Goal: Task Accomplishment & Management: Manage account settings

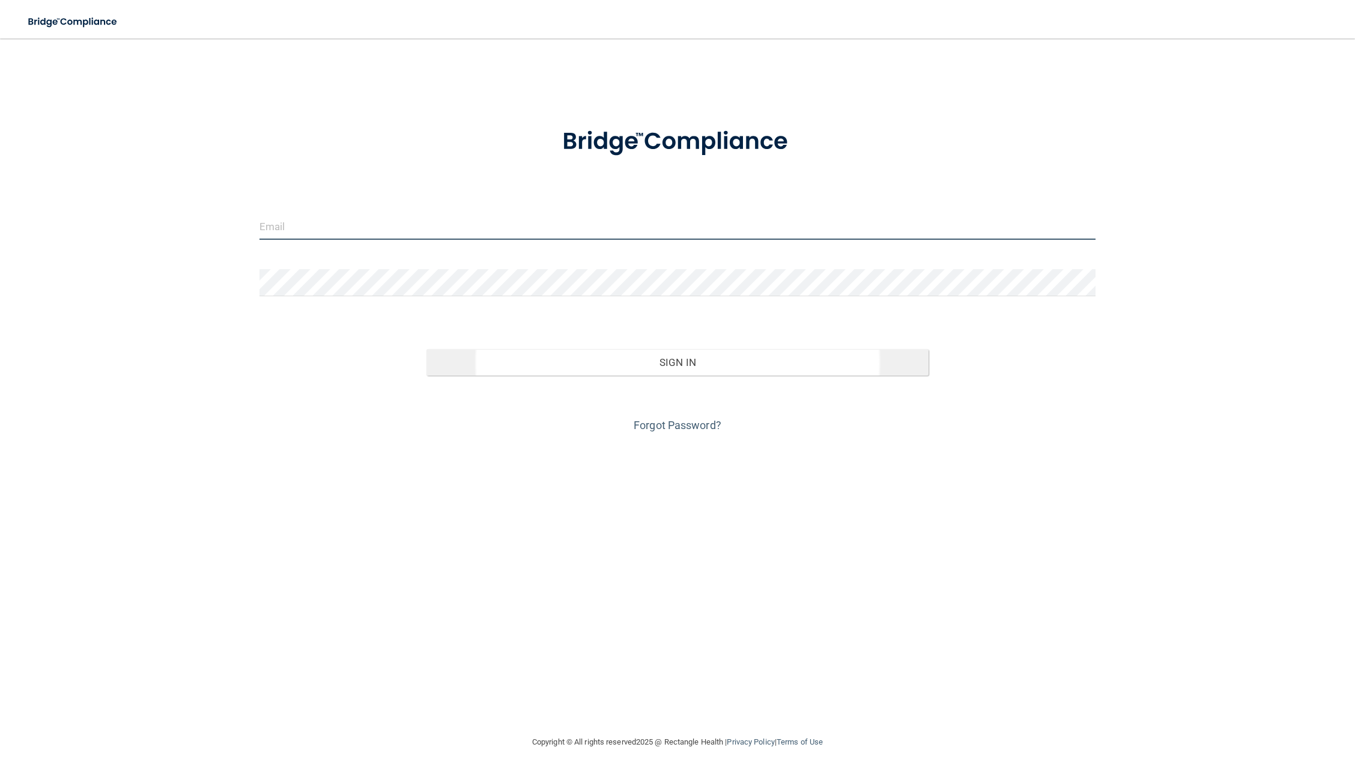
type input "ablomquist@rectanglehealth.com"
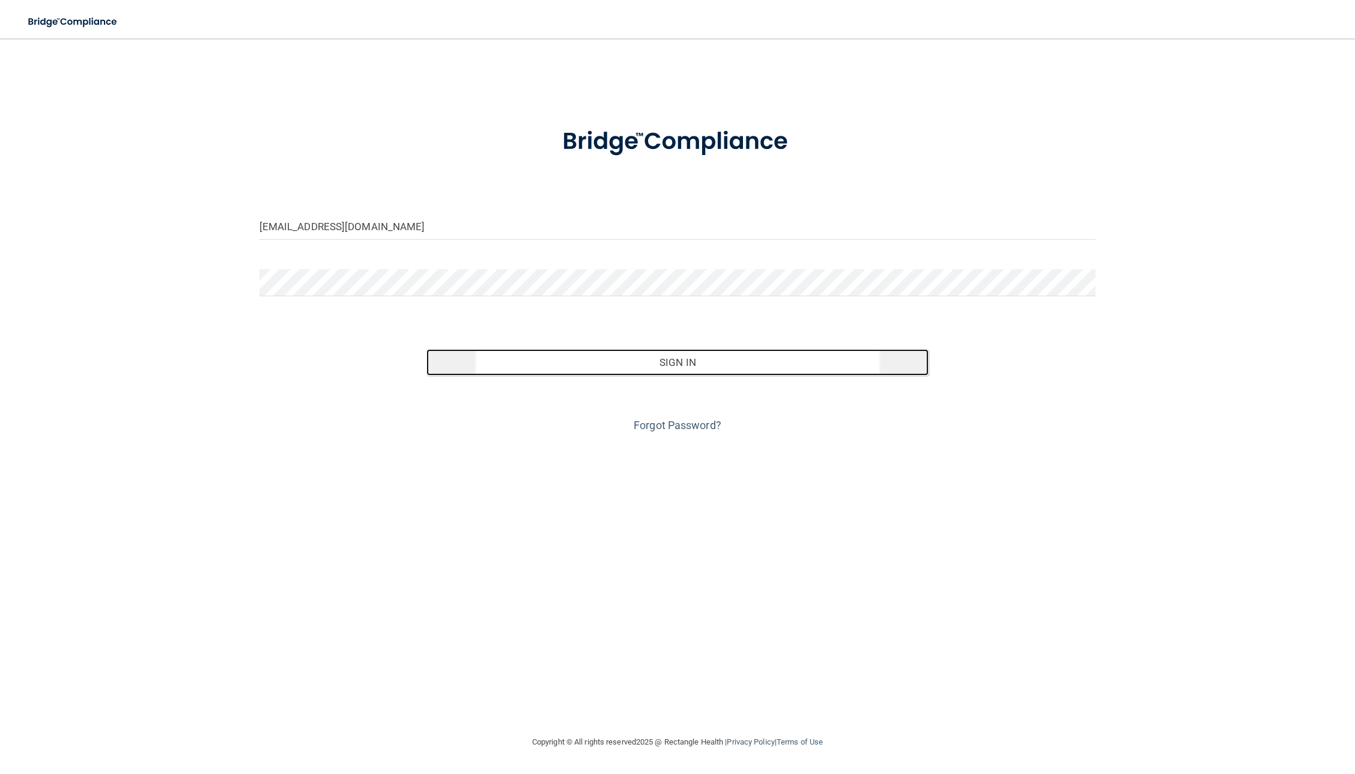
click at [674, 364] on button "Sign In" at bounding box center [677, 362] width 502 height 26
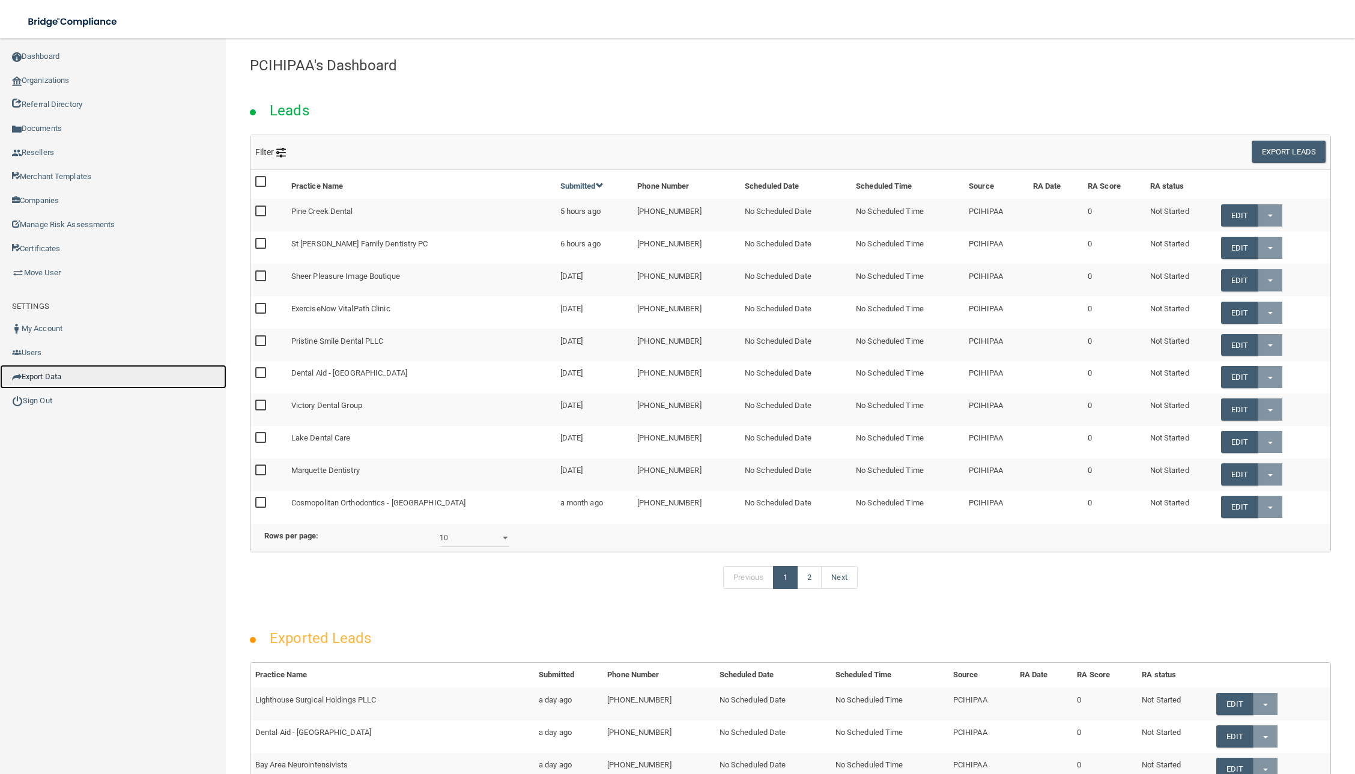
click at [56, 377] on link "Export Data" at bounding box center [113, 377] width 226 height 24
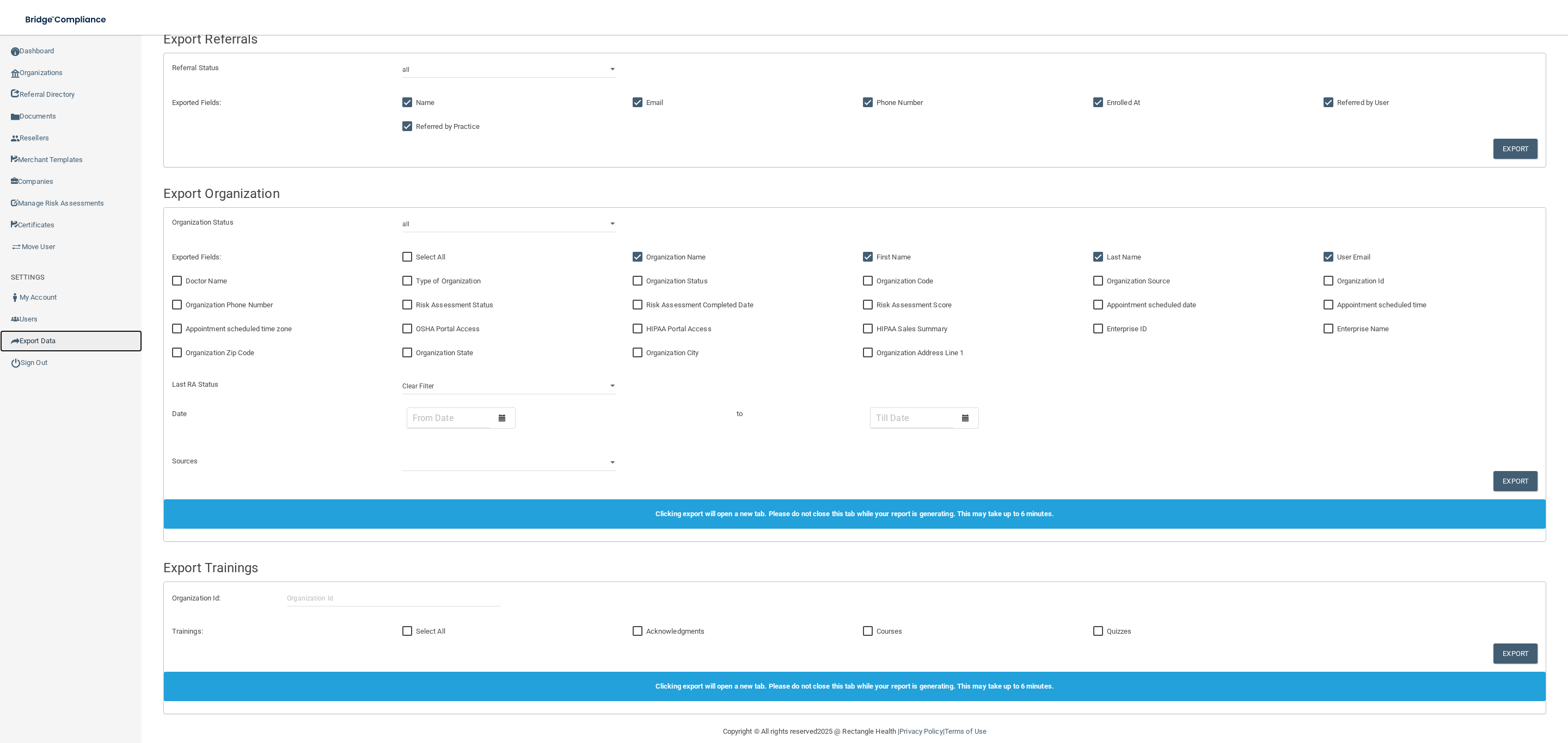
scroll to position [288, 0]
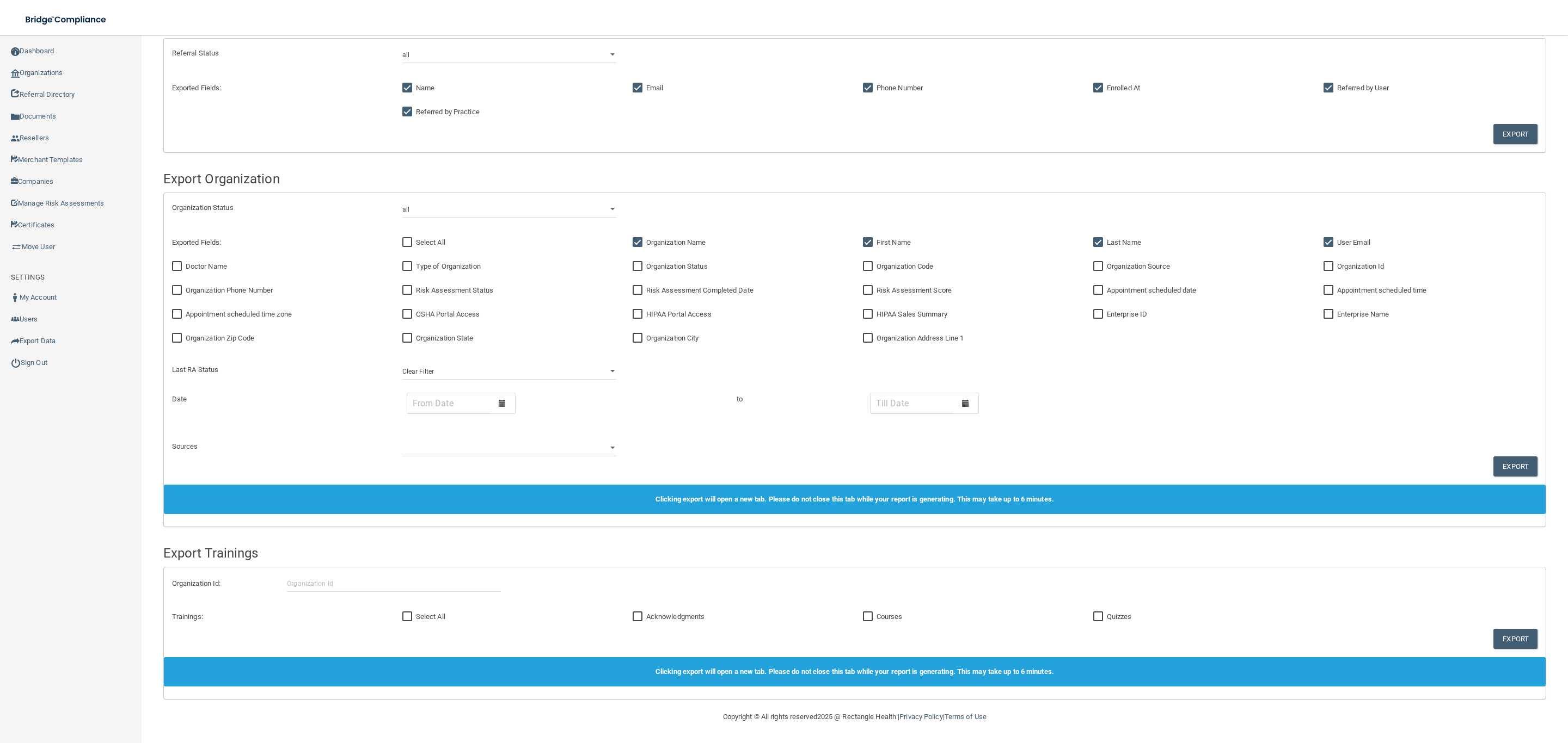
click at [402, 310] on input "OSHA Portal Access" at bounding box center [409, 314] width 13 height 9
checkbox input "true"
click at [633, 313] on input "HIPAA Portal Access" at bounding box center [639, 314] width 13 height 9
checkbox input "true"
click at [1227, 464] on button "Export" at bounding box center [1515, 467] width 44 height 20
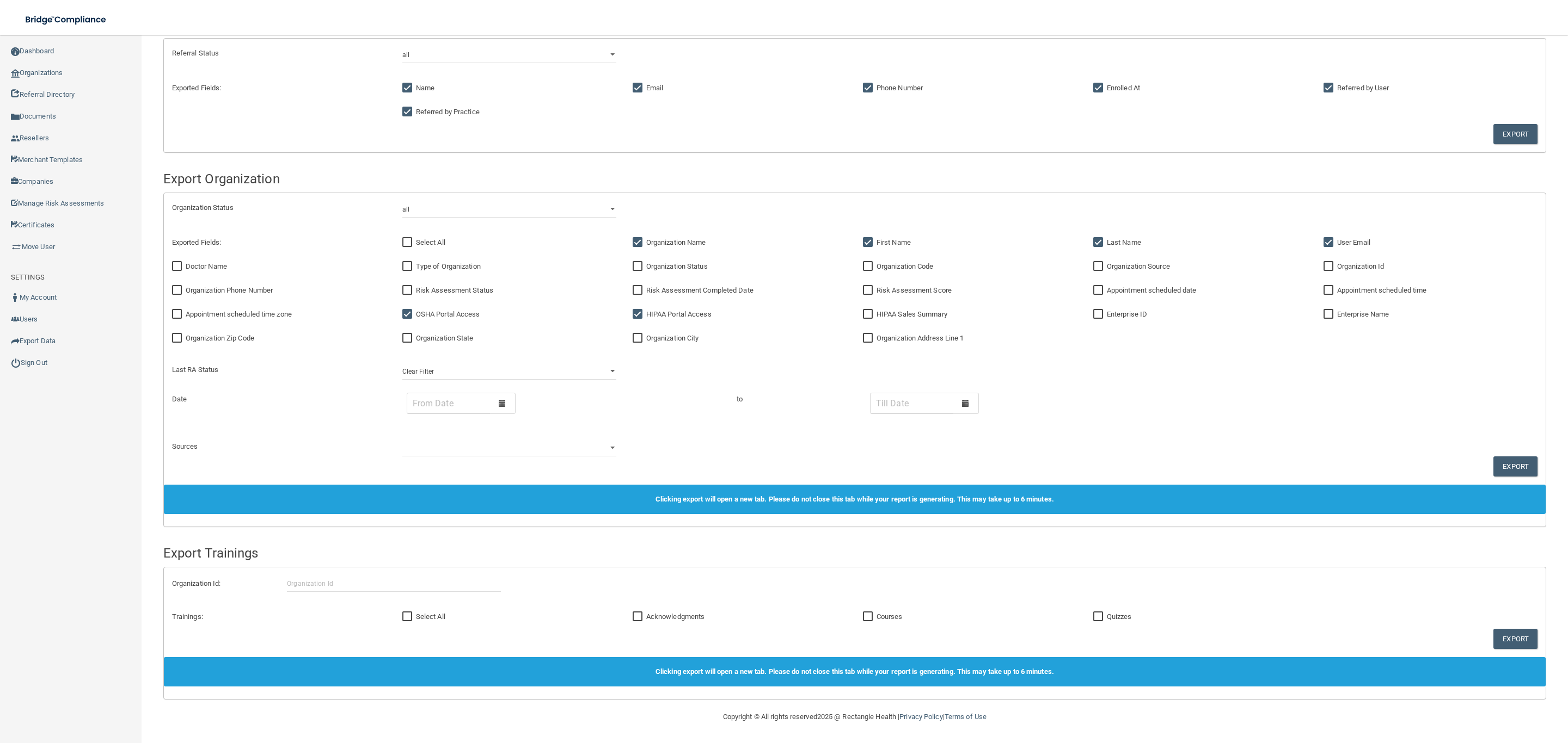
click at [508, 402] on div at bounding box center [503, 403] width 25 height 20
click at [417, 429] on button "button" at bounding box center [416, 424] width 18 height 15
click at [413, 427] on icon "button" at bounding box center [415, 424] width 6 height 6
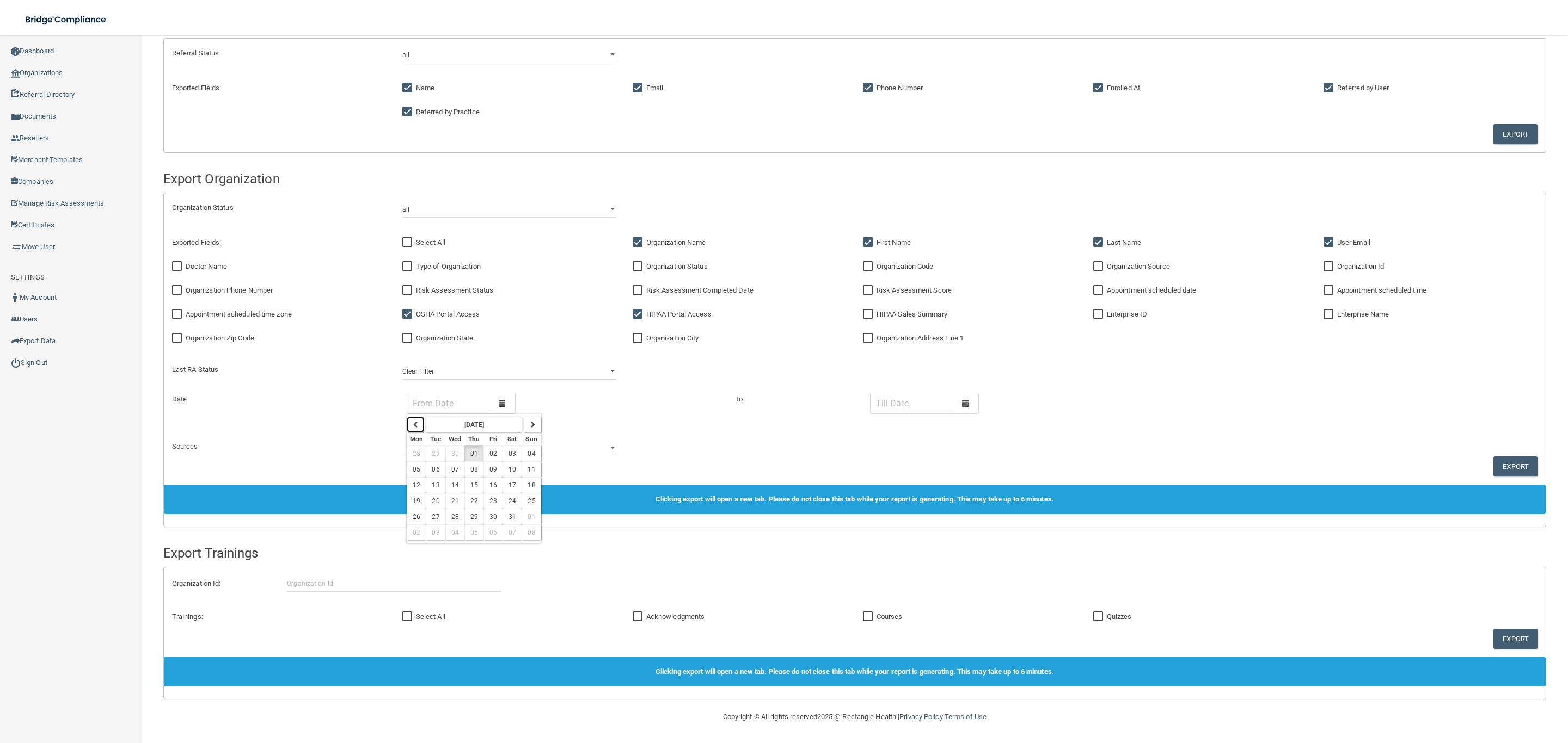
click at [413, 427] on icon "button" at bounding box center [415, 424] width 6 height 6
click at [472, 404] on input "text" at bounding box center [448, 403] width 82 height 20
click at [498, 400] on span at bounding box center [502, 403] width 7 height 7
click at [605, 408] on div "March 2025 Mon Tue Wed Thu Fri Sat Sun 24 25 26 27 28 01 02 03 04 05 06 07 08 0…" at bounding box center [509, 408] width 230 height 30
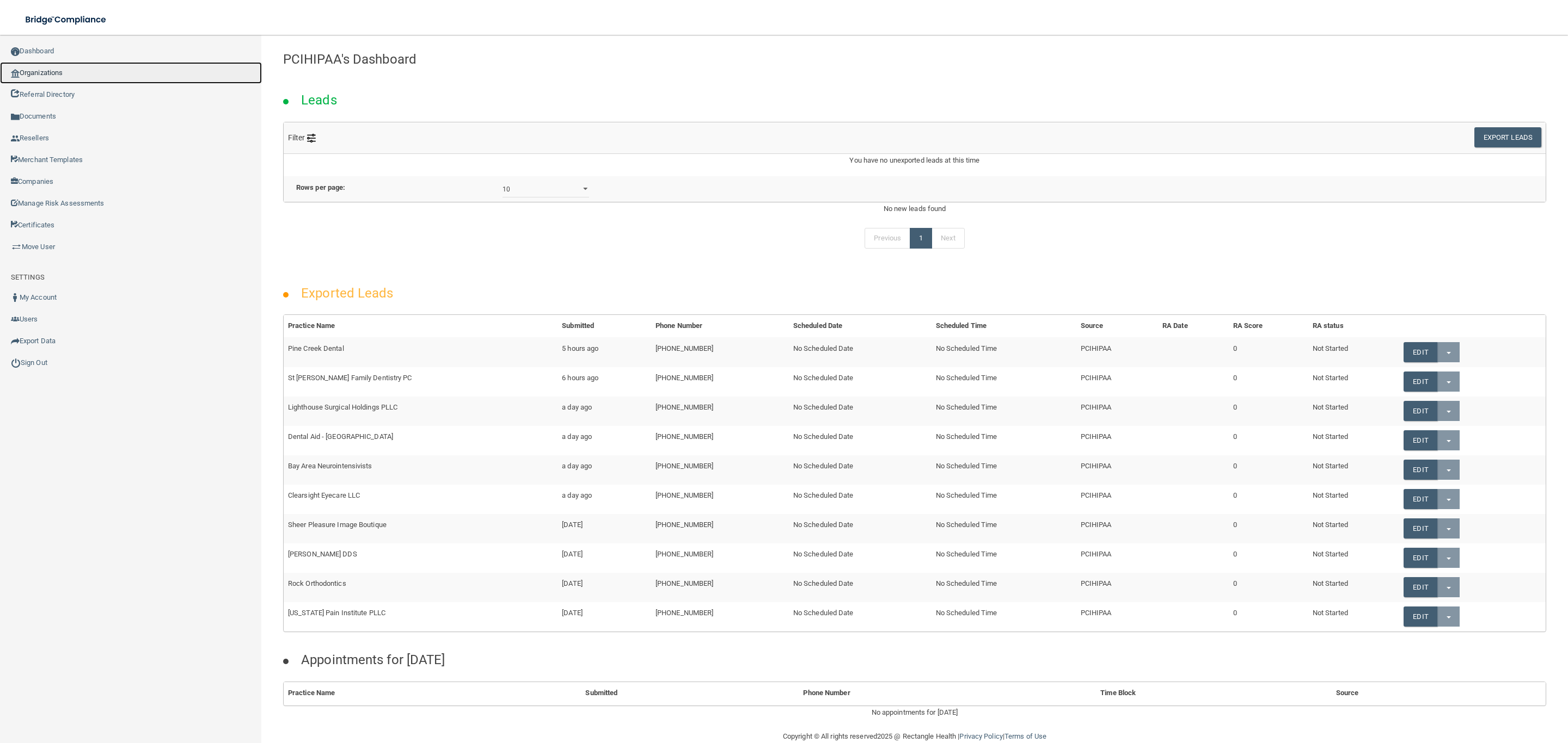
drag, startPoint x: 44, startPoint y: 72, endPoint x: 64, endPoint y: 72, distance: 20.0
click at [44, 72] on link "Organizations" at bounding box center [131, 72] width 262 height 22
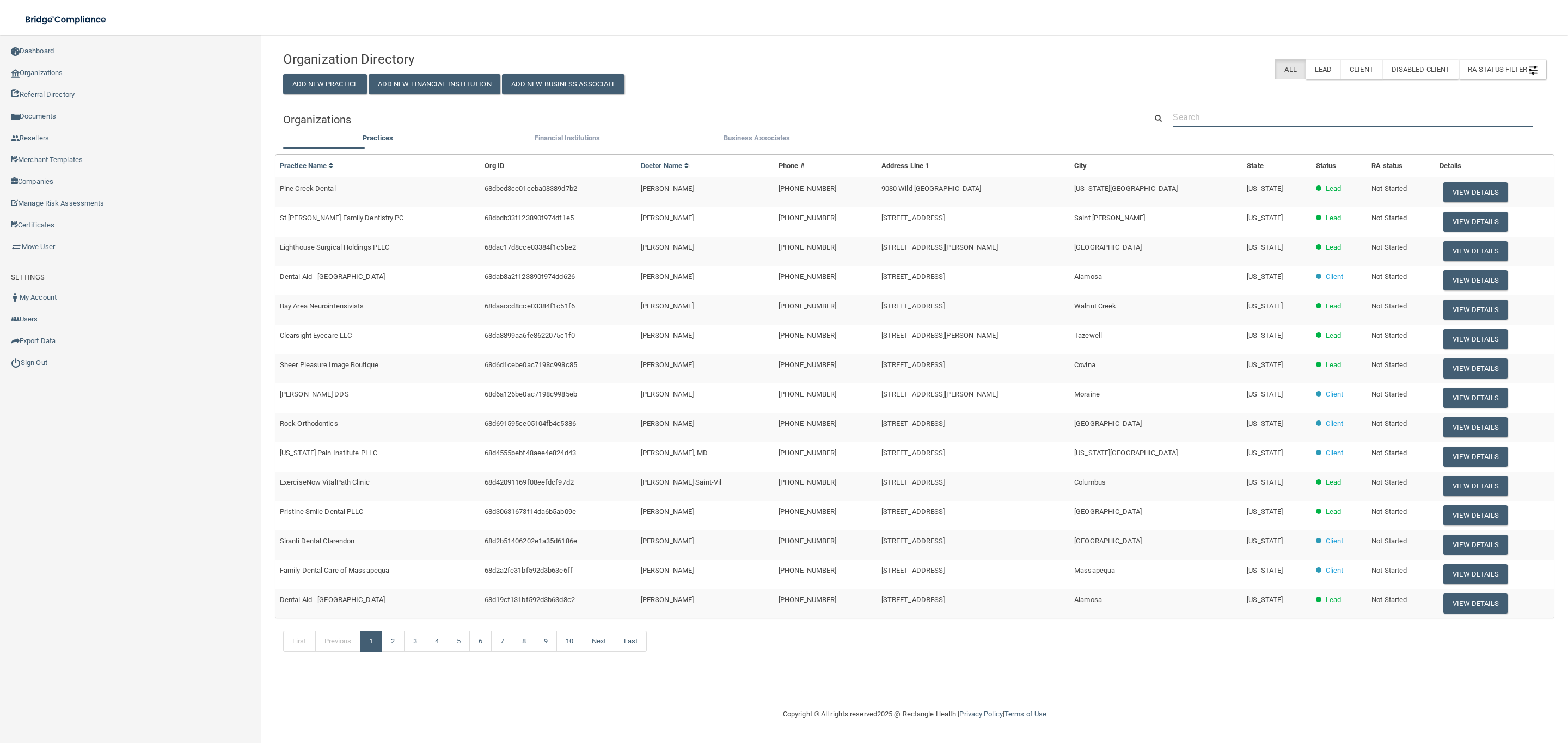
click at [1232, 121] on input "text" at bounding box center [1352, 117] width 360 height 20
paste input "Pink Link Medical"
type input "Pink Link Medical"
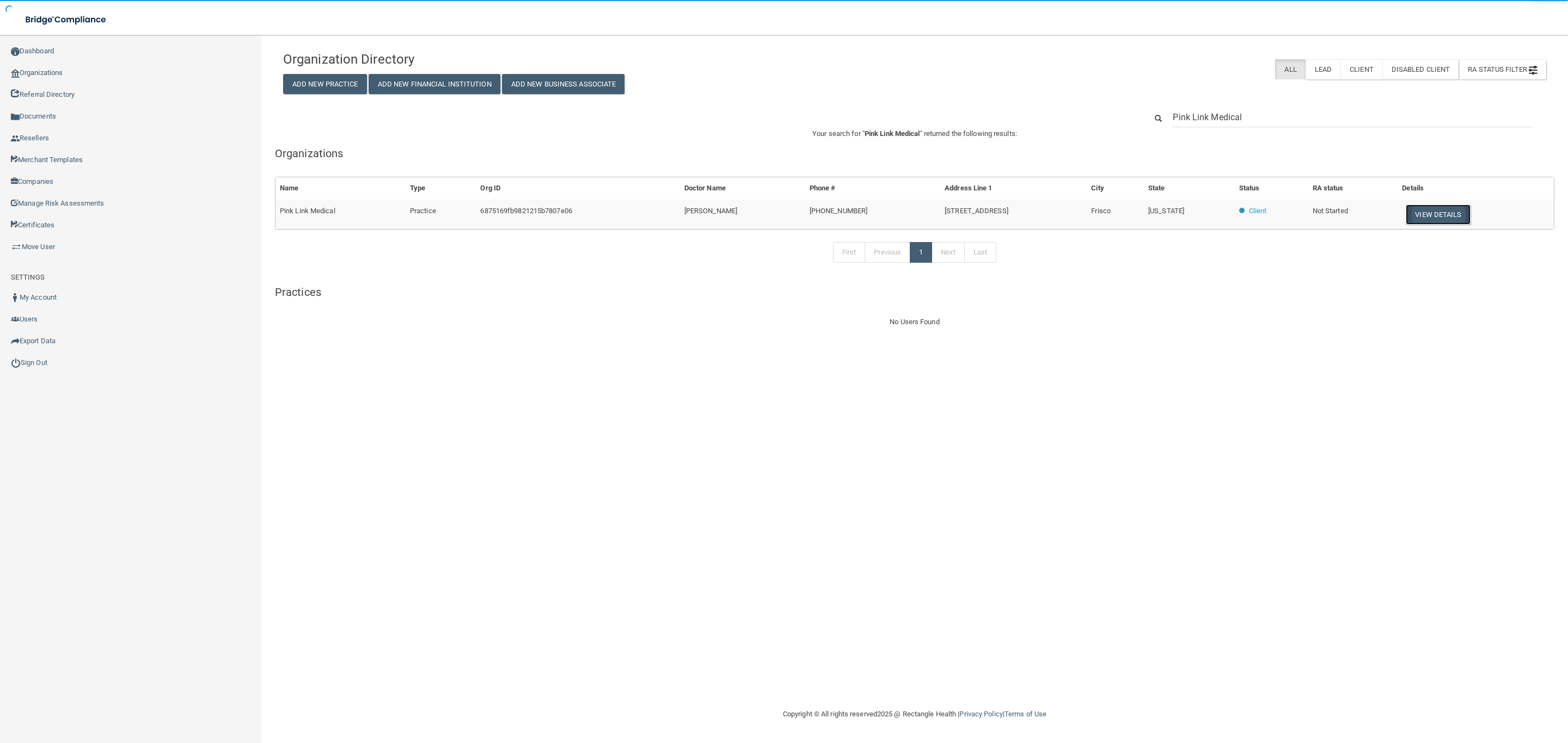
click at [1452, 217] on button "View Details" at bounding box center [1437, 215] width 64 height 20
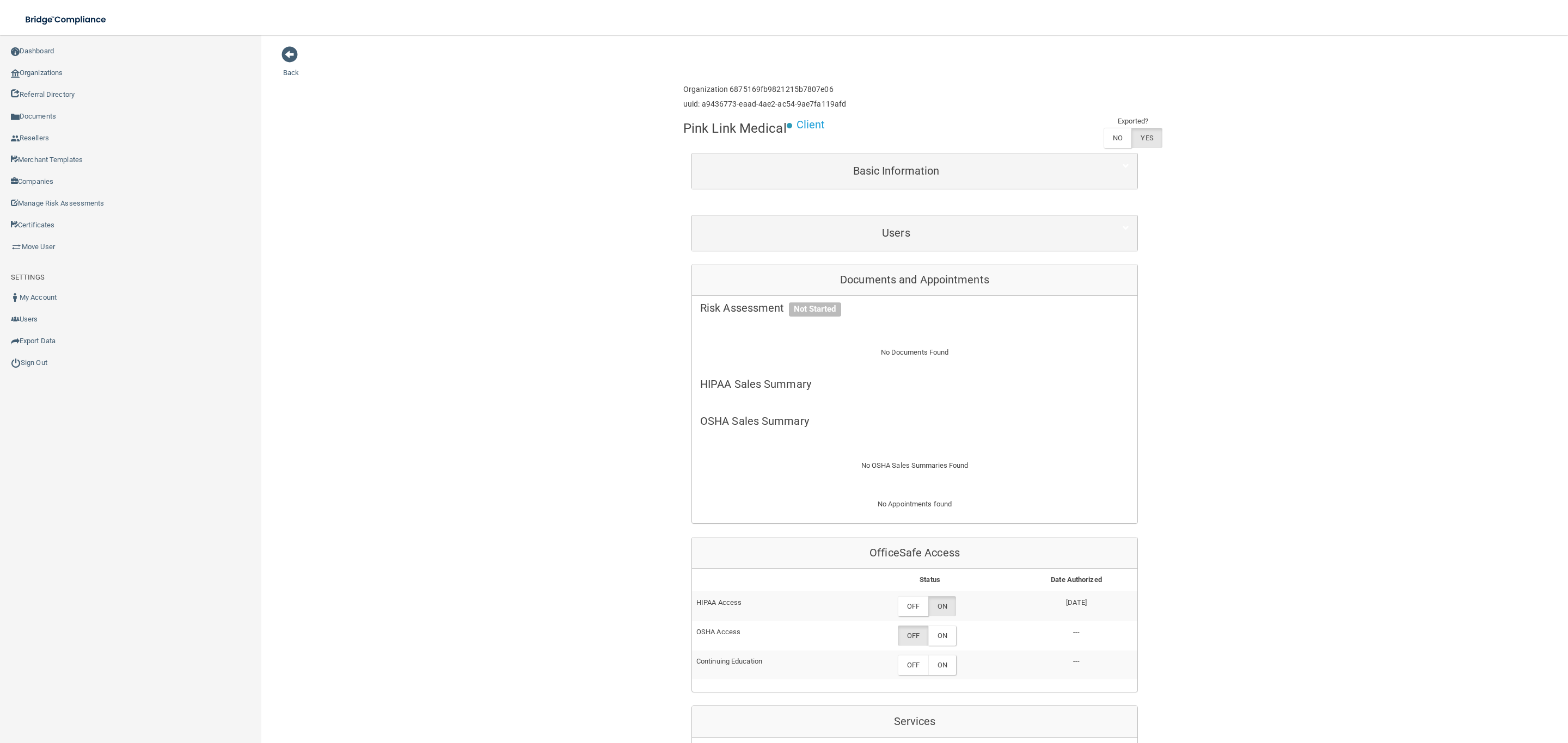
click at [1299, 283] on div "Back Enterprise » Organization 6875169fb9821215b7807e06 uuid: a9436773-eaad-4ae…" at bounding box center [914, 603] width 1263 height 1117
click at [288, 56] on span at bounding box center [290, 54] width 16 height 16
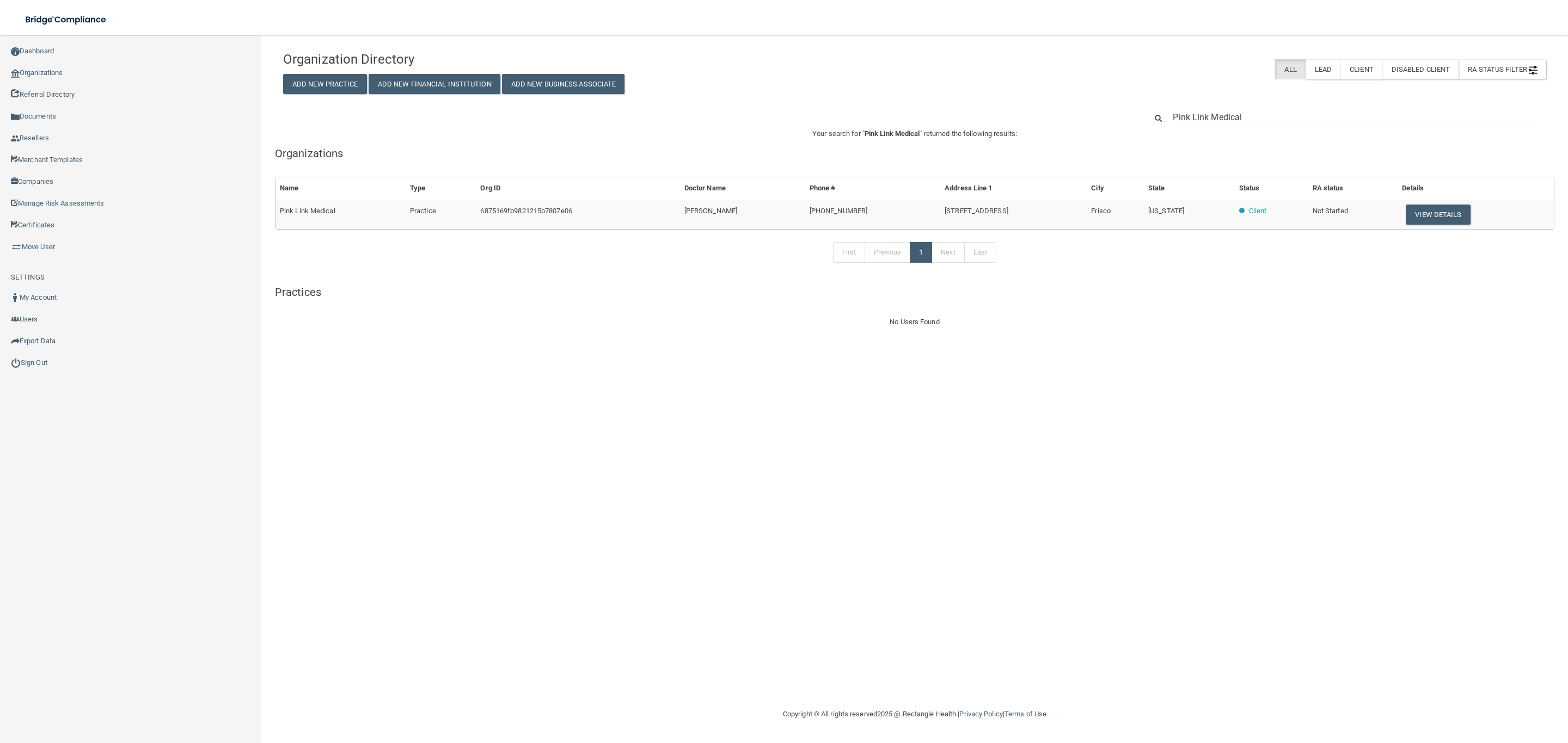
drag, startPoint x: 1274, startPoint y: 121, endPoint x: 1075, endPoint y: 110, distance: 199.3
click at [1075, 110] on div "Pink Link Medical" at bounding box center [914, 117] width 1279 height 20
type input "[GEOGRAPHIC_DATA]"
click at [1443, 213] on button "View Details" at bounding box center [1442, 215] width 64 height 20
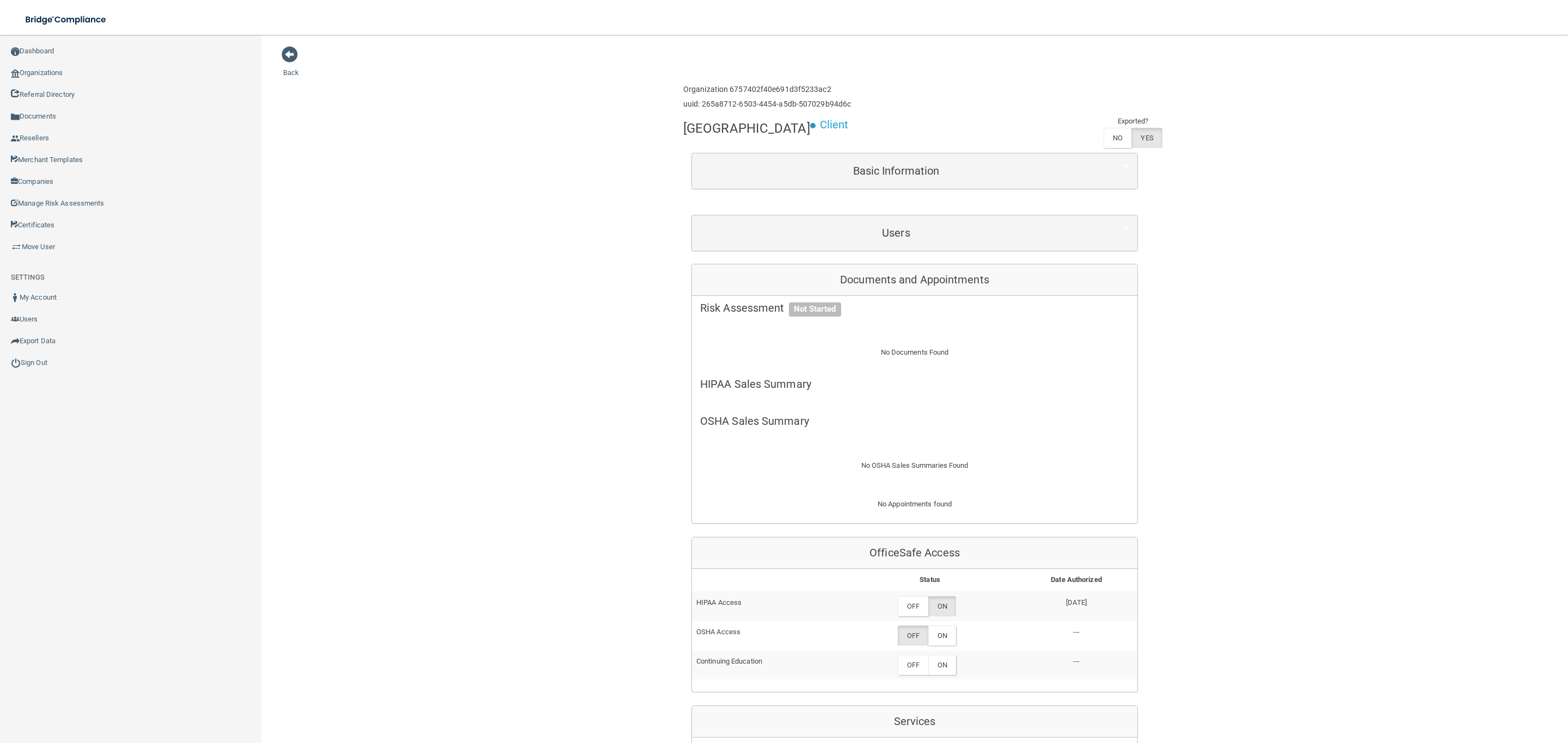
click at [1293, 304] on div "Back Enterprise » Organization 6757402f40e691d3f5233ac2 uuid: 265a8712-6503-445…" at bounding box center [914, 603] width 1263 height 1117
click at [285, 51] on span at bounding box center [290, 54] width 16 height 16
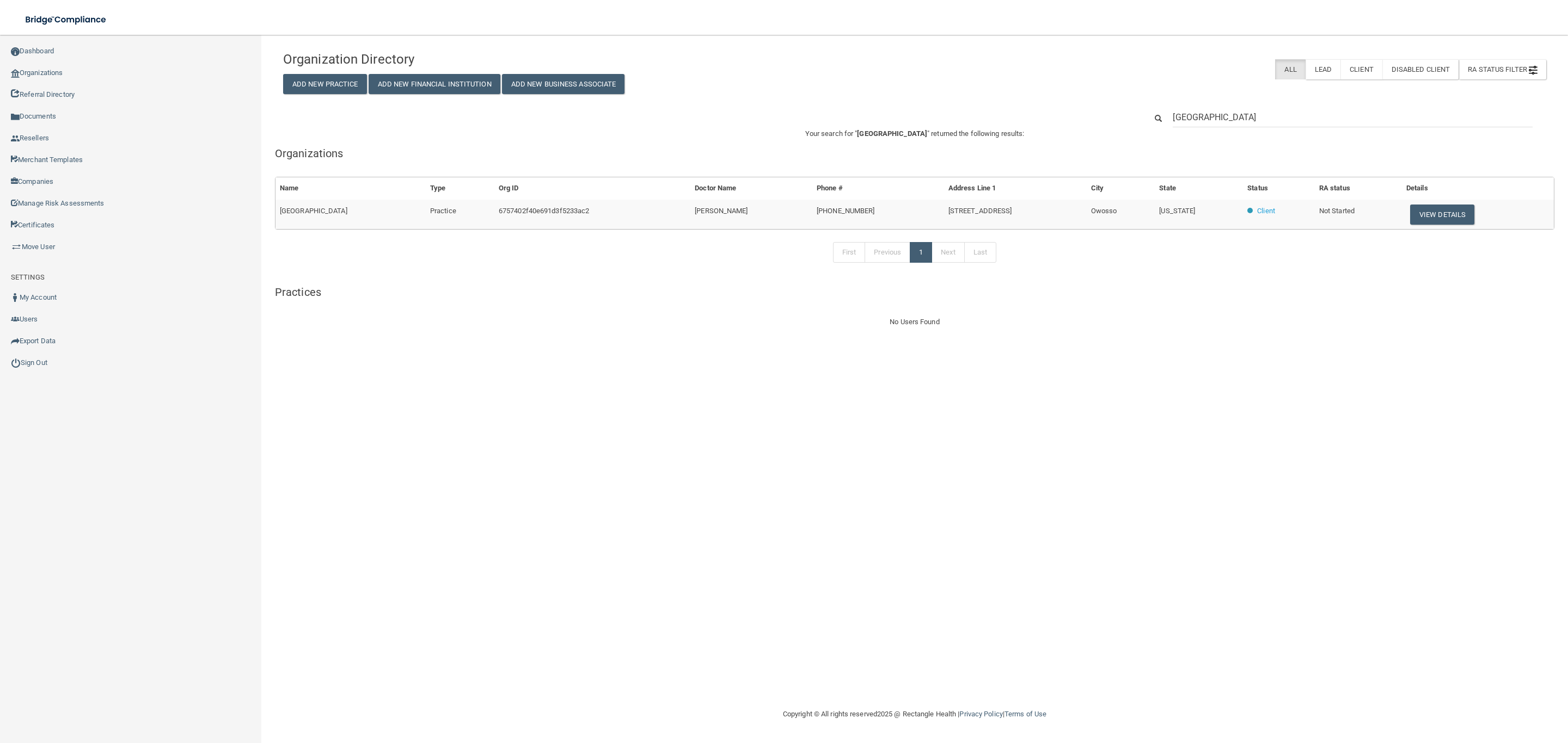
click at [1270, 116] on input "[GEOGRAPHIC_DATA]" at bounding box center [1352, 117] width 360 height 20
drag, startPoint x: 1311, startPoint y: 115, endPoint x: 960, endPoint y: 120, distance: 351.0
click at [960, 120] on div "[GEOGRAPHIC_DATA]" at bounding box center [914, 117] width 1279 height 20
type input "Silsbee Family Dentistry"
click at [1422, 212] on button "View Details" at bounding box center [1454, 215] width 64 height 20
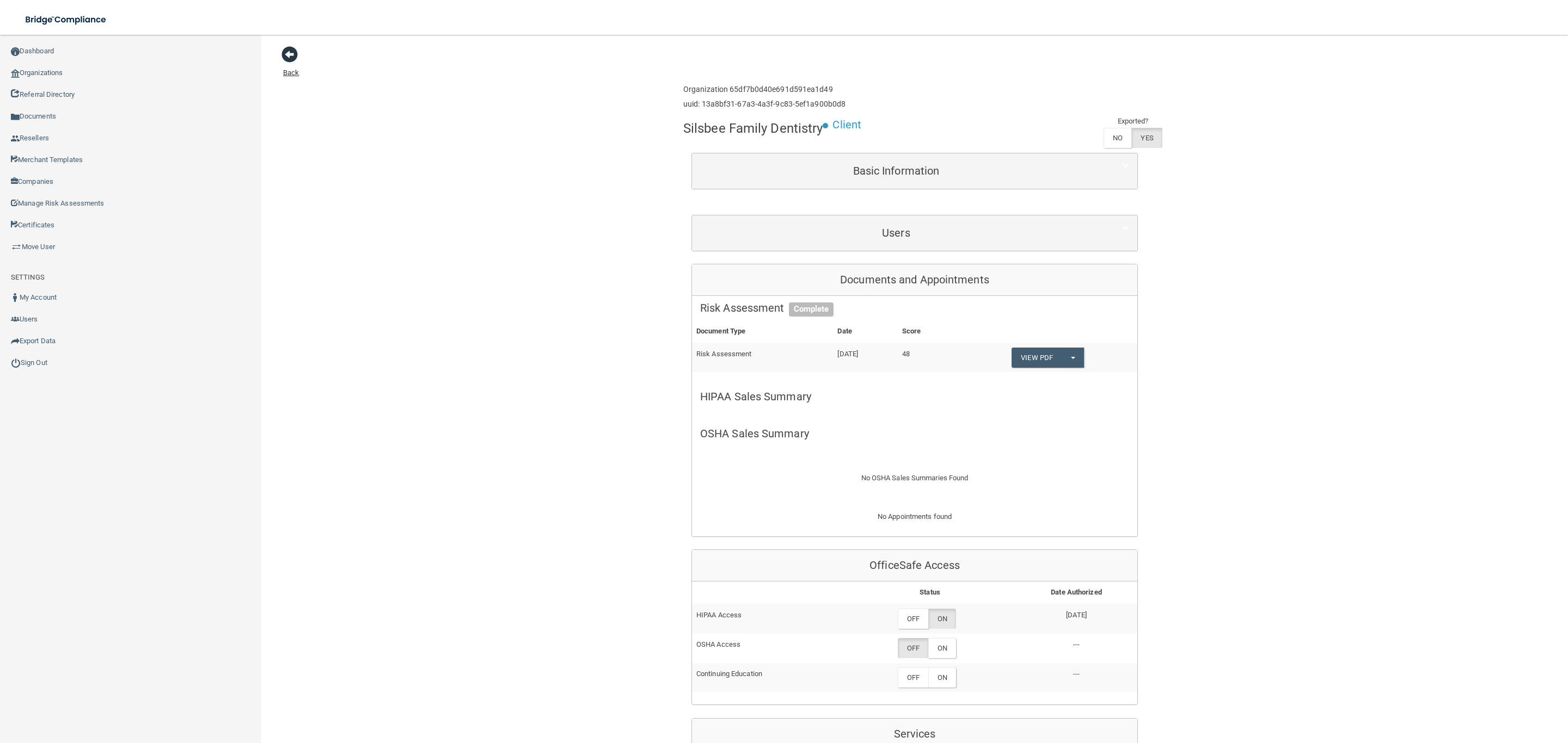
click at [289, 51] on span at bounding box center [290, 54] width 16 height 16
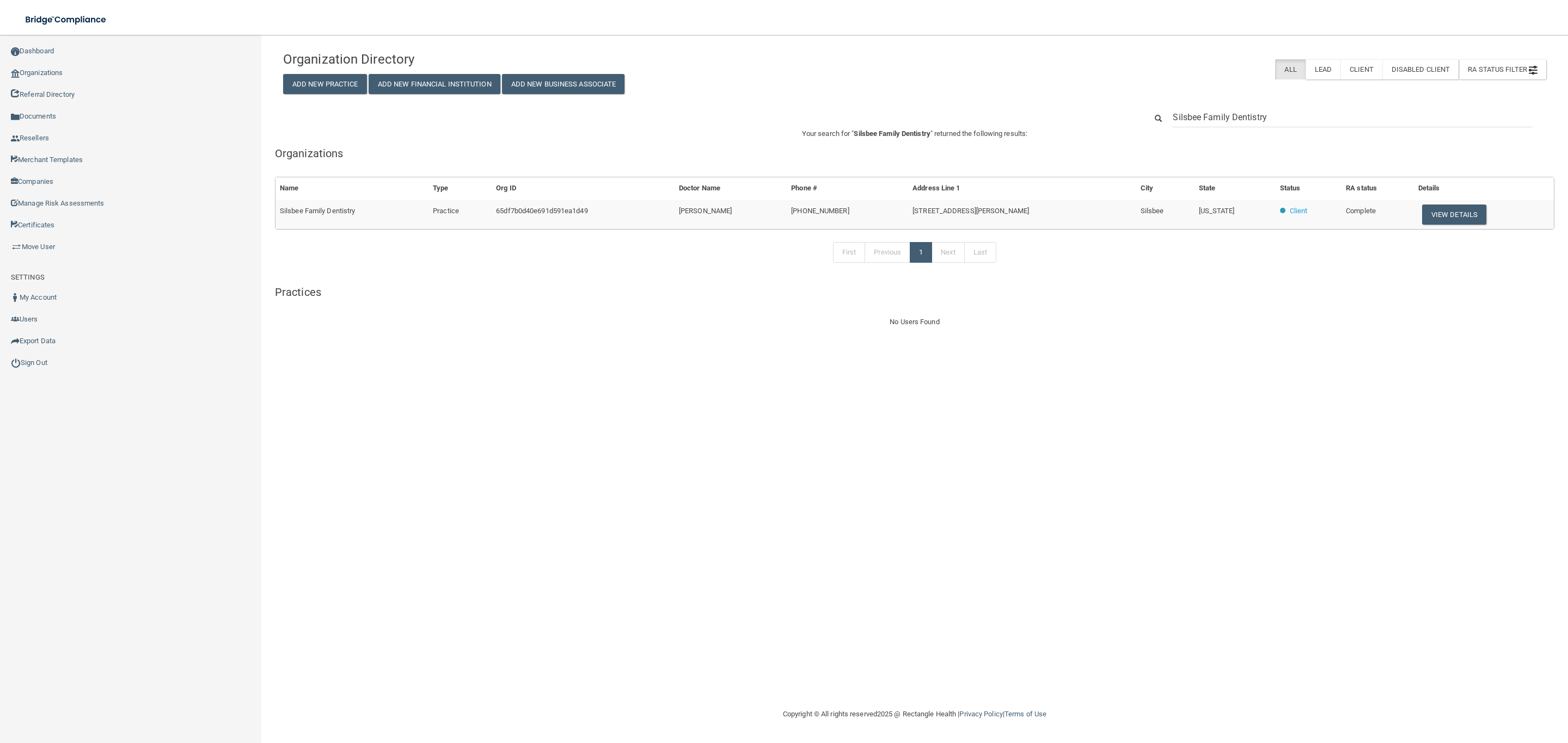
click at [1290, 120] on input "Silsbee Family Dentistry" at bounding box center [1352, 117] width 360 height 20
drag, startPoint x: 1108, startPoint y: 120, endPoint x: 1013, endPoint y: 112, distance: 95.3
click at [1016, 113] on div "Silsbee Family Dentistry" at bounding box center [914, 117] width 1279 height 20
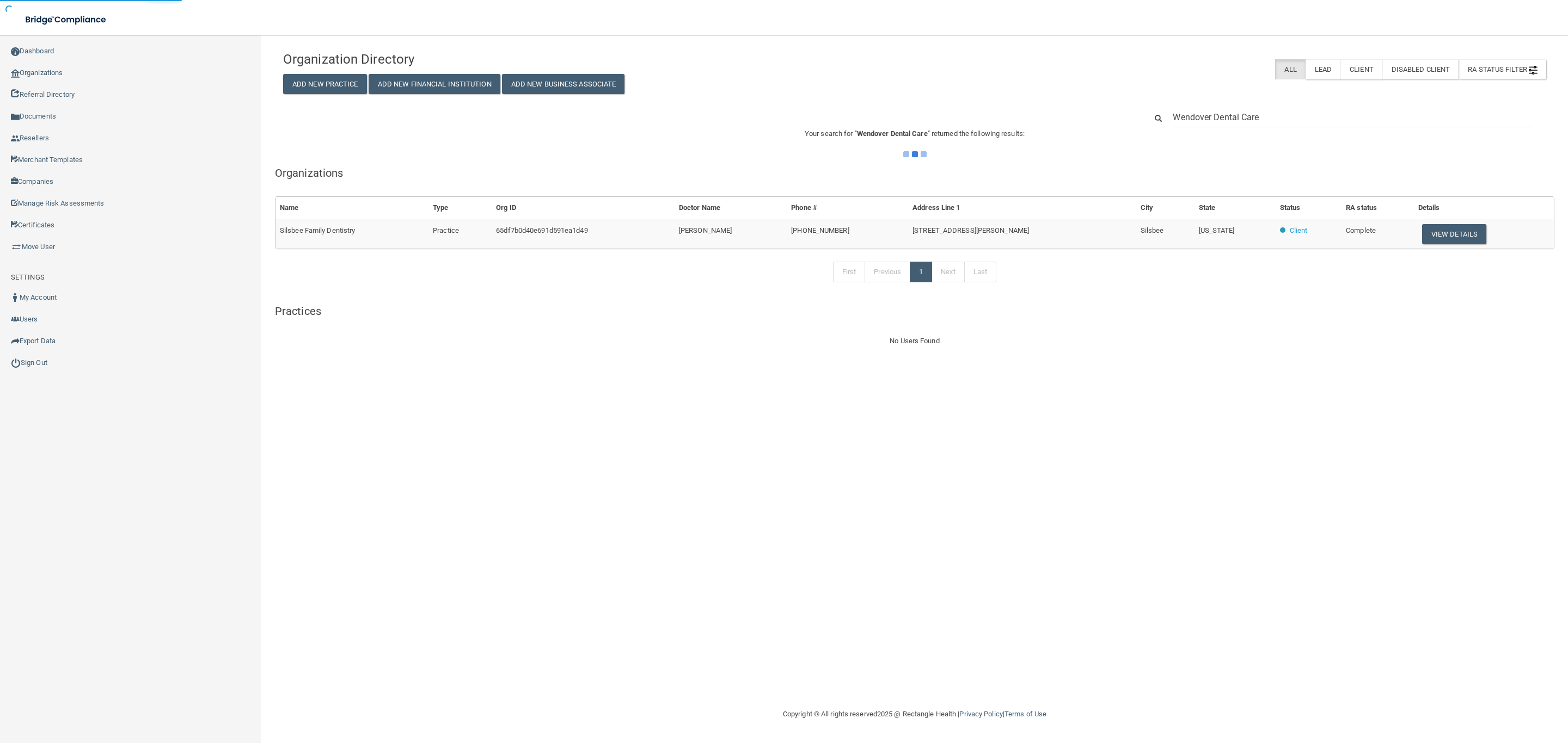
type input "Wendover Dental Care"
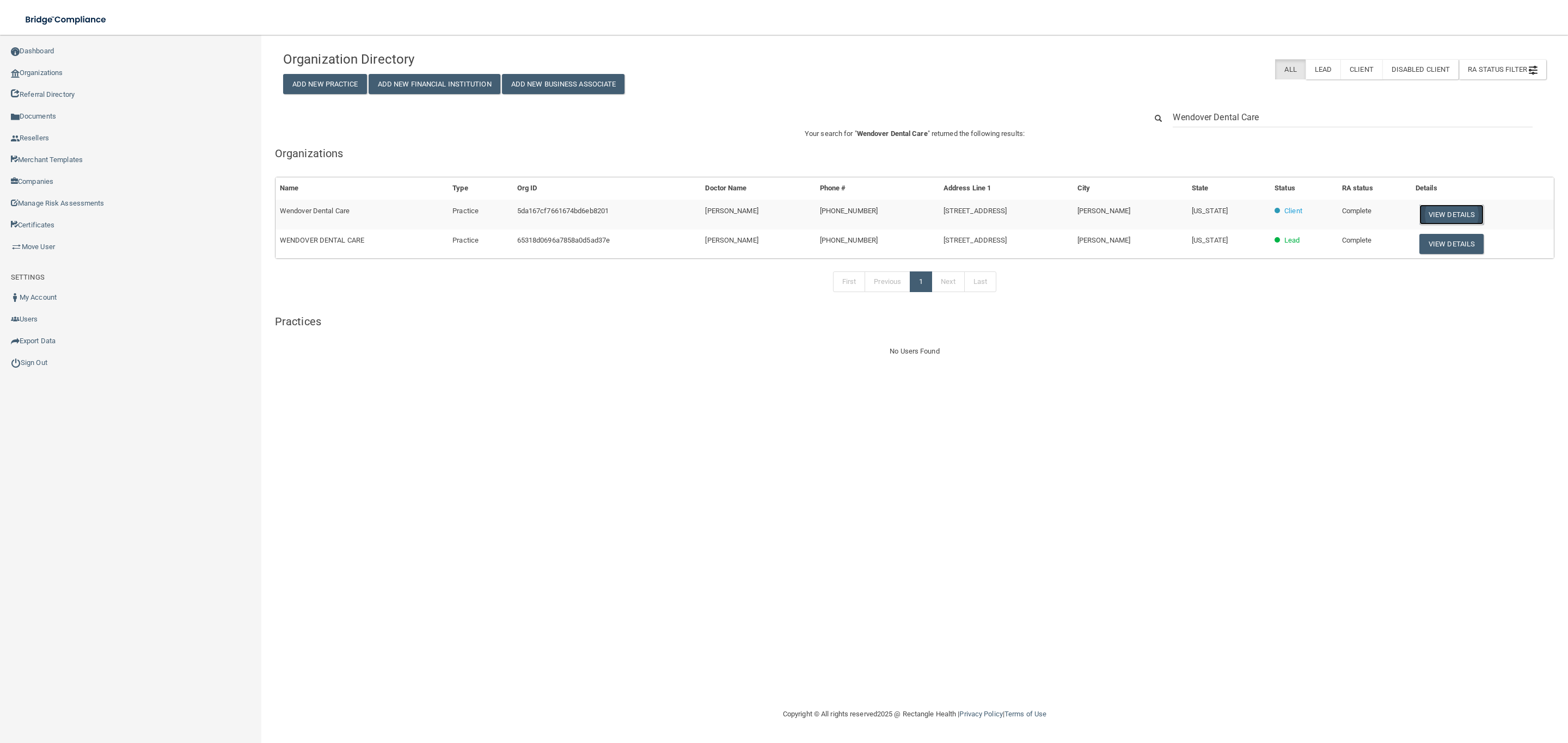
click at [1447, 213] on button "View Details" at bounding box center [1451, 215] width 64 height 20
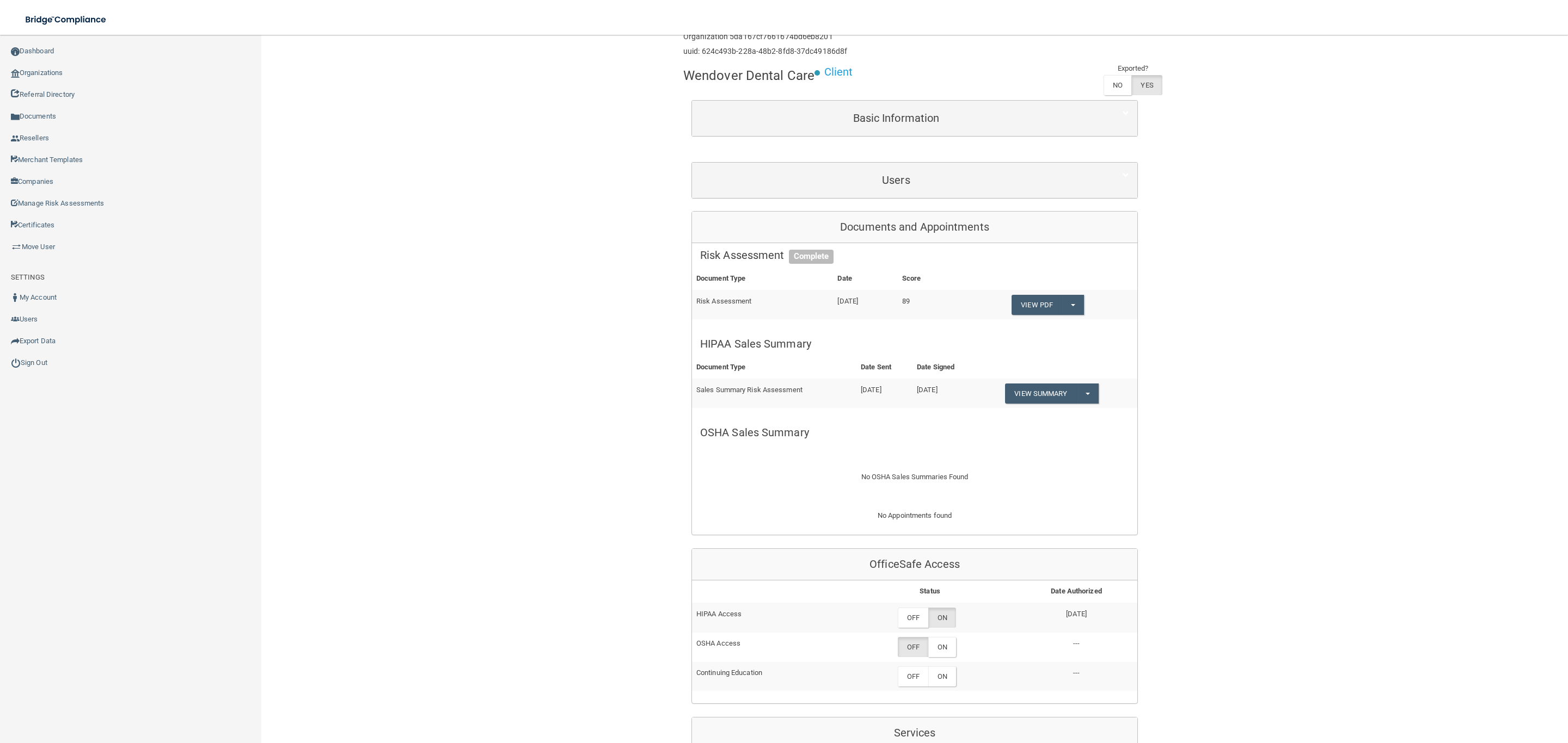
scroll to position [82, 0]
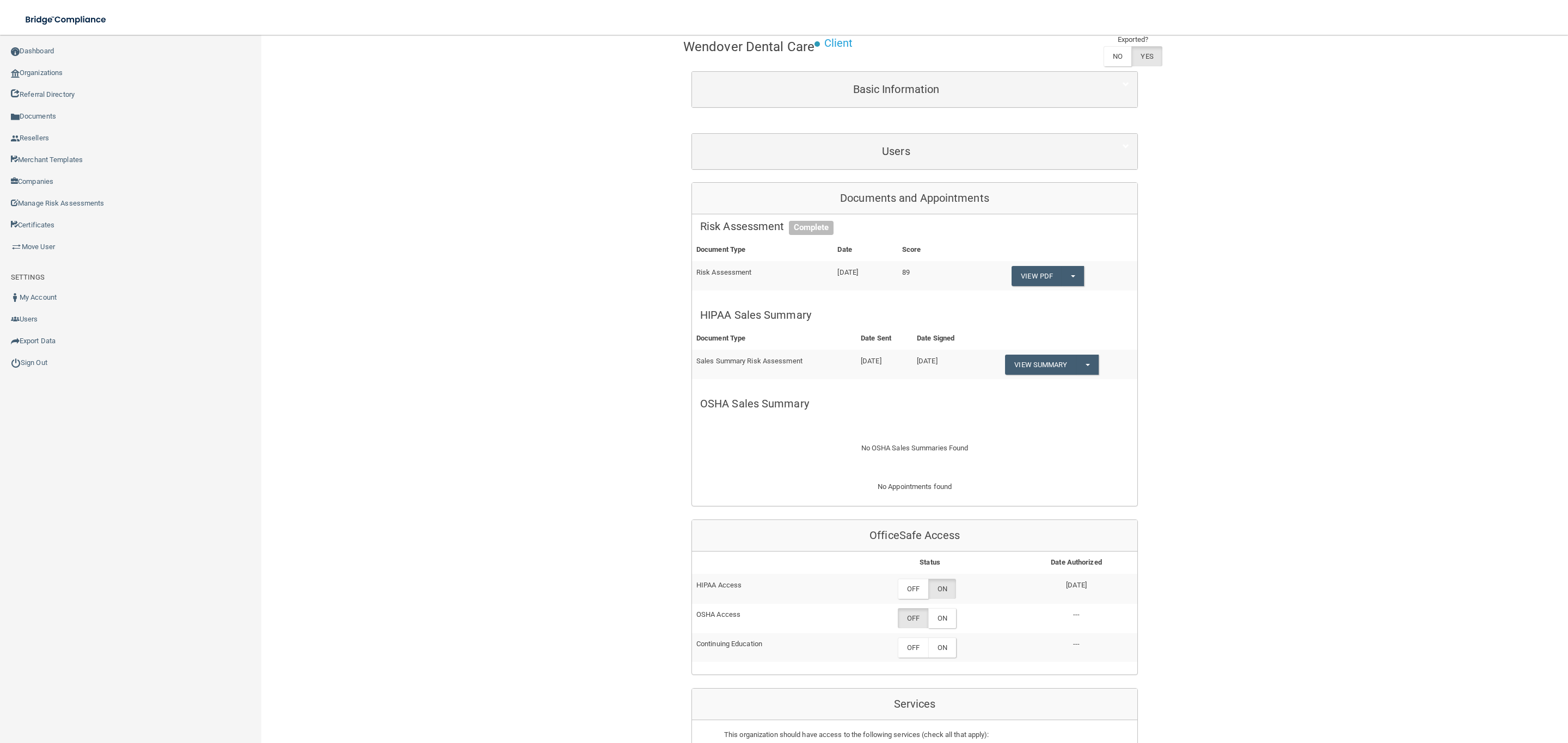
click at [1299, 364] on div "Back Enterprise » Organization 5da167cf7661674bd6eb8201 uuid: 624c493b-228a-48b…" at bounding box center [914, 555] width 1263 height 1182
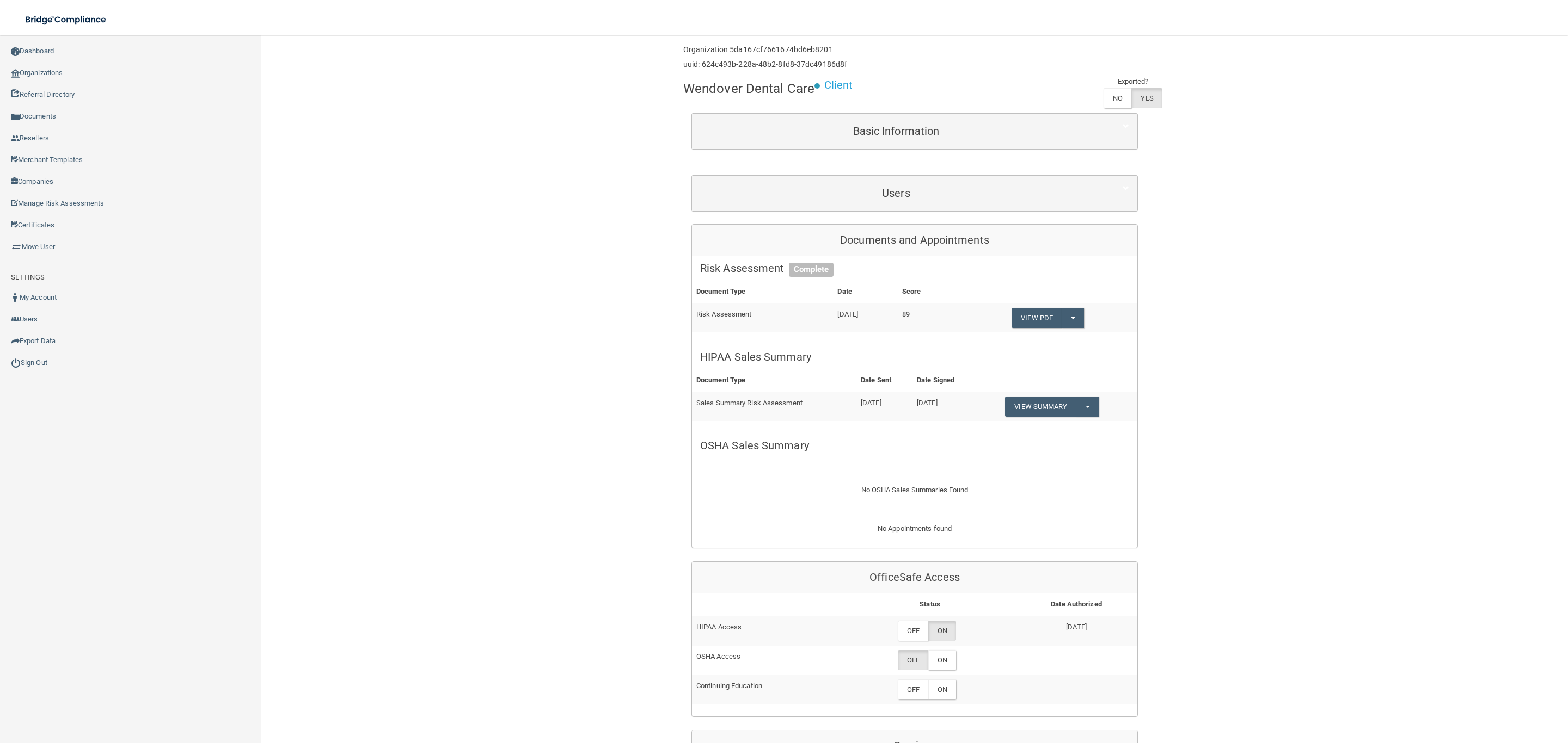
scroll to position [0, 0]
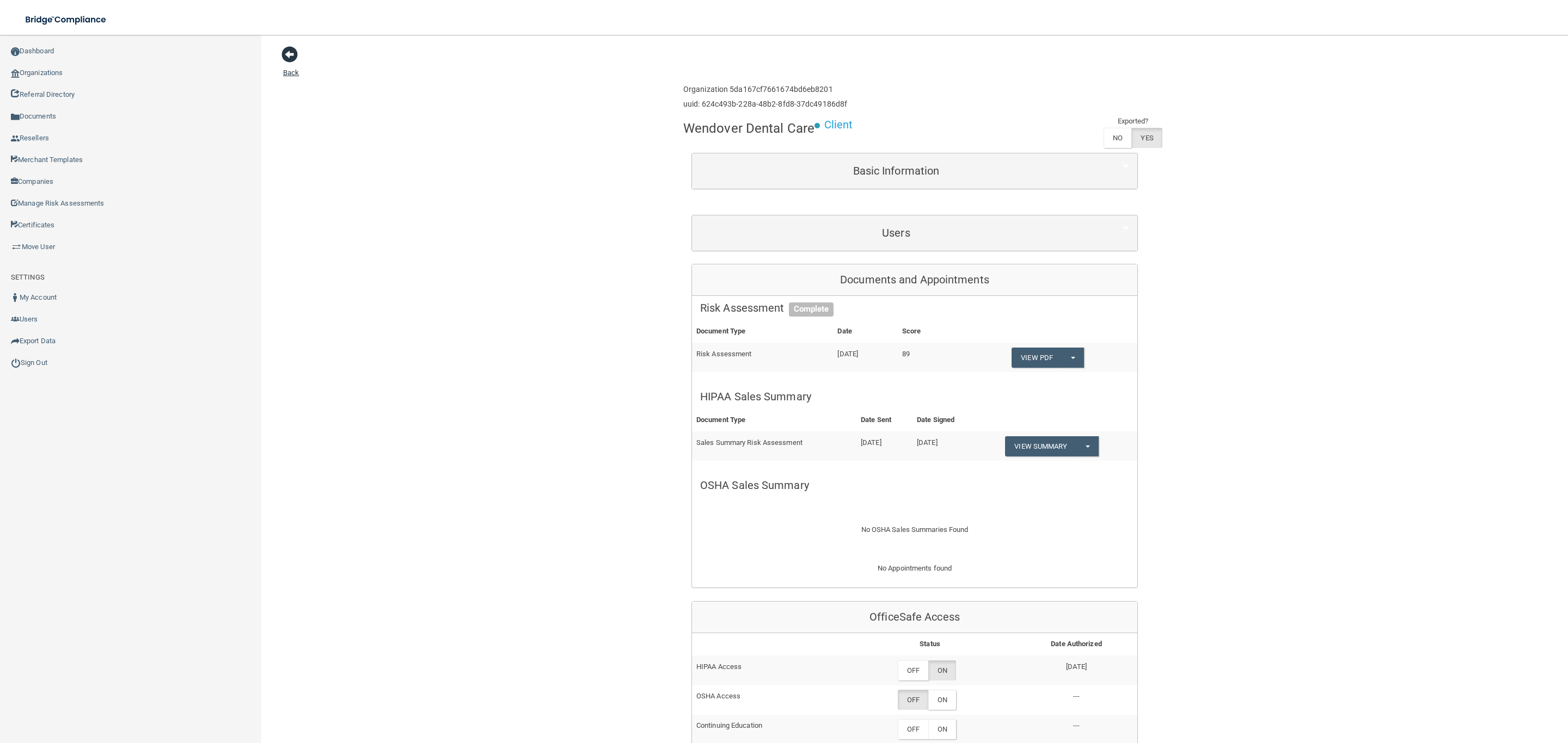
click at [293, 54] on span at bounding box center [290, 54] width 16 height 16
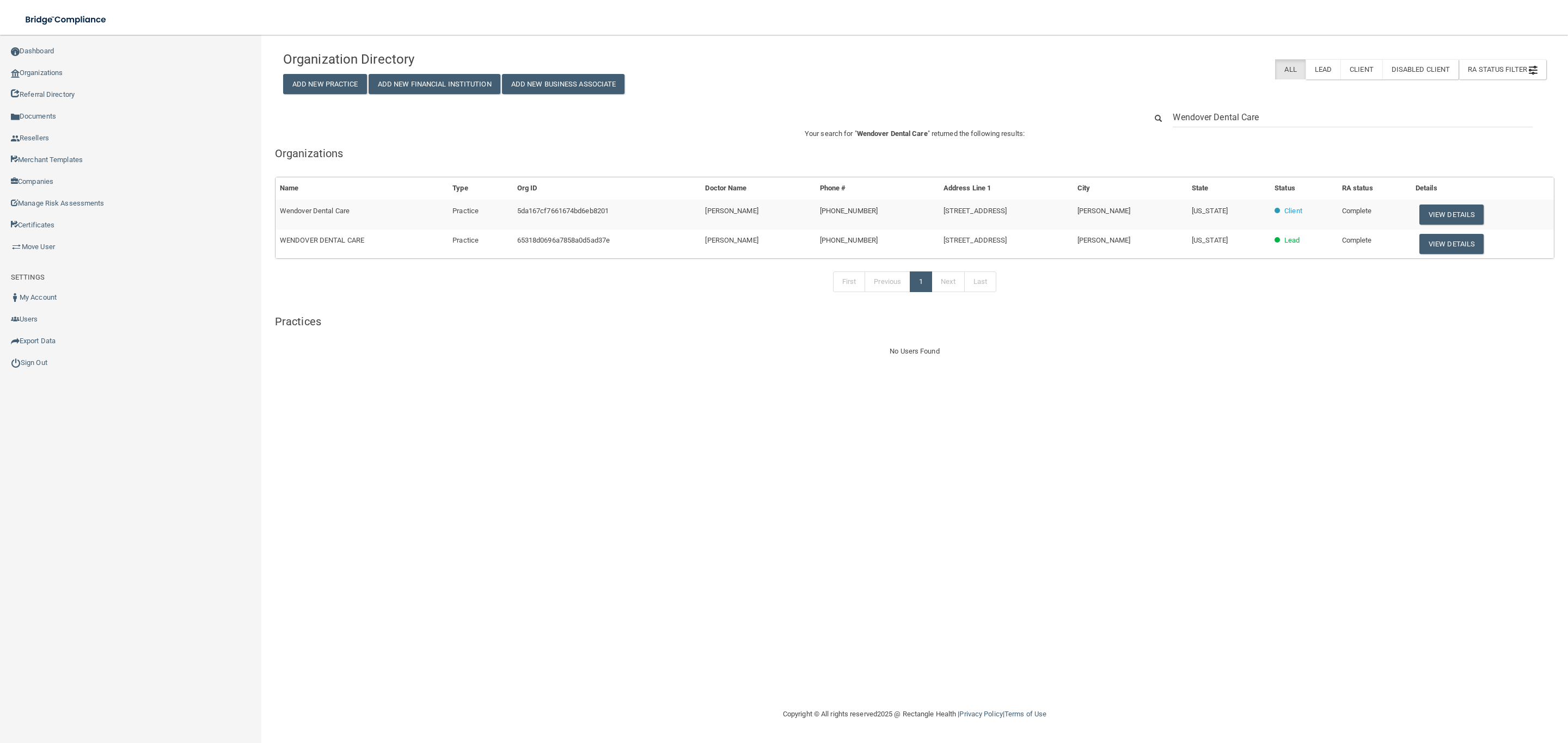
click at [1286, 122] on input "Wendover Dental Care" at bounding box center [1352, 117] width 360 height 20
drag, startPoint x: 1300, startPoint y: 118, endPoint x: 1119, endPoint y: 118, distance: 181.0
click at [1119, 118] on div "Wendover Dental Care" at bounding box center [914, 117] width 1279 height 20
type input "[PERSON_NAME] Family Dental"
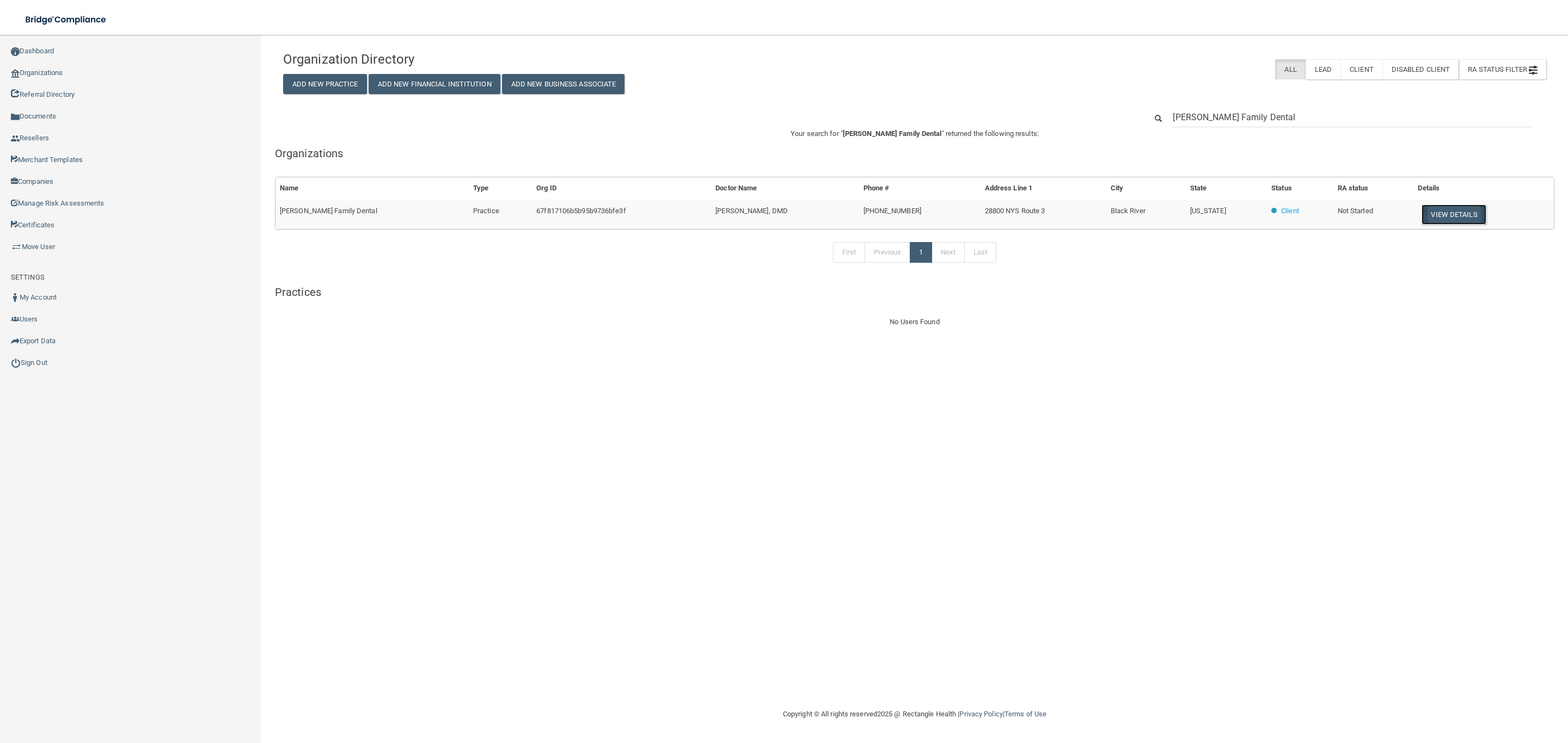
click at [1436, 213] on button "View Details" at bounding box center [1453, 215] width 64 height 20
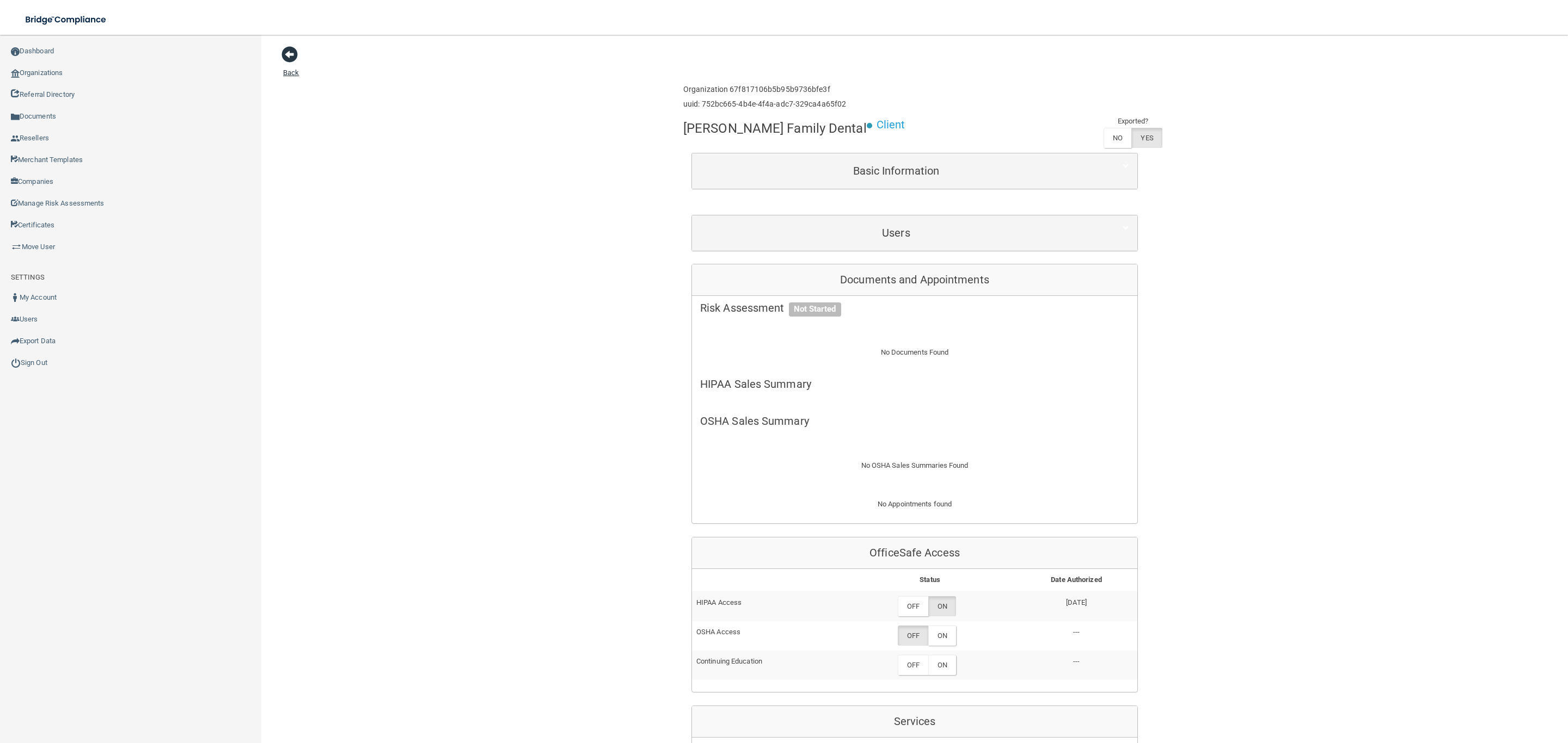
click at [286, 53] on span at bounding box center [290, 54] width 16 height 16
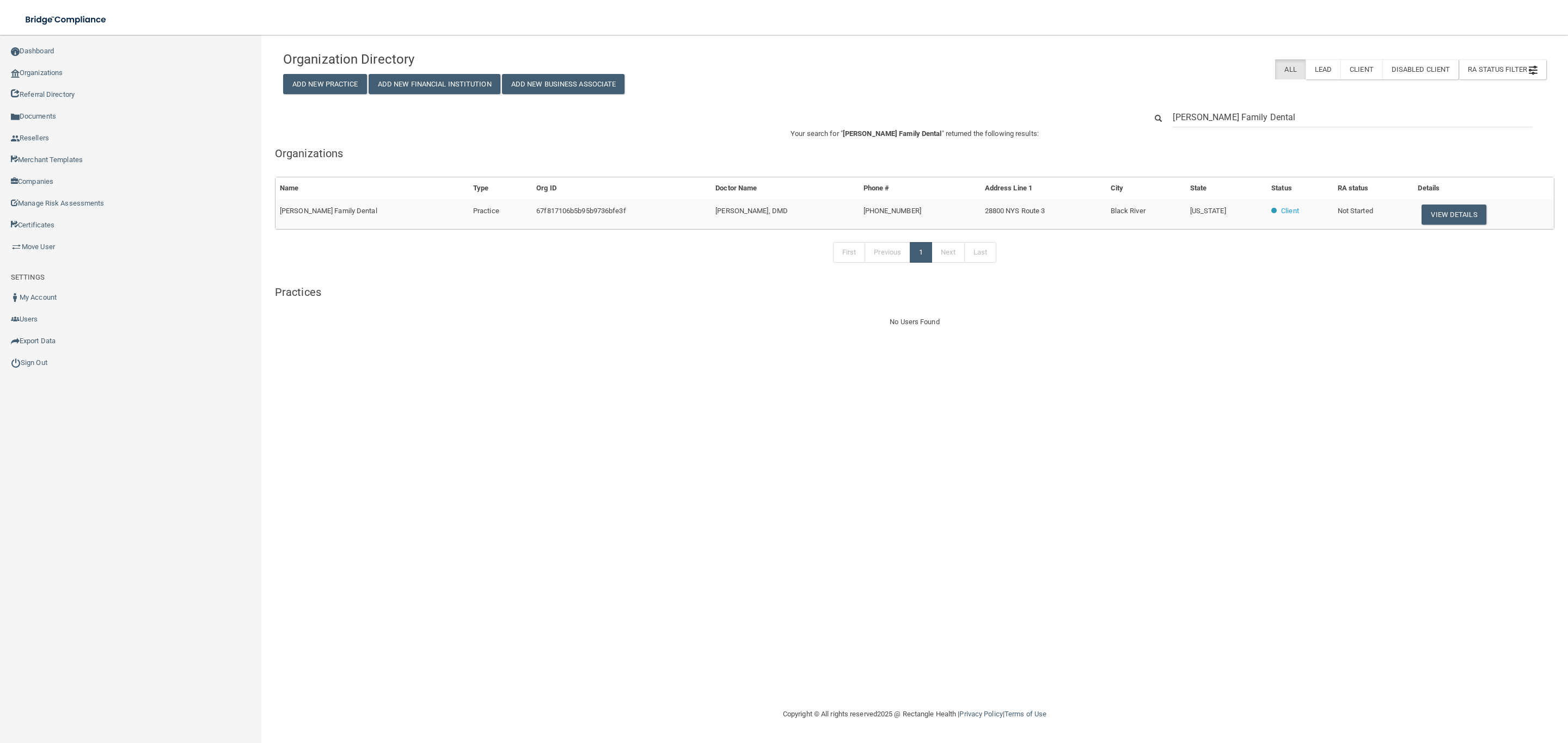
click at [1264, 126] on input "[PERSON_NAME] Family Dental" at bounding box center [1352, 117] width 360 height 20
drag, startPoint x: 1292, startPoint y: 118, endPoint x: 1043, endPoint y: 101, distance: 249.6
click at [1043, 101] on div "Organization Directory Add New Practice Add New Financial Institution Add New B…" at bounding box center [914, 187] width 1263 height 283
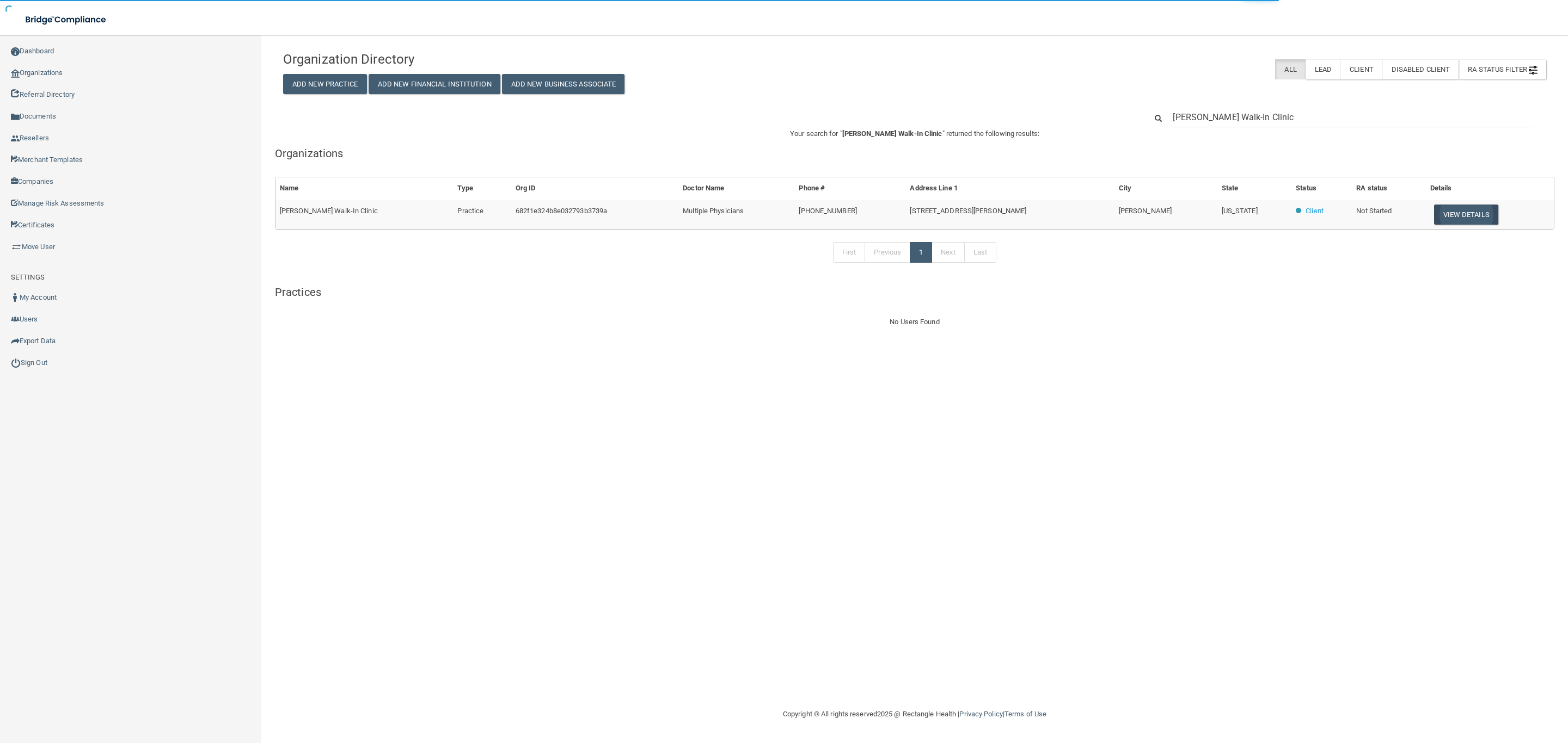
type input "[PERSON_NAME] Walk-In Clinic"
click at [1434, 213] on button "View Details" at bounding box center [1466, 215] width 64 height 20
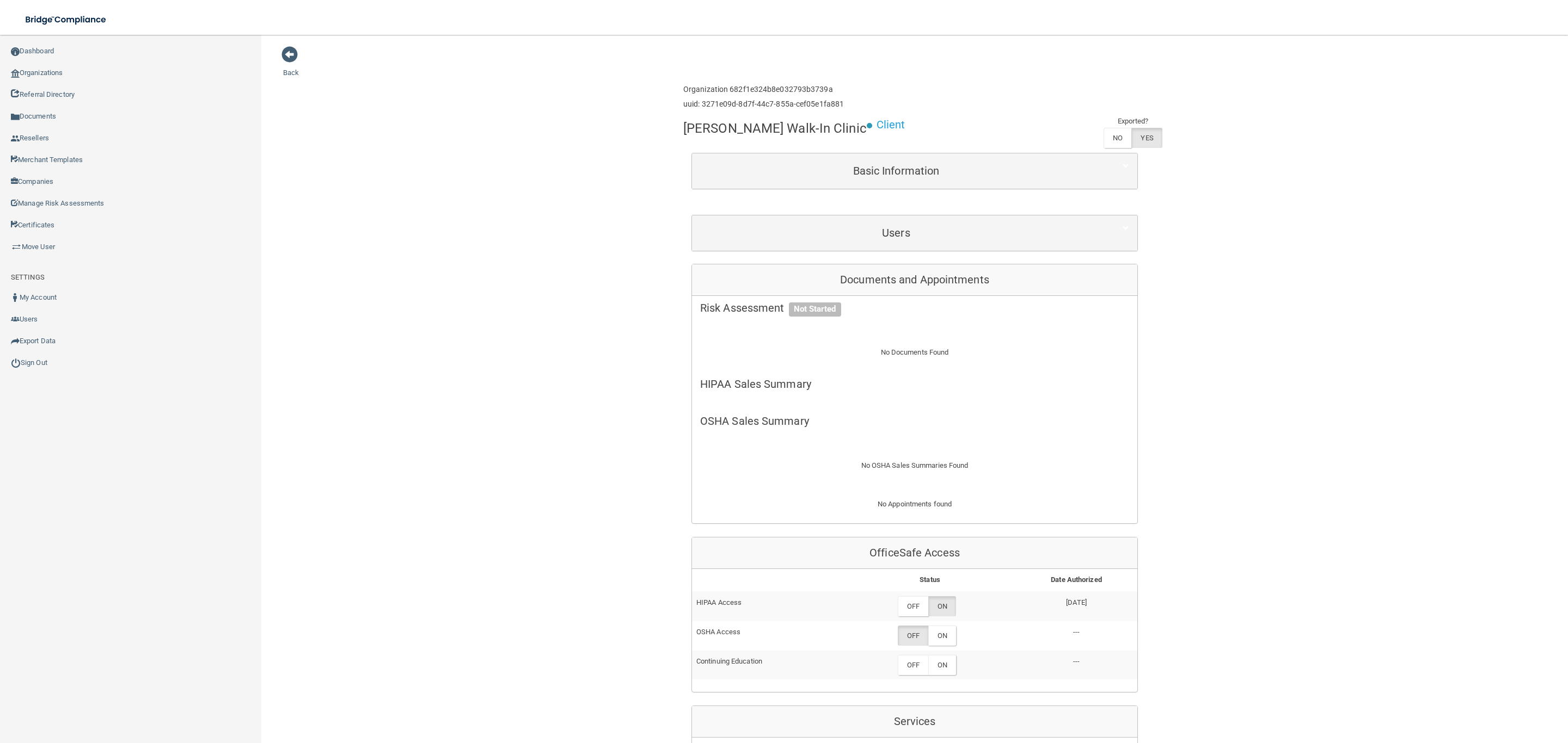
click at [282, 40] on main "Back Enterprise » Organization 682f1e324b8e032793b3739a uuid: 3271e09d-8d7f-44c…" at bounding box center [914, 389] width 1306 height 709
click at [282, 51] on span at bounding box center [290, 54] width 16 height 16
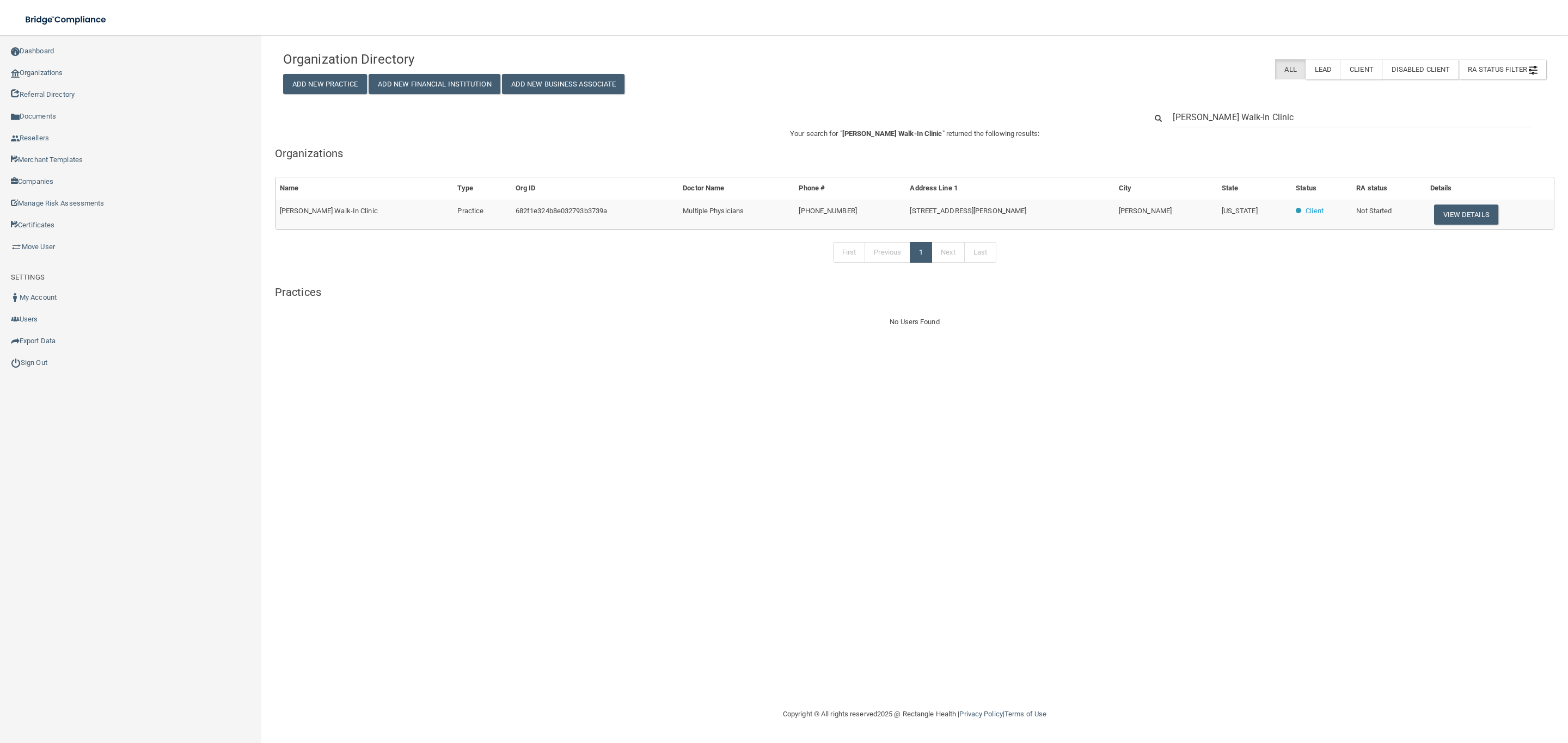
drag, startPoint x: 1281, startPoint y: 118, endPoint x: 1287, endPoint y: 120, distance: 6.3
click at [1281, 118] on input "[PERSON_NAME] Walk-In Clinic" at bounding box center [1352, 117] width 360 height 20
drag, startPoint x: 1269, startPoint y: 120, endPoint x: 895, endPoint y: 109, distance: 374.2
click at [895, 109] on div "[PERSON_NAME] Walk-In Clinic" at bounding box center [914, 117] width 1279 height 20
type input "[PERSON_NAME], [PERSON_NAME] & Company"
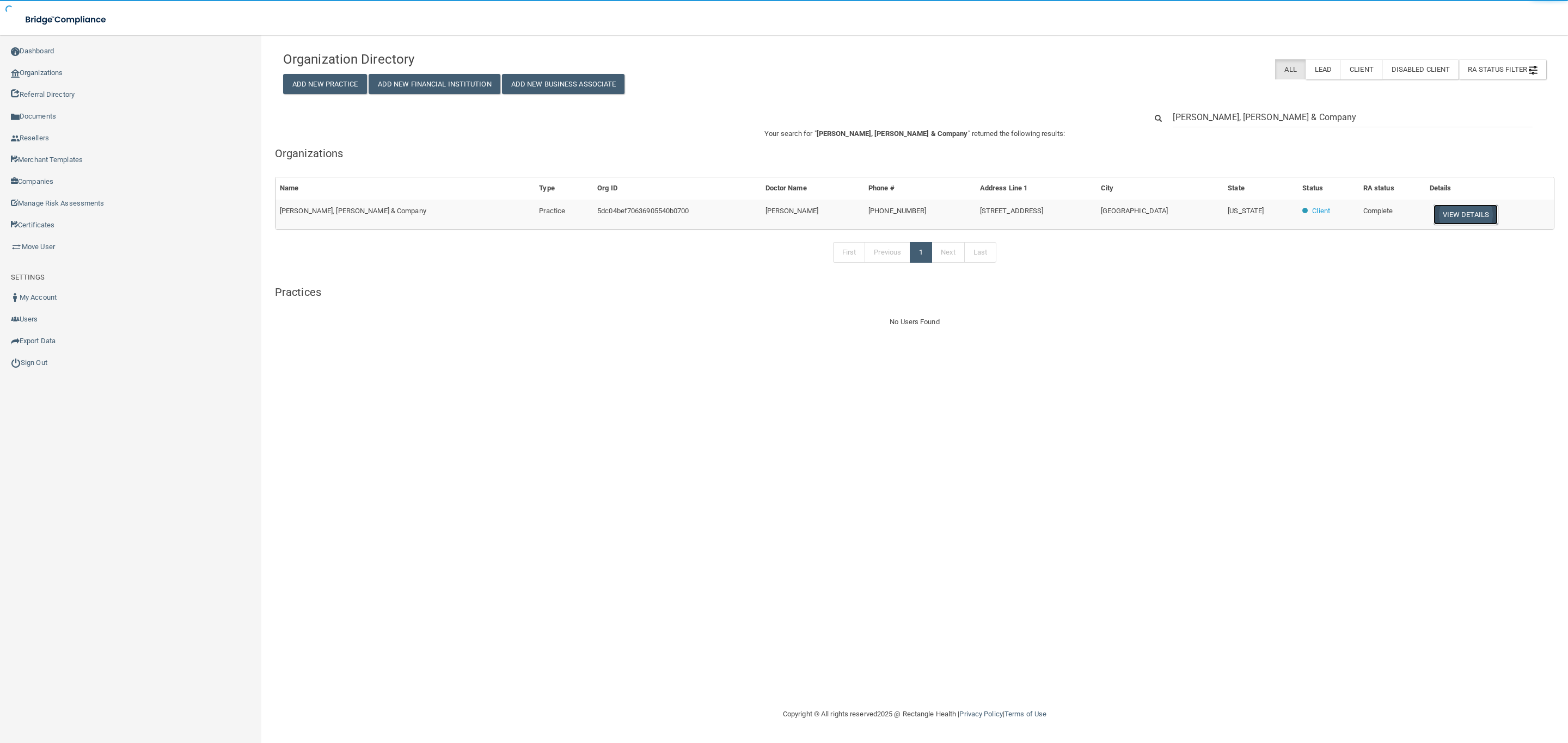
click at [1433, 213] on button "View Details" at bounding box center [1465, 215] width 64 height 20
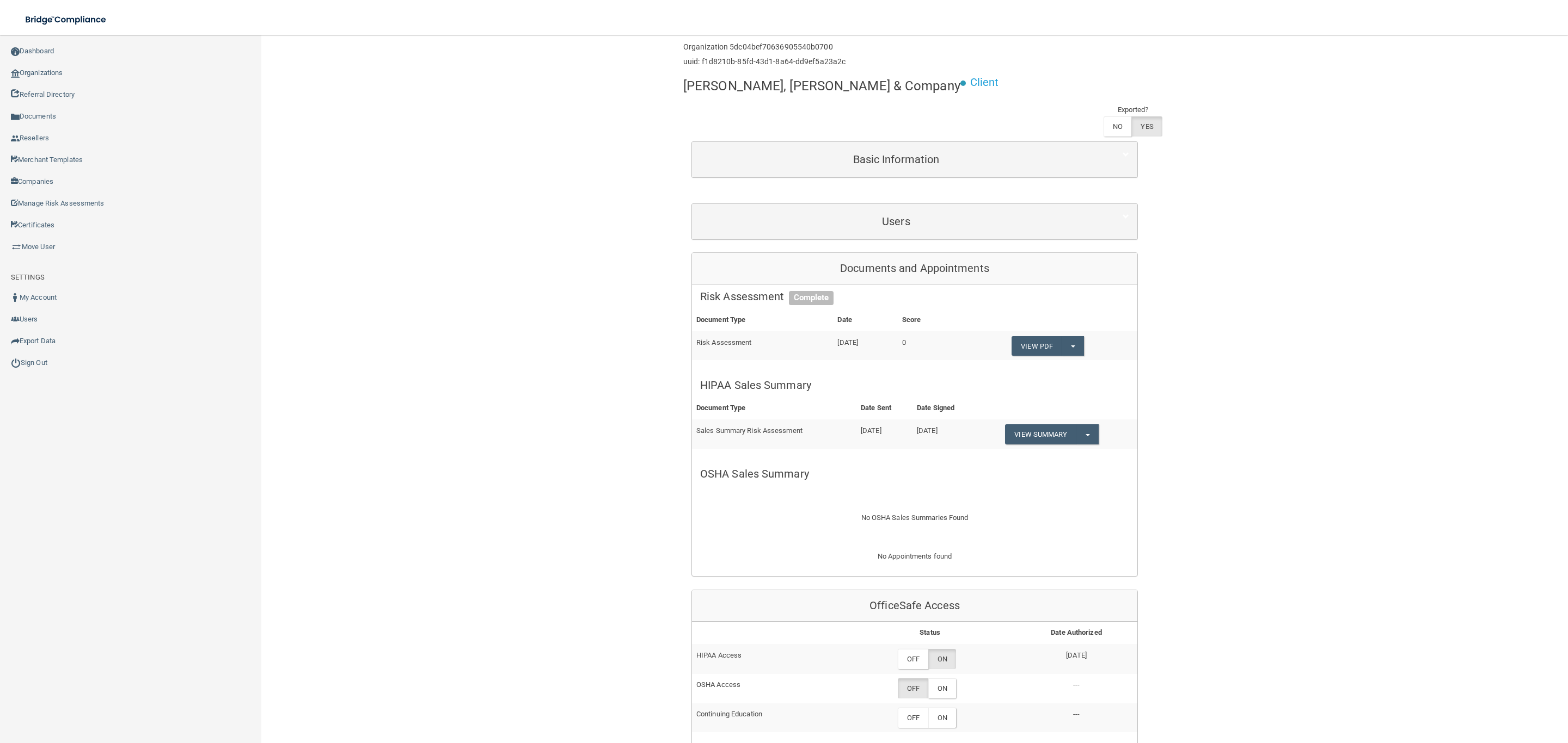
scroll to position [163, 0]
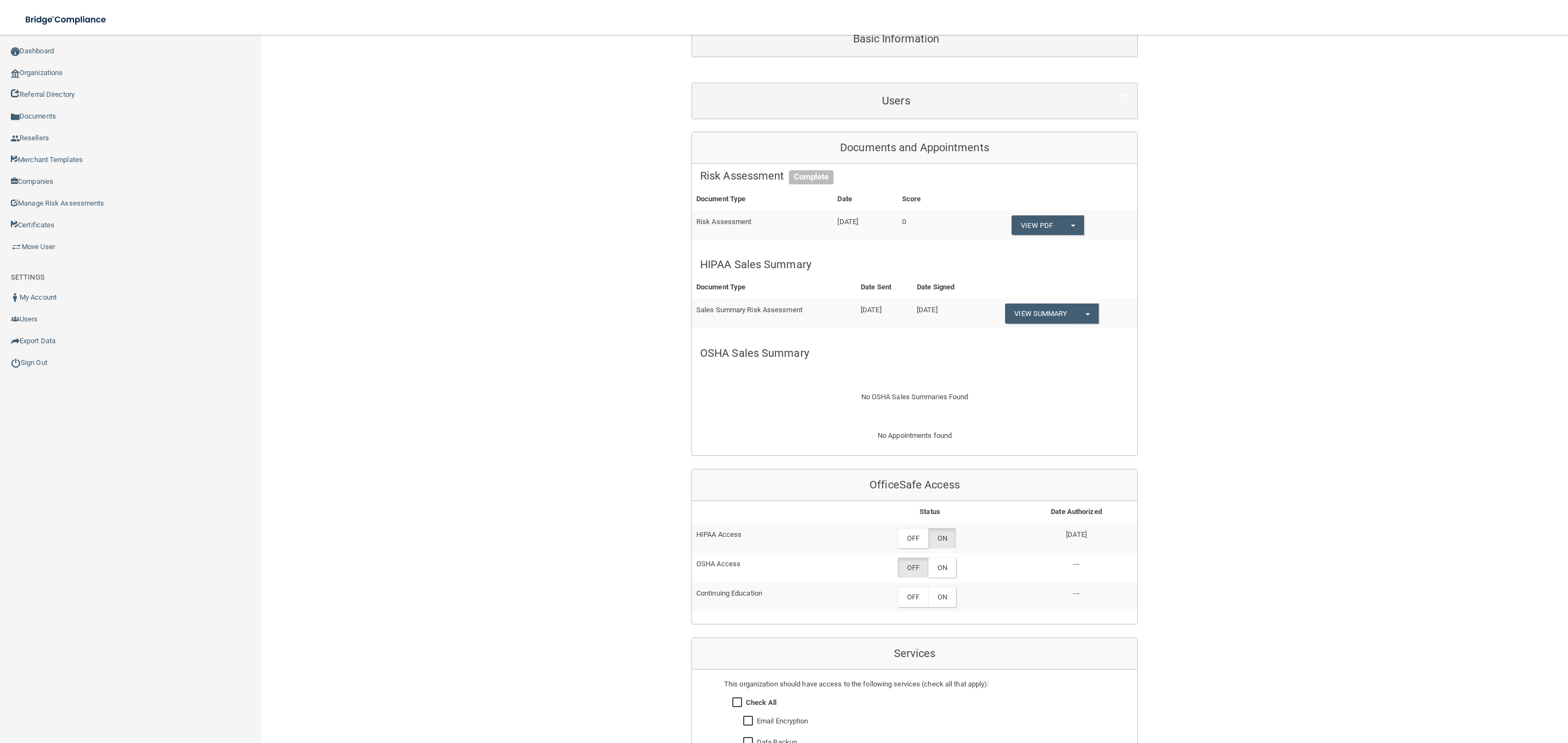
click at [409, 214] on div "Back Enterprise » Organization 5dc04bef70636905540b0700 uuid: f1d8210b-85fd-43d…" at bounding box center [914, 488] width 1263 height 1212
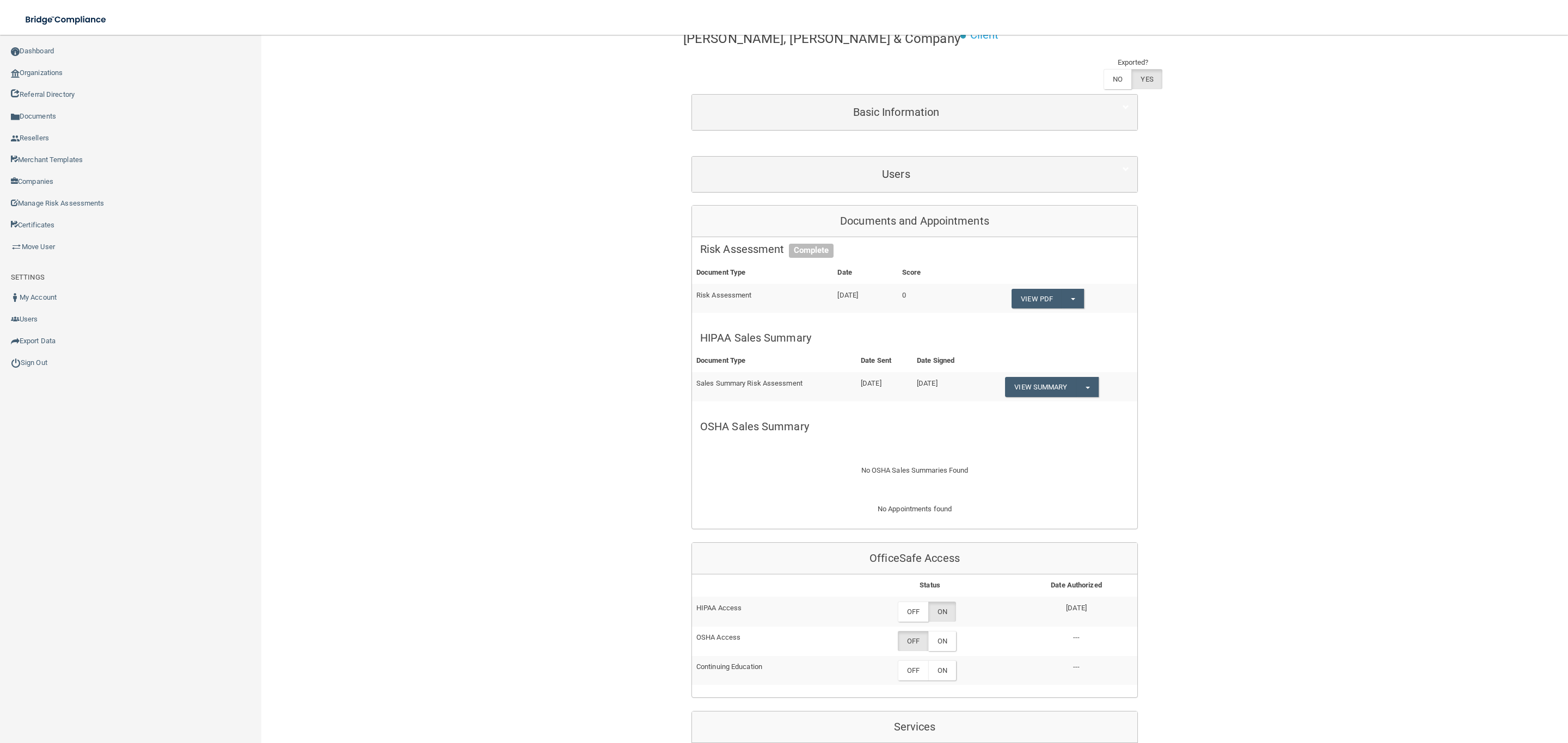
scroll to position [0, 0]
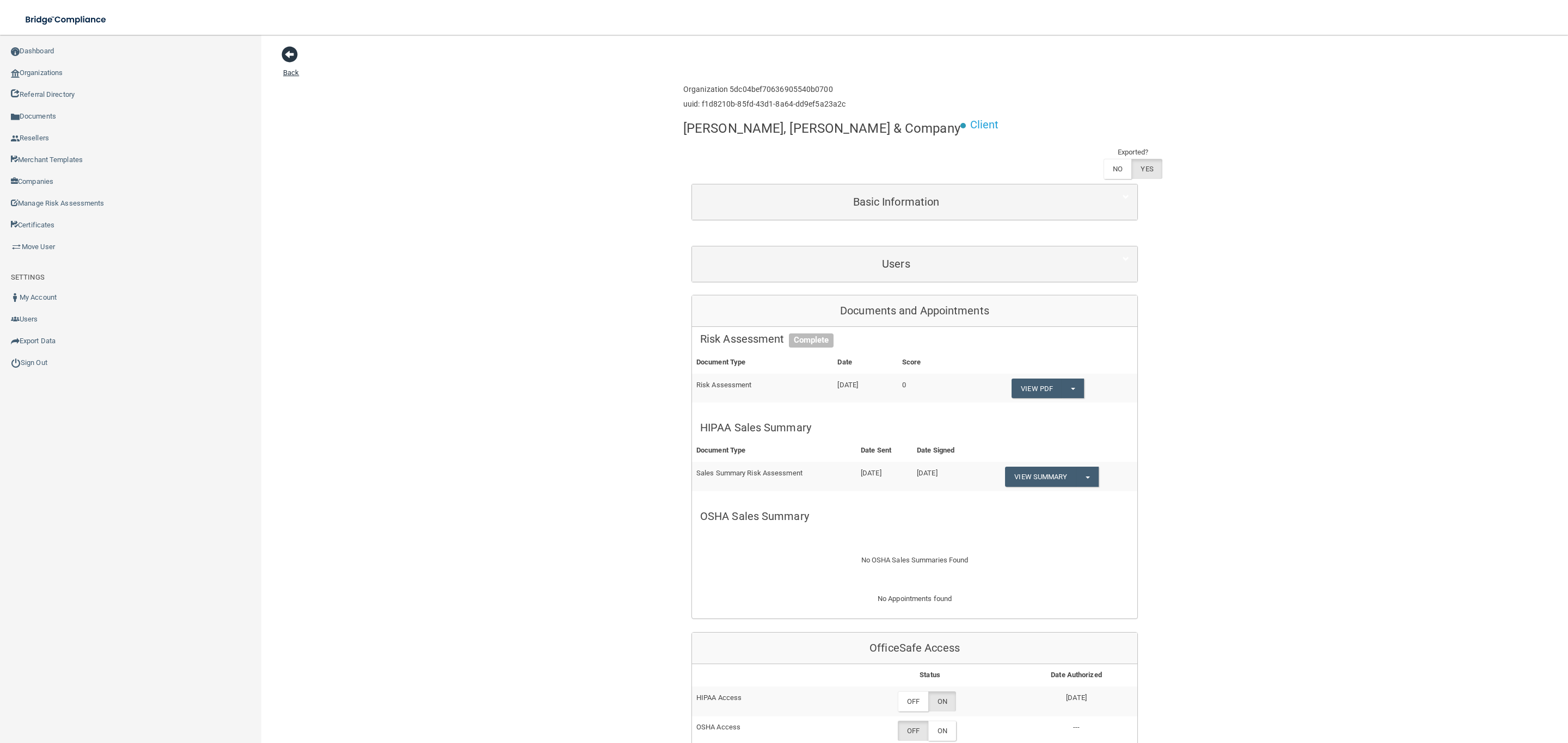
click at [296, 61] on span at bounding box center [290, 54] width 16 height 16
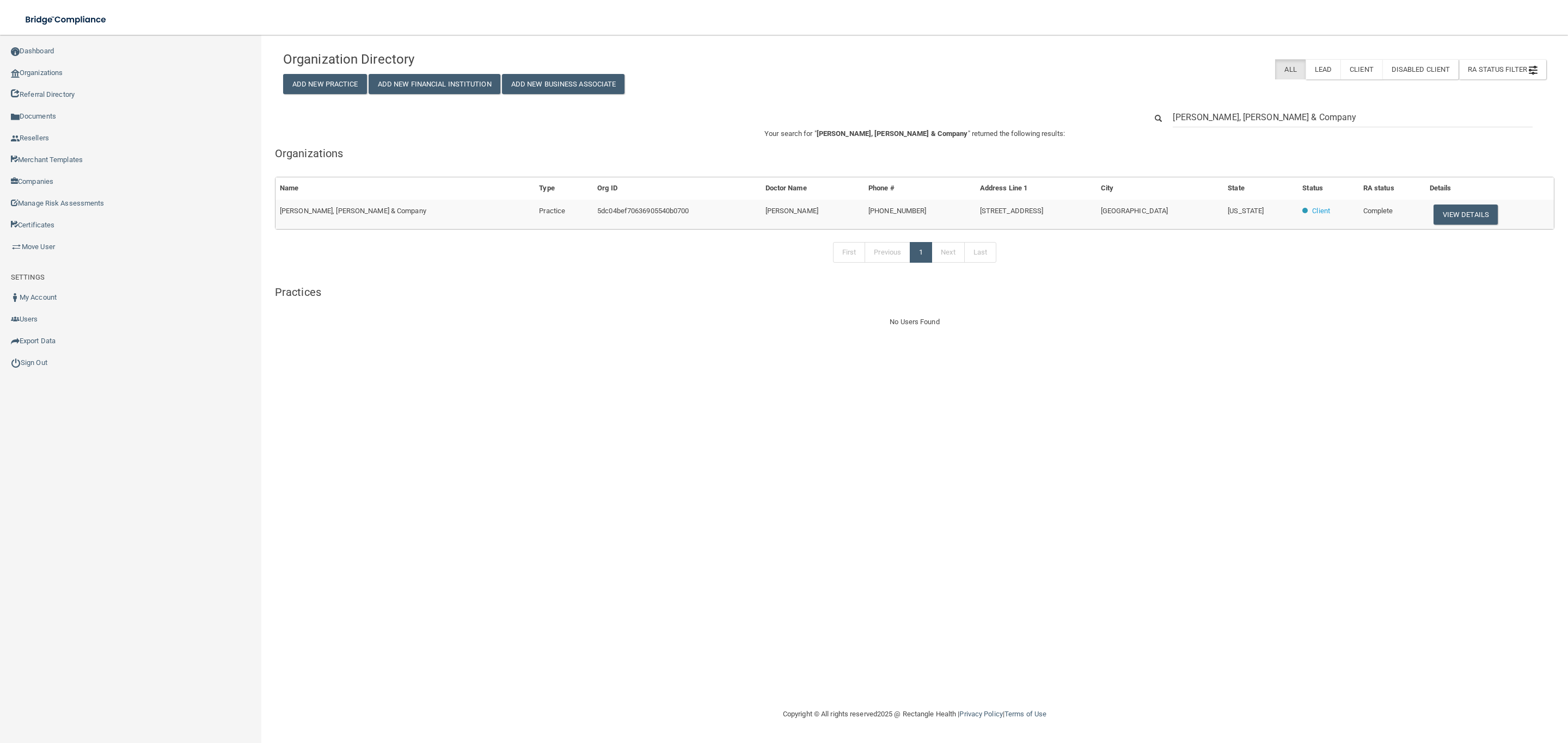
click at [1311, 129] on p "Your search for " [PERSON_NAME], [PERSON_NAME] & Company " returned the followi…" at bounding box center [914, 134] width 1279 height 13
drag, startPoint x: 1348, startPoint y: 118, endPoint x: 1081, endPoint y: 114, distance: 267.0
click at [1081, 114] on div "[PERSON_NAME], [PERSON_NAME] & Company" at bounding box center [914, 117] width 1279 height 20
paste input "[PERSON_NAME]"
type input "[PERSON_NAME] Dentistry"
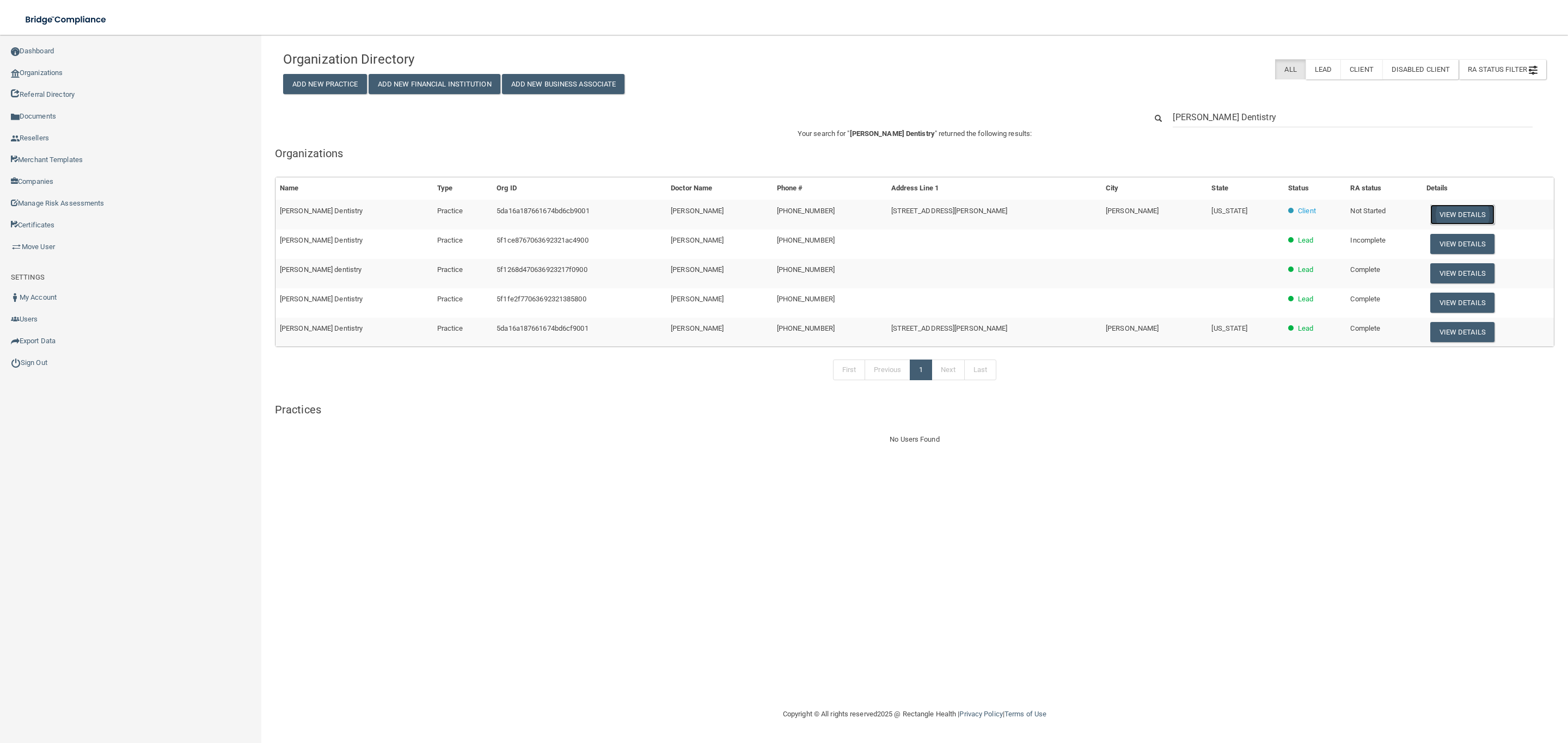
click at [1434, 214] on button "View Details" at bounding box center [1462, 215] width 64 height 20
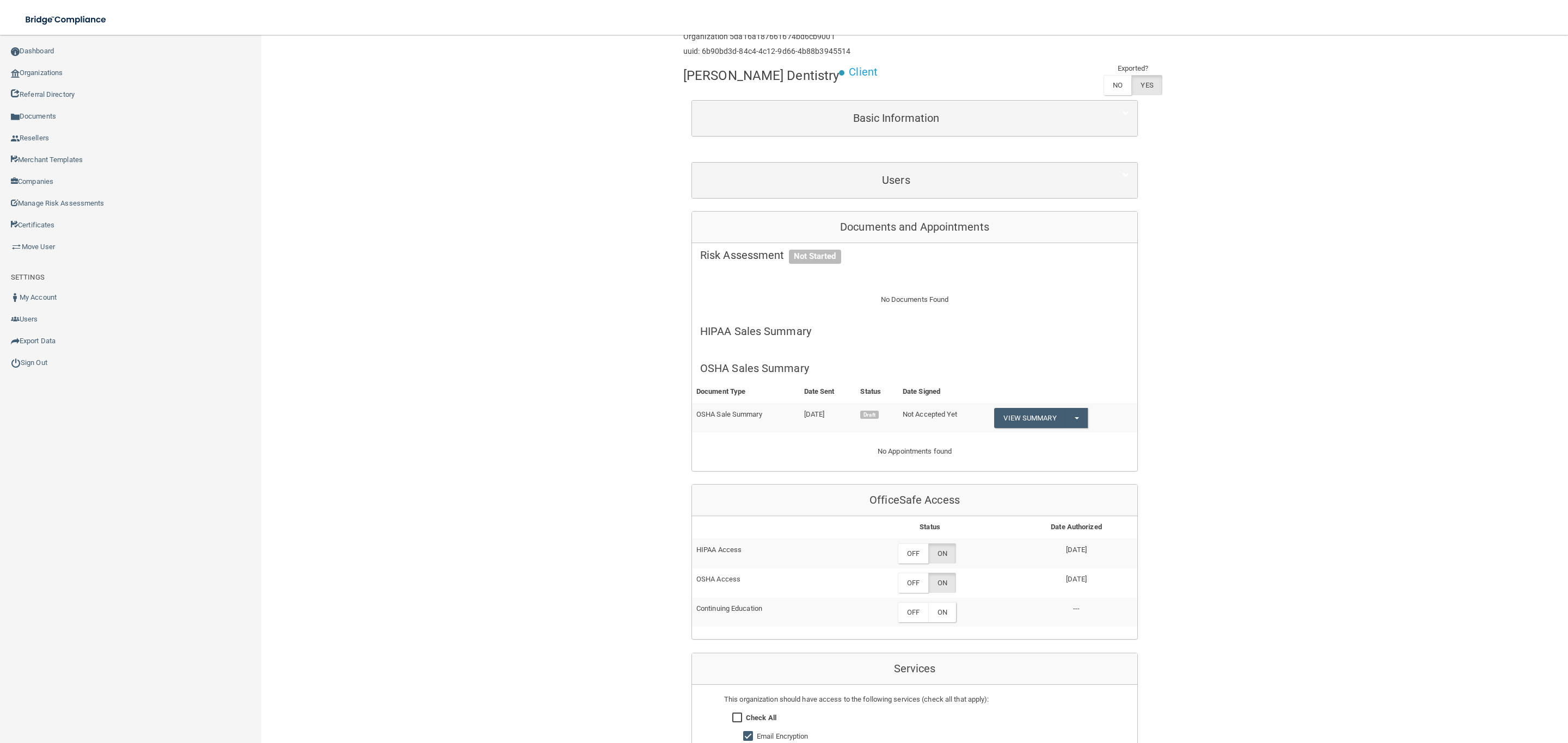
scroll to position [82, 0]
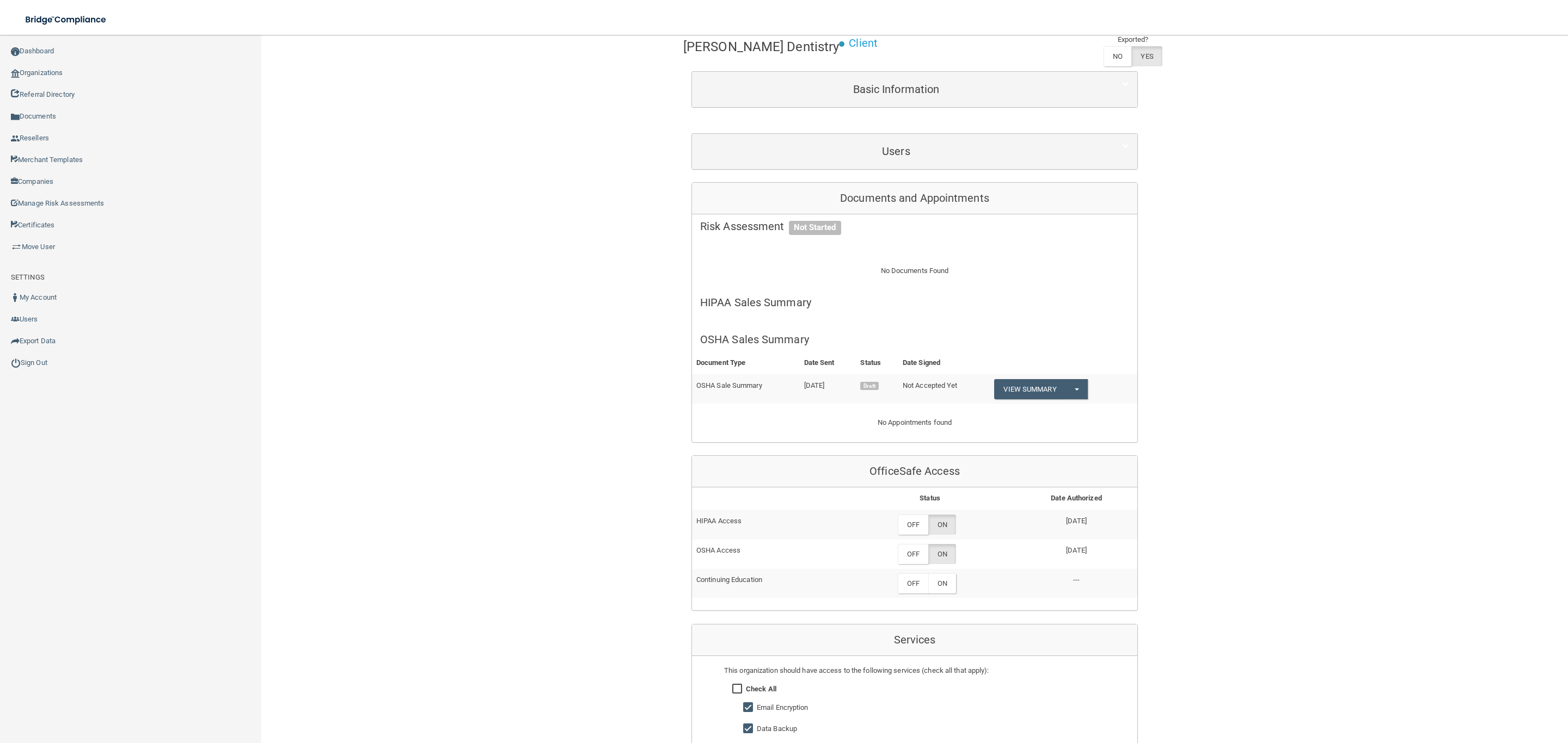
click at [1292, 474] on div "Back Enterprise » Organization 5da16a187661674bd6cb9001 uuid: 6b90bd3d-84c4-4c1…" at bounding box center [914, 522] width 1263 height 1117
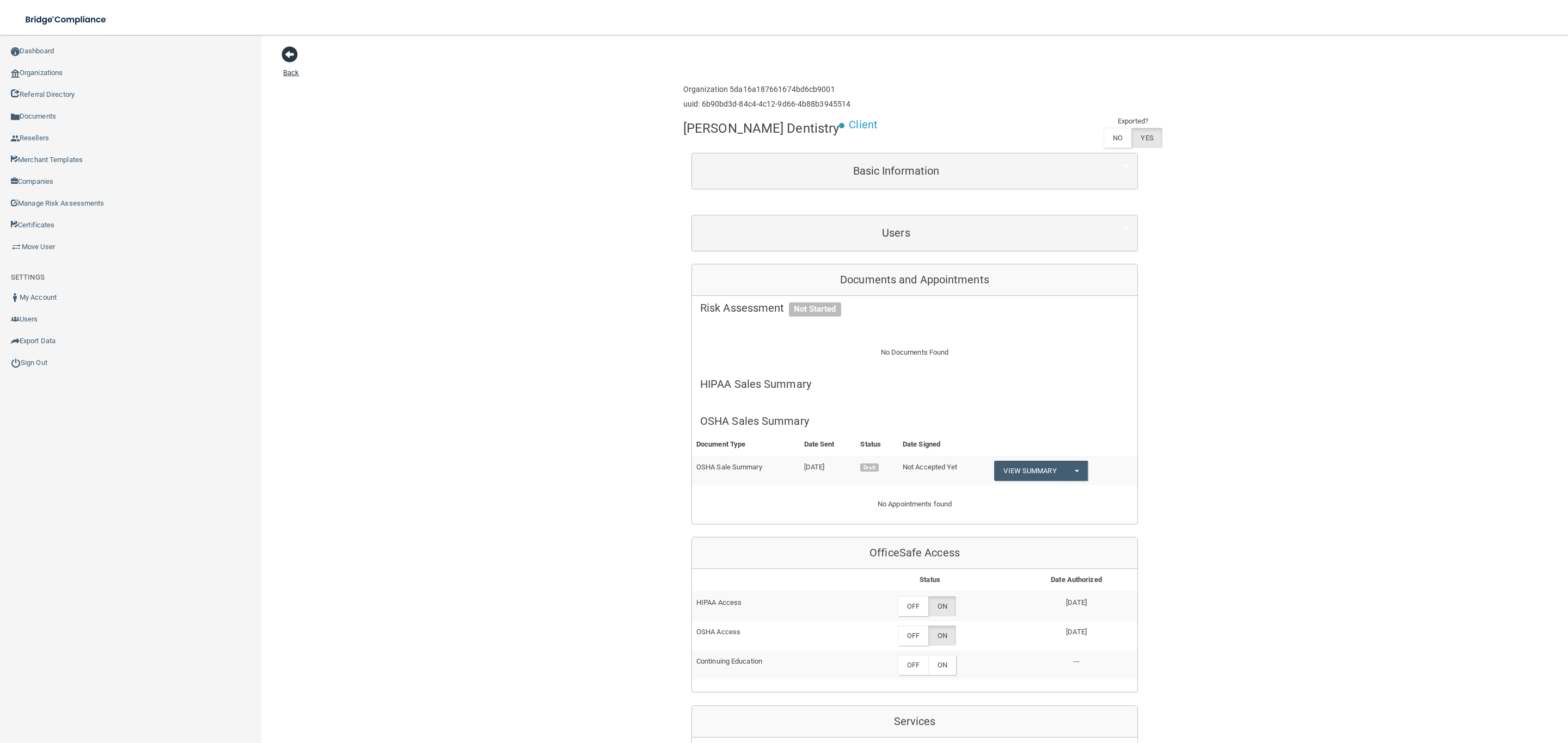
click at [286, 56] on span at bounding box center [290, 54] width 16 height 16
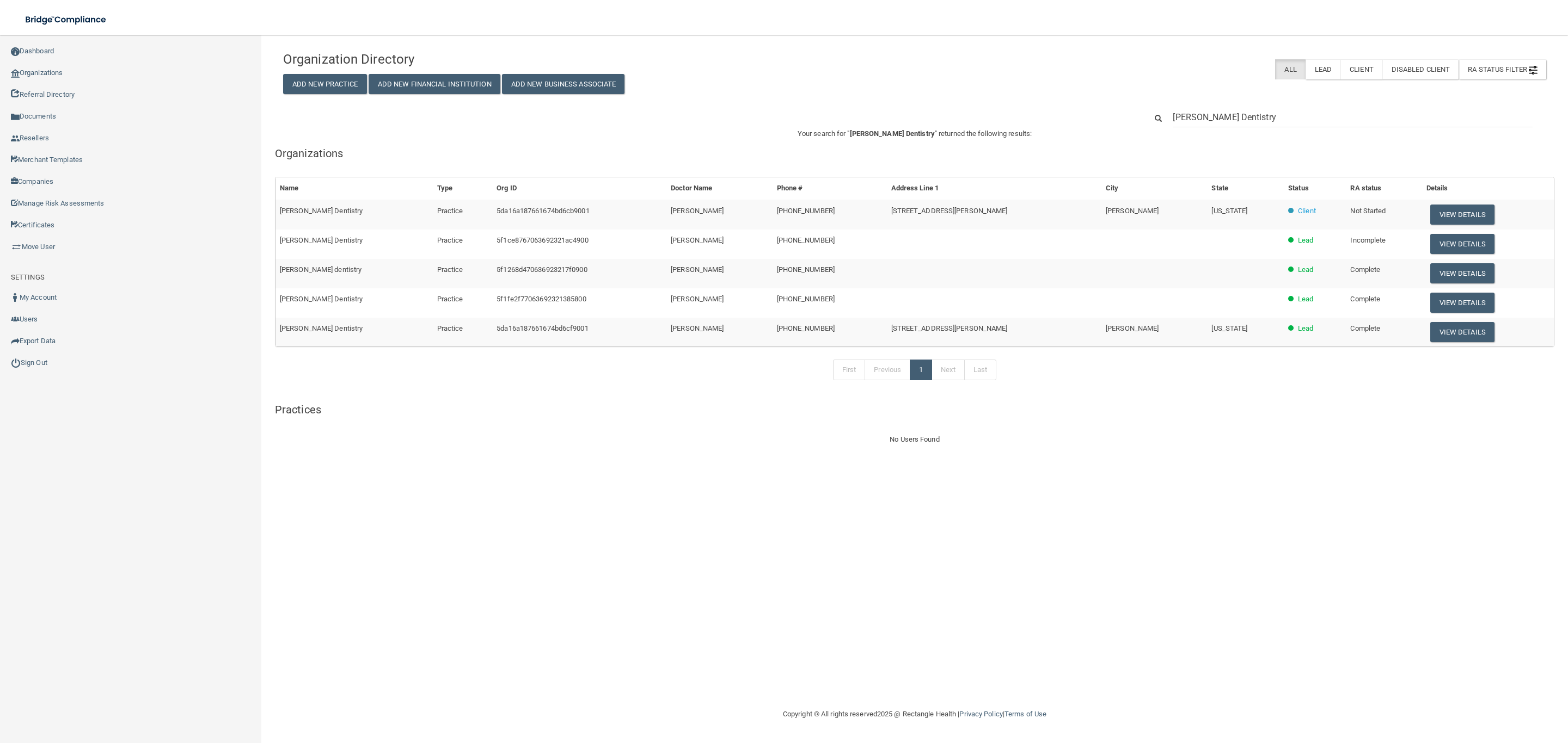
click at [1253, 126] on input "[PERSON_NAME] Dentistry" at bounding box center [1352, 117] width 360 height 20
drag, startPoint x: 1266, startPoint y: 120, endPoint x: 1018, endPoint y: 116, distance: 248.0
click at [1018, 116] on div "[PERSON_NAME] Dentistry" at bounding box center [914, 117] width 1279 height 20
type input "RENAISSANCE DENTAL GROUP"
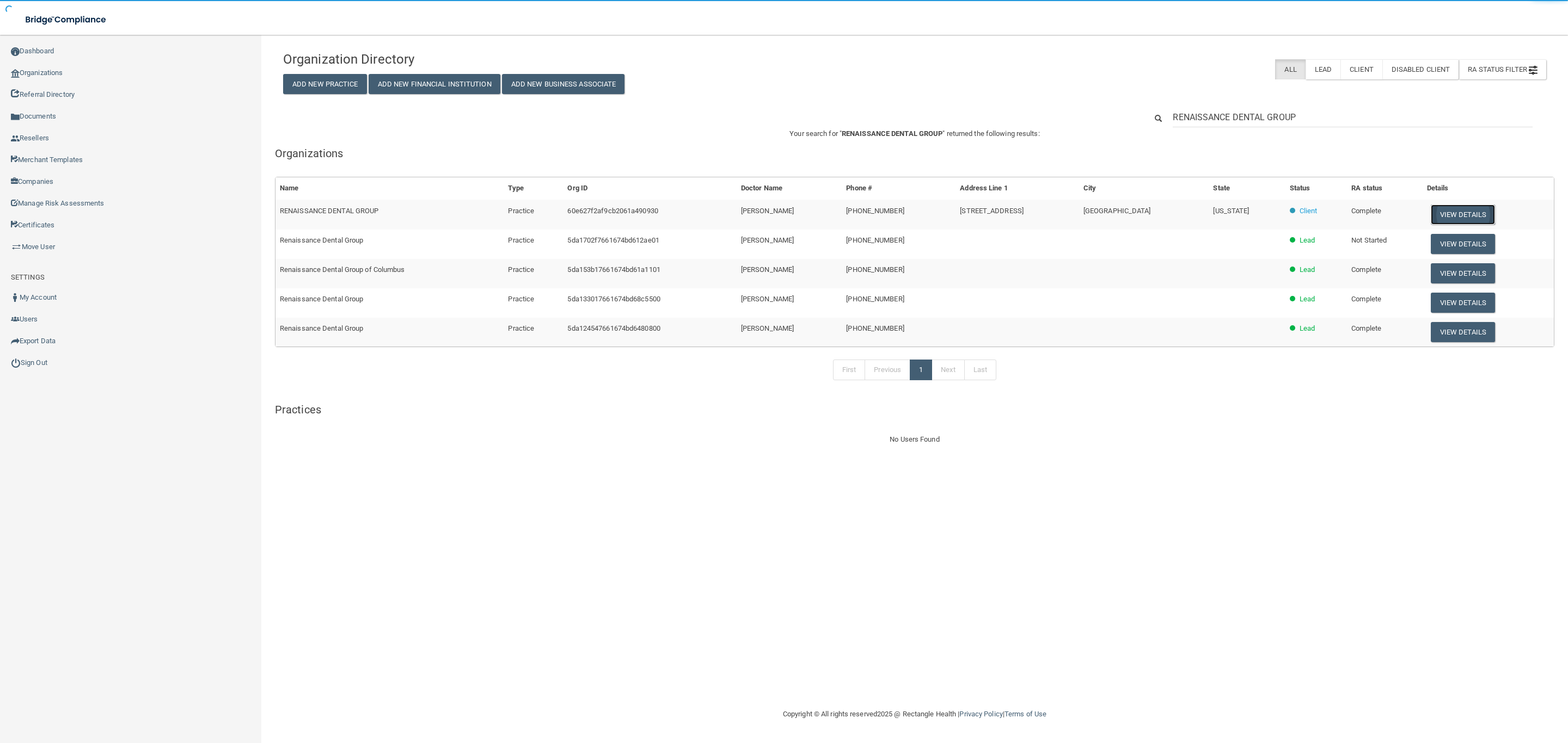
click at [1444, 209] on button "View Details" at bounding box center [1462, 215] width 64 height 20
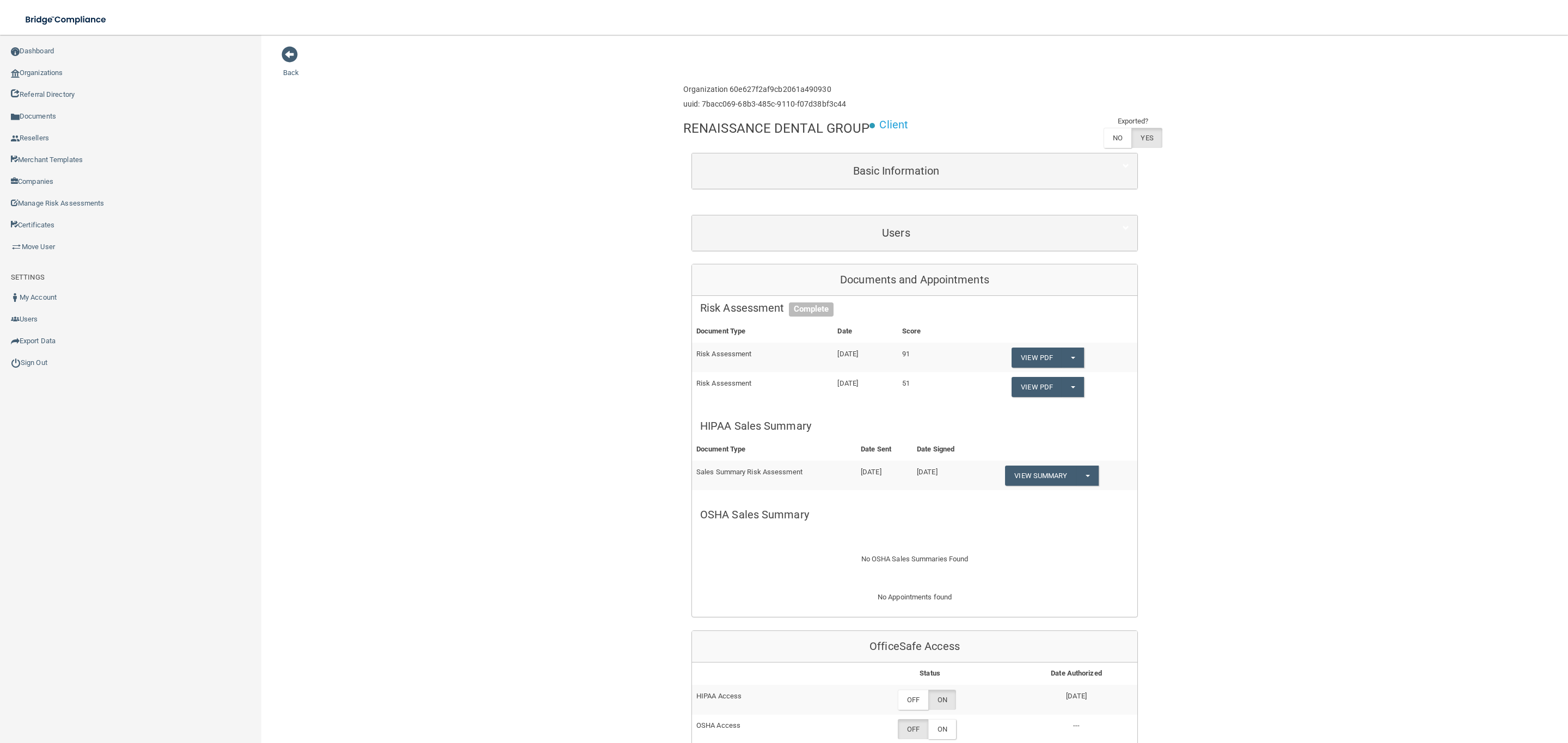
scroll to position [82, 0]
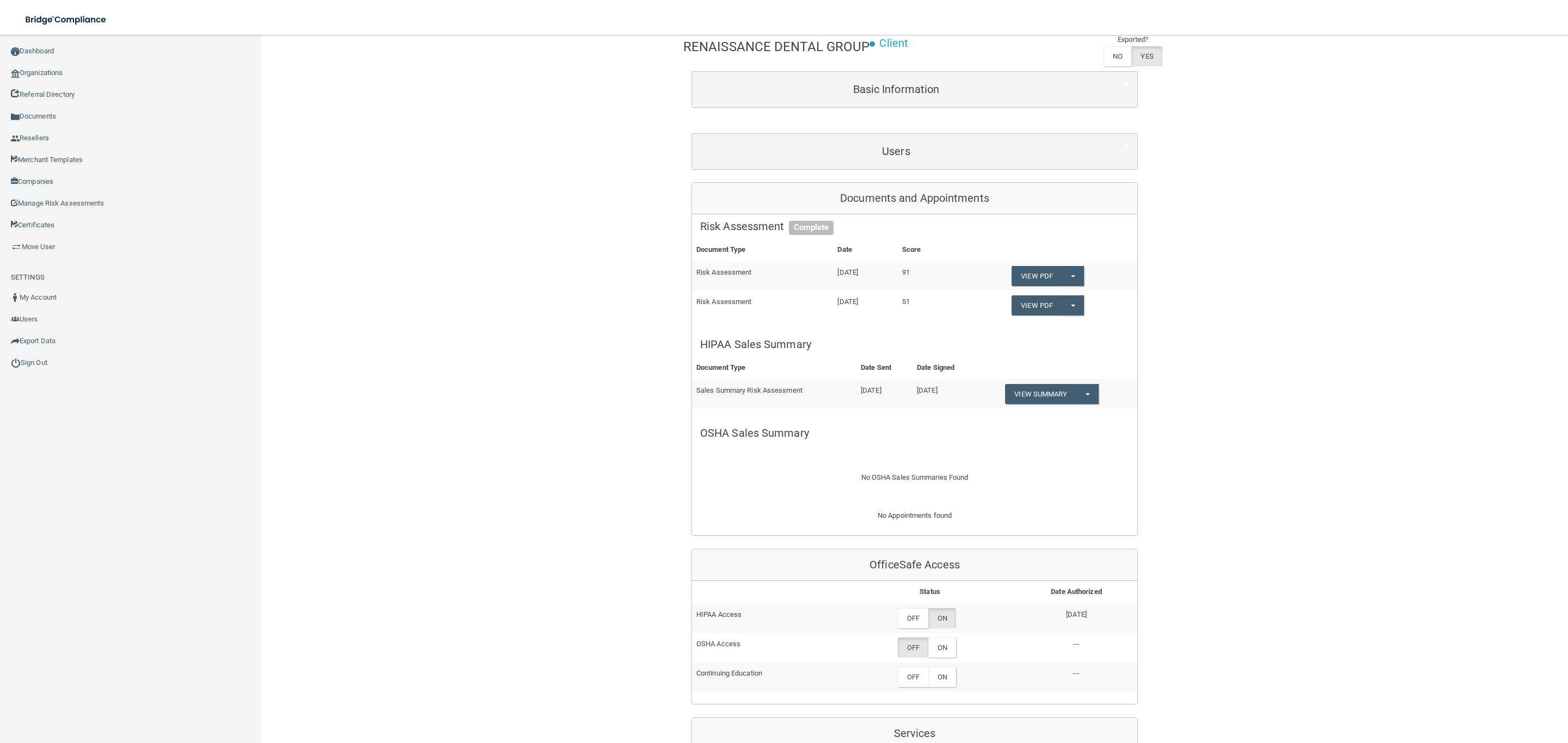
click at [1323, 440] on div "Back Enterprise » Organization 60e627f2af9cb2061a490930 uuid: 7bacc069-68b3-485…" at bounding box center [914, 569] width 1263 height 1211
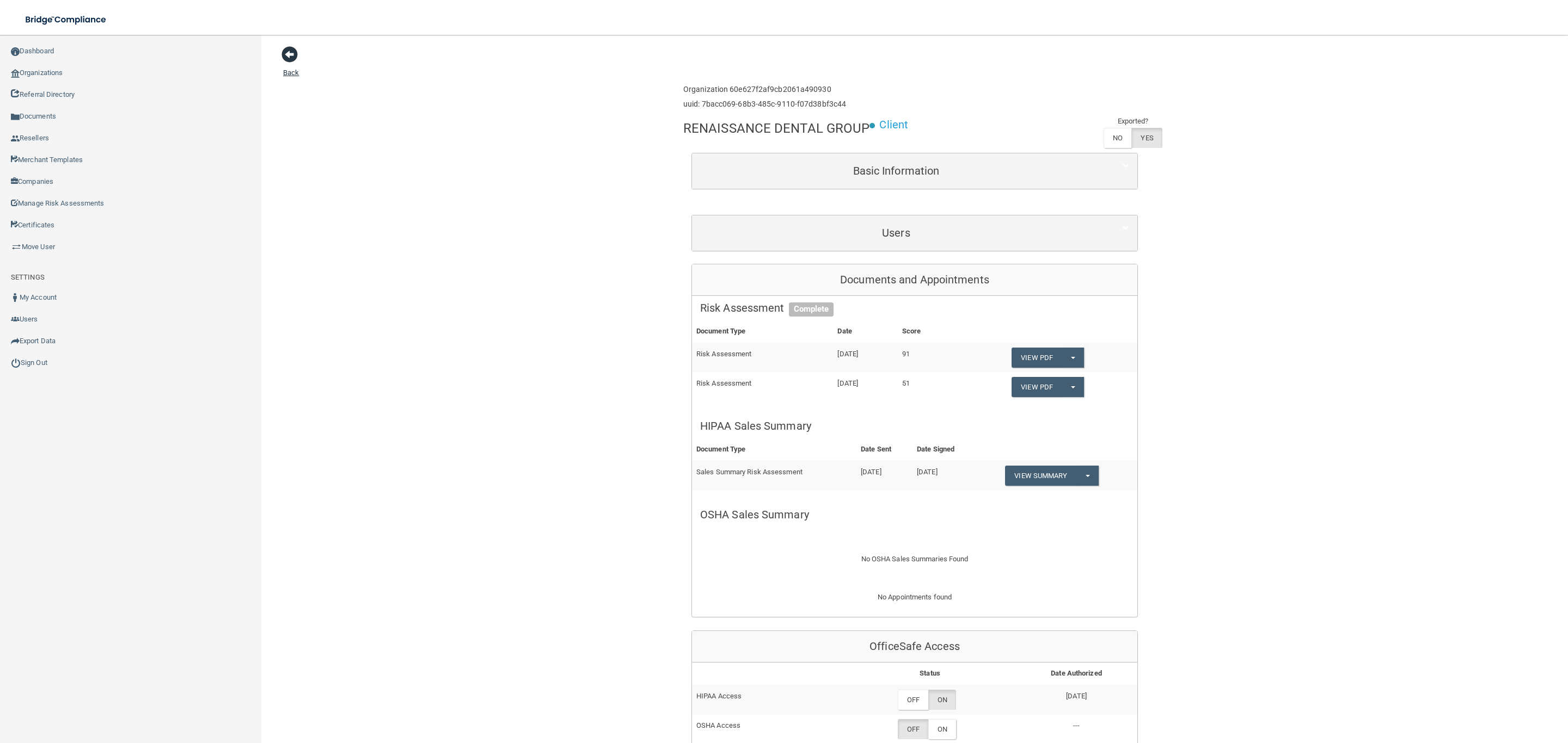
click at [285, 51] on span at bounding box center [290, 54] width 16 height 16
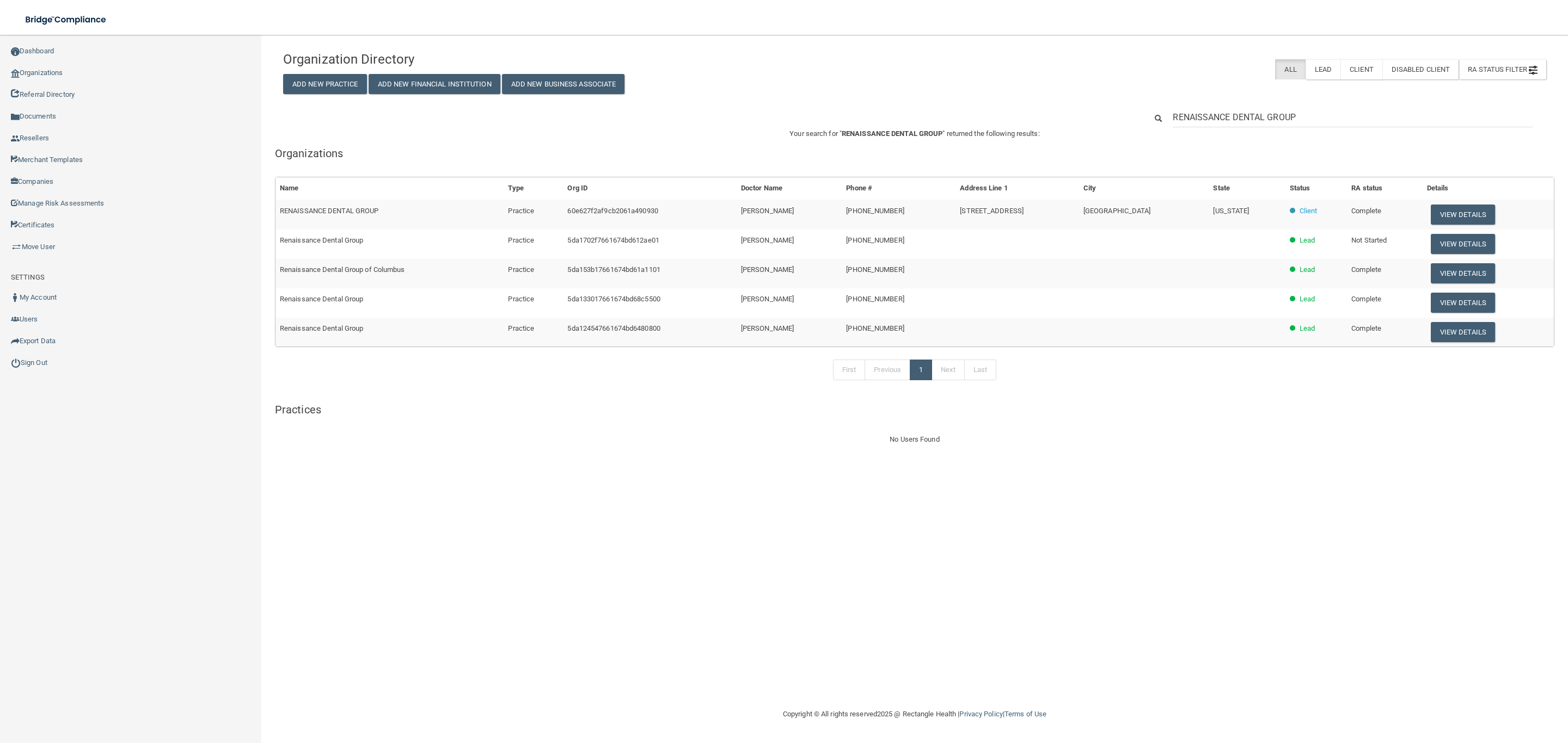
drag, startPoint x: 1335, startPoint y: 120, endPoint x: 1010, endPoint y: 107, distance: 325.3
click at [1010, 107] on div "RENAISSANCE DENTAL GROUP" at bounding box center [914, 117] width 1279 height 20
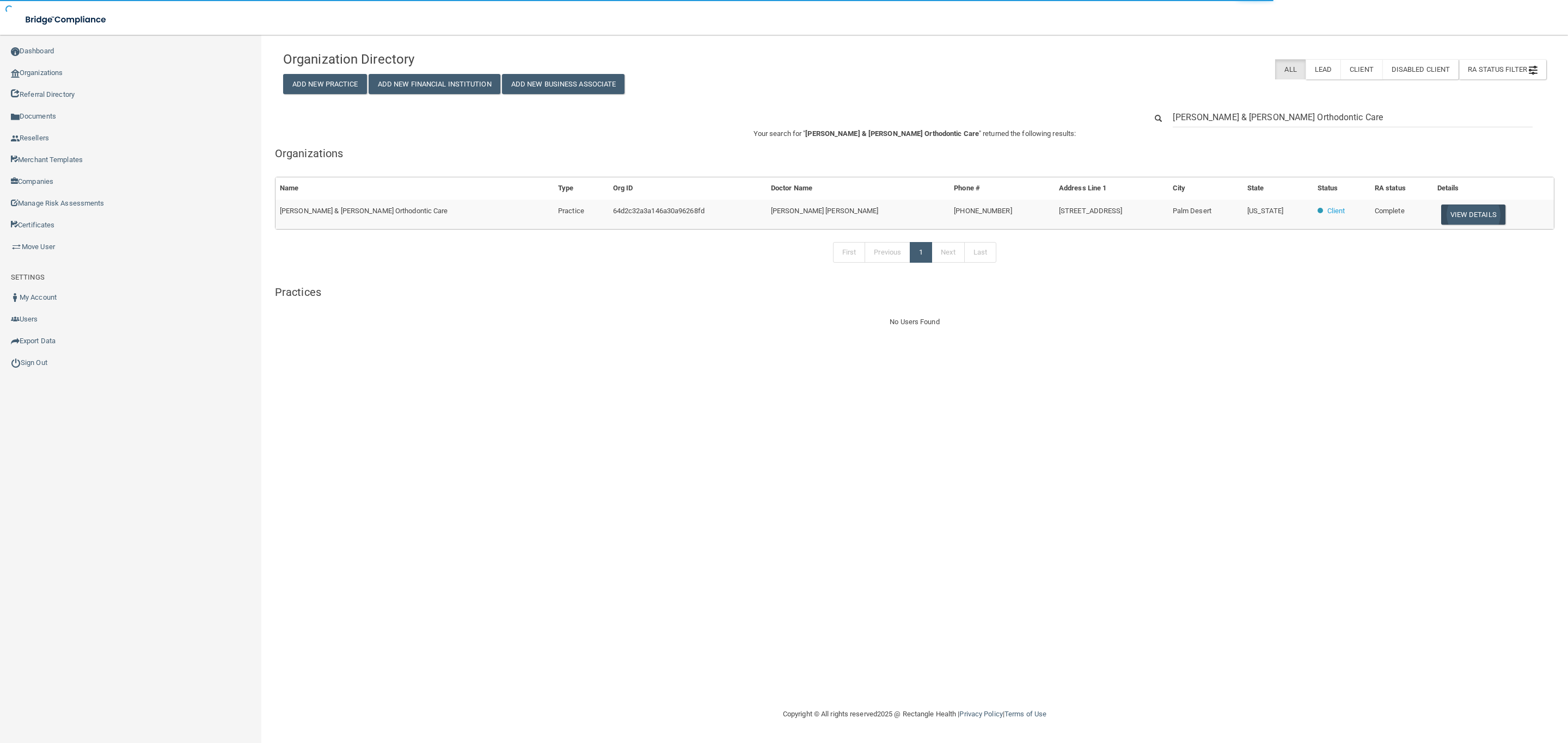
type input "[PERSON_NAME] & [PERSON_NAME] Orthodontic Care"
click at [1448, 217] on button "View Details" at bounding box center [1473, 215] width 64 height 20
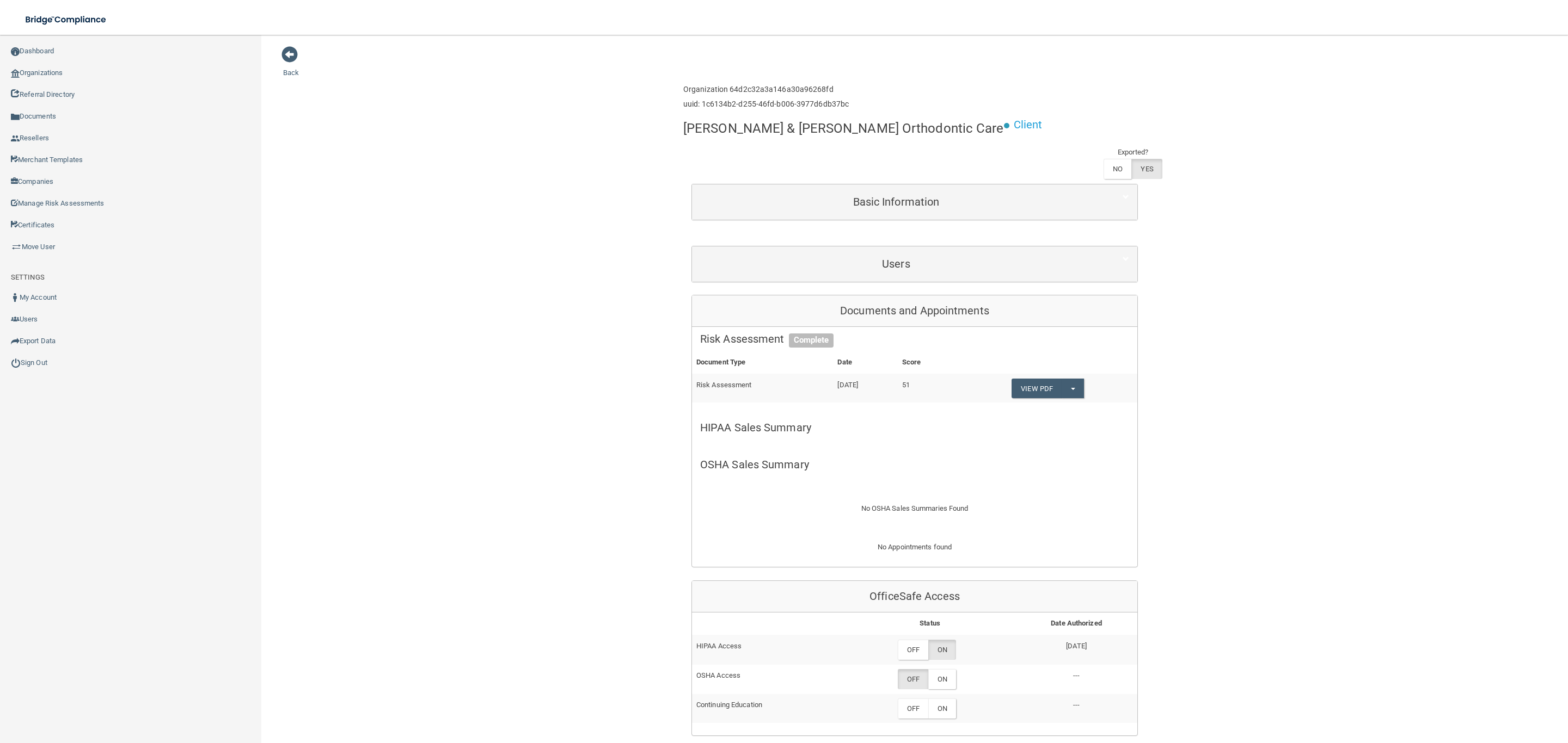
scroll to position [82, 0]
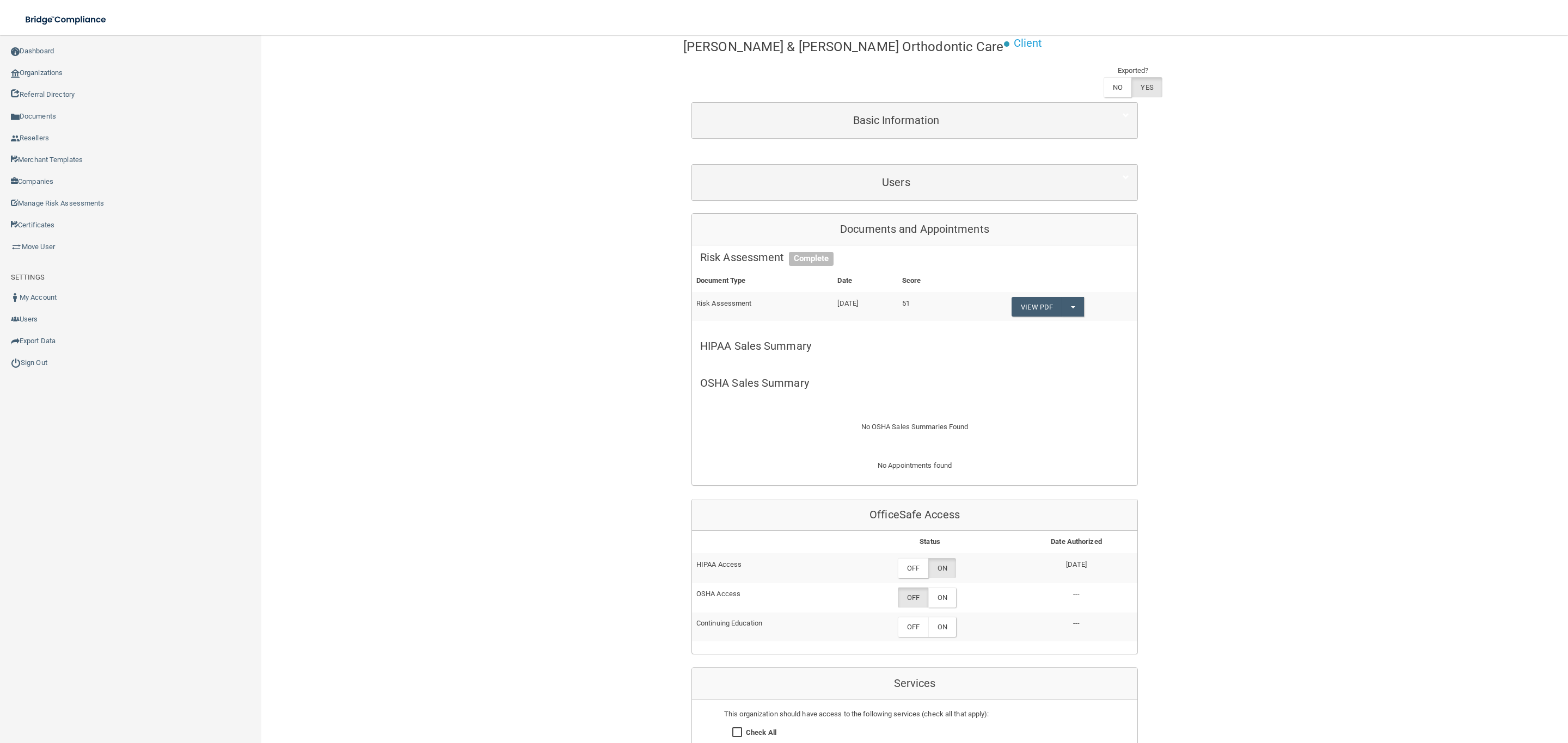
click at [1267, 242] on div "Back Enterprise » Organization 64d2c32a3a146a30a96268fd uuid: 1c6134b2-d255-46f…" at bounding box center [914, 544] width 1263 height 1161
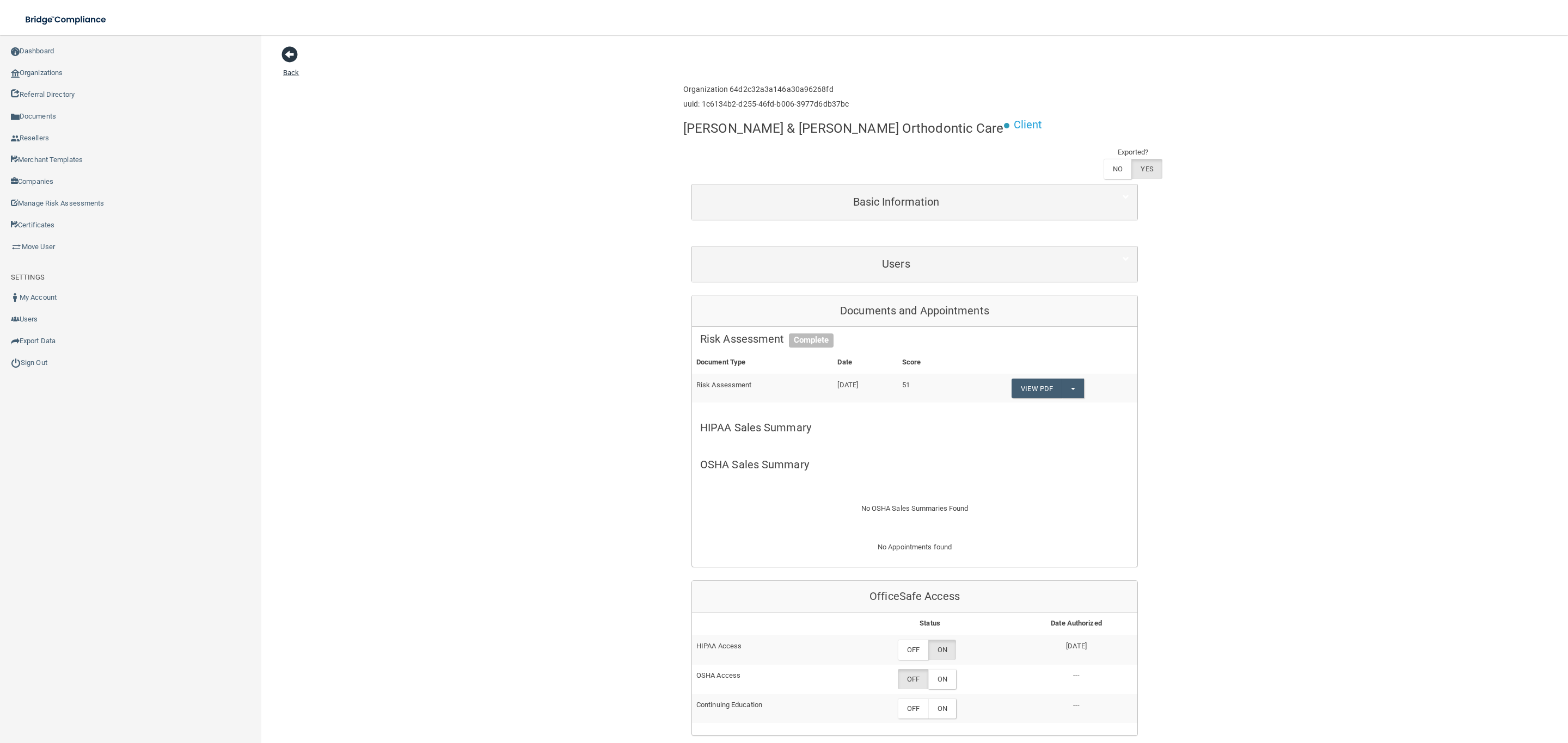
click at [294, 55] on span at bounding box center [290, 54] width 16 height 16
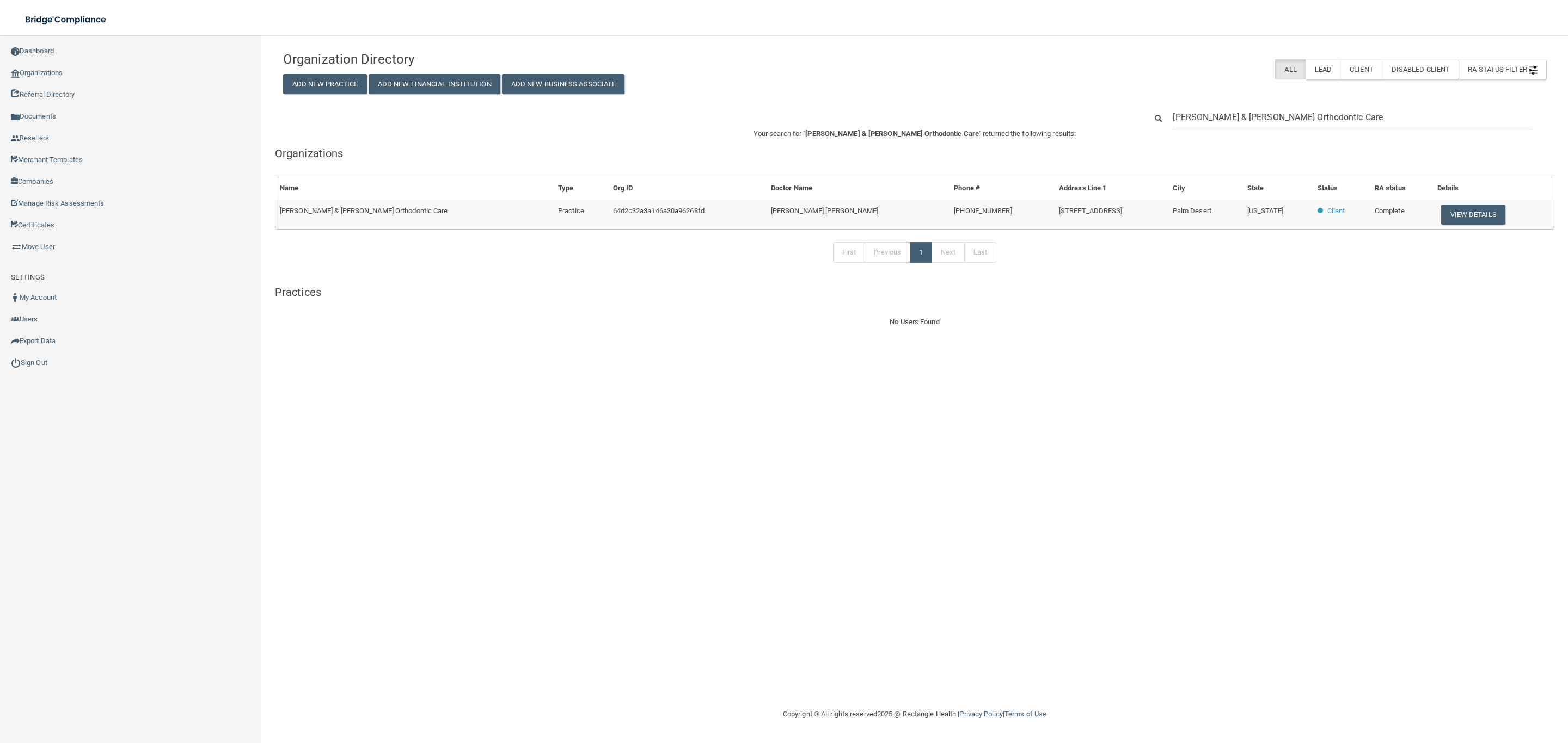
drag, startPoint x: 1332, startPoint y: 111, endPoint x: 1070, endPoint y: 101, distance: 262.2
click at [1070, 101] on div "Organization Directory Add New Practice Add New Financial Institution Add New B…" at bounding box center [914, 187] width 1263 height 283
type input "[PERSON_NAME] DO LLC"
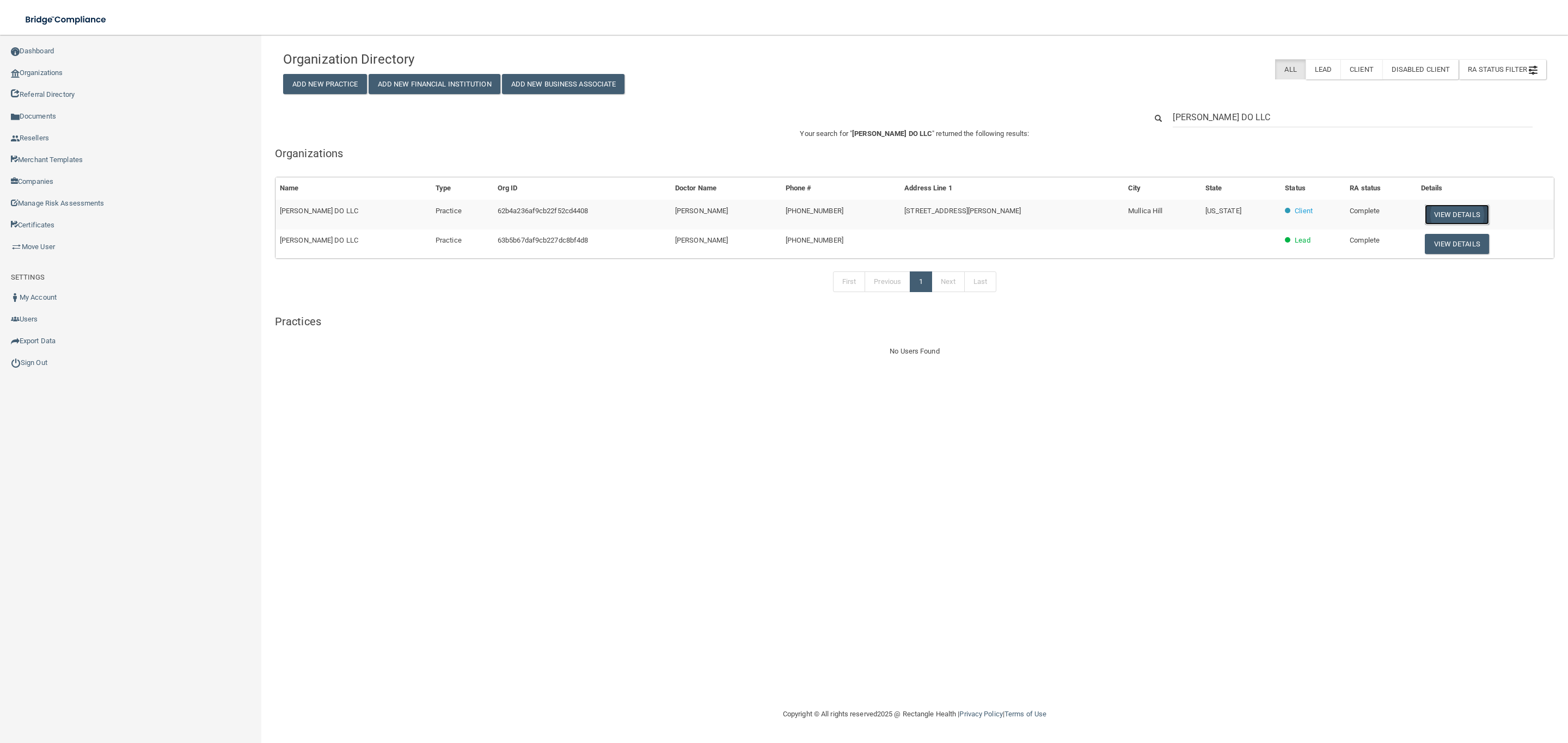
click at [1466, 211] on button "View Details" at bounding box center [1457, 215] width 64 height 20
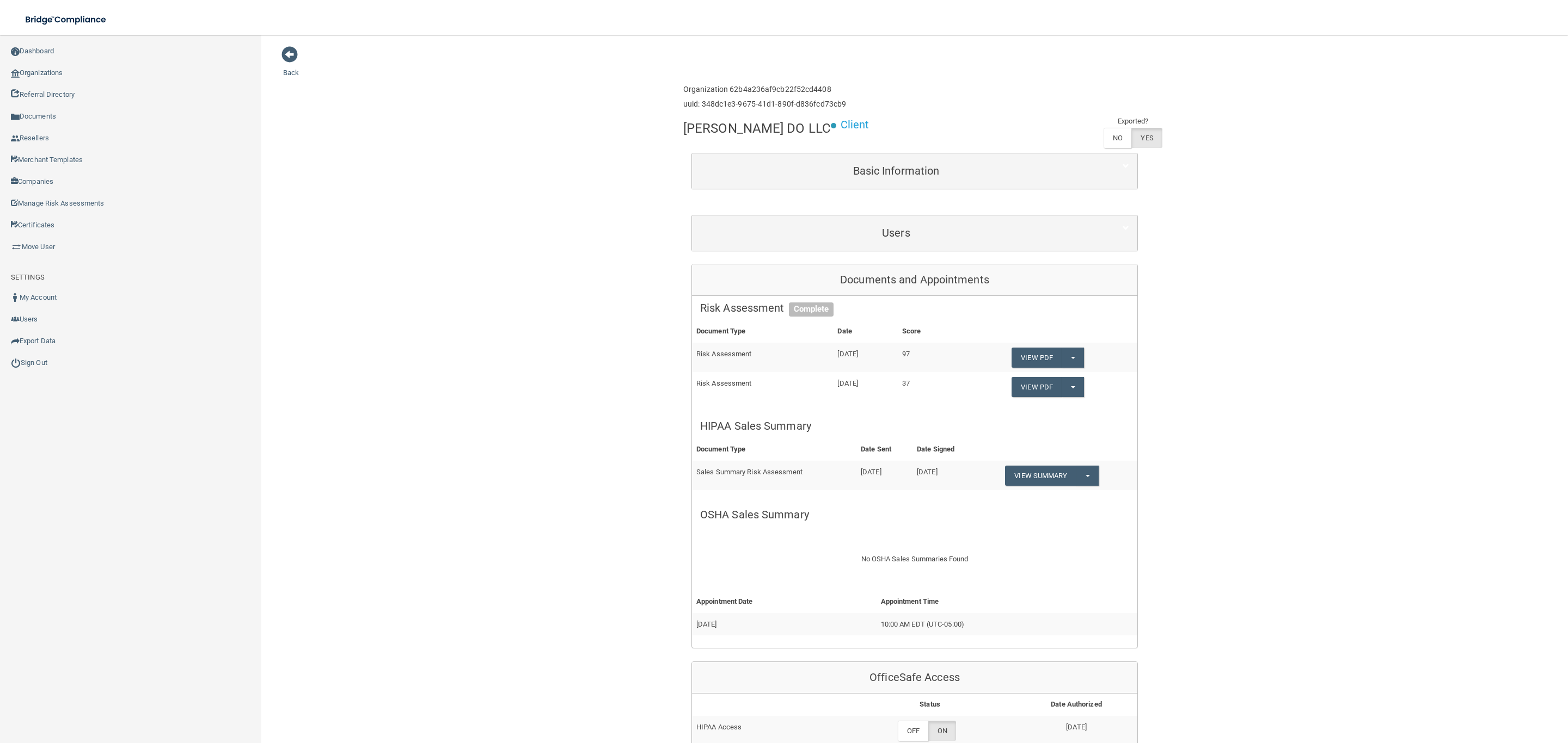
click at [1341, 170] on div "Back Enterprise » Organization 62b4a236af9cb22f52cd4408 uuid: 348dc1e3-9675-41d…" at bounding box center [914, 666] width 1263 height 1242
click at [283, 53] on span at bounding box center [290, 54] width 16 height 16
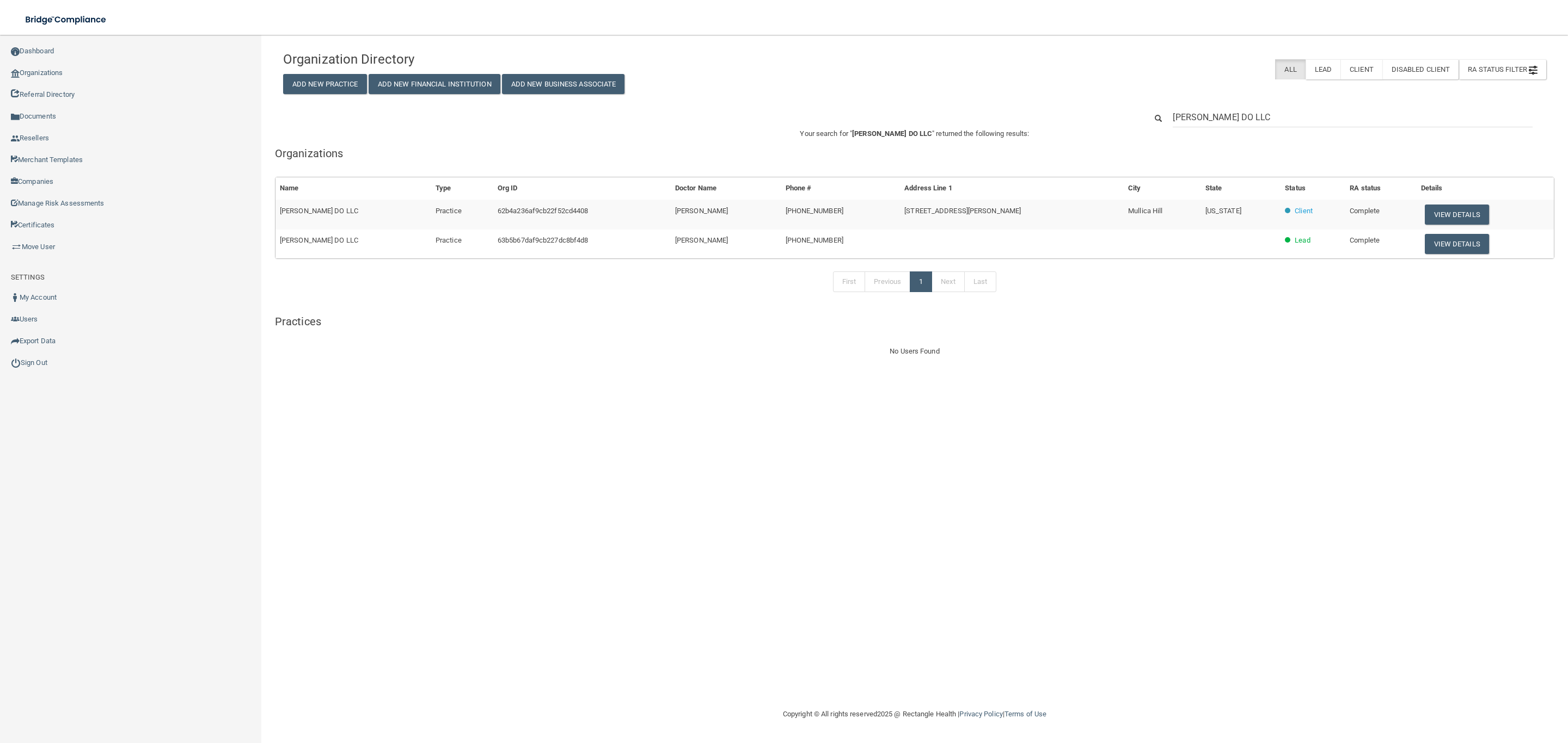
click at [1350, 125] on input "[PERSON_NAME] DO LLC" at bounding box center [1352, 117] width 360 height 20
drag, startPoint x: 1350, startPoint y: 118, endPoint x: 1034, endPoint y: 96, distance: 316.8
click at [1034, 96] on div "Organization Directory Add New Practice Add New Financial Institution Add New B…" at bounding box center [914, 201] width 1263 height 313
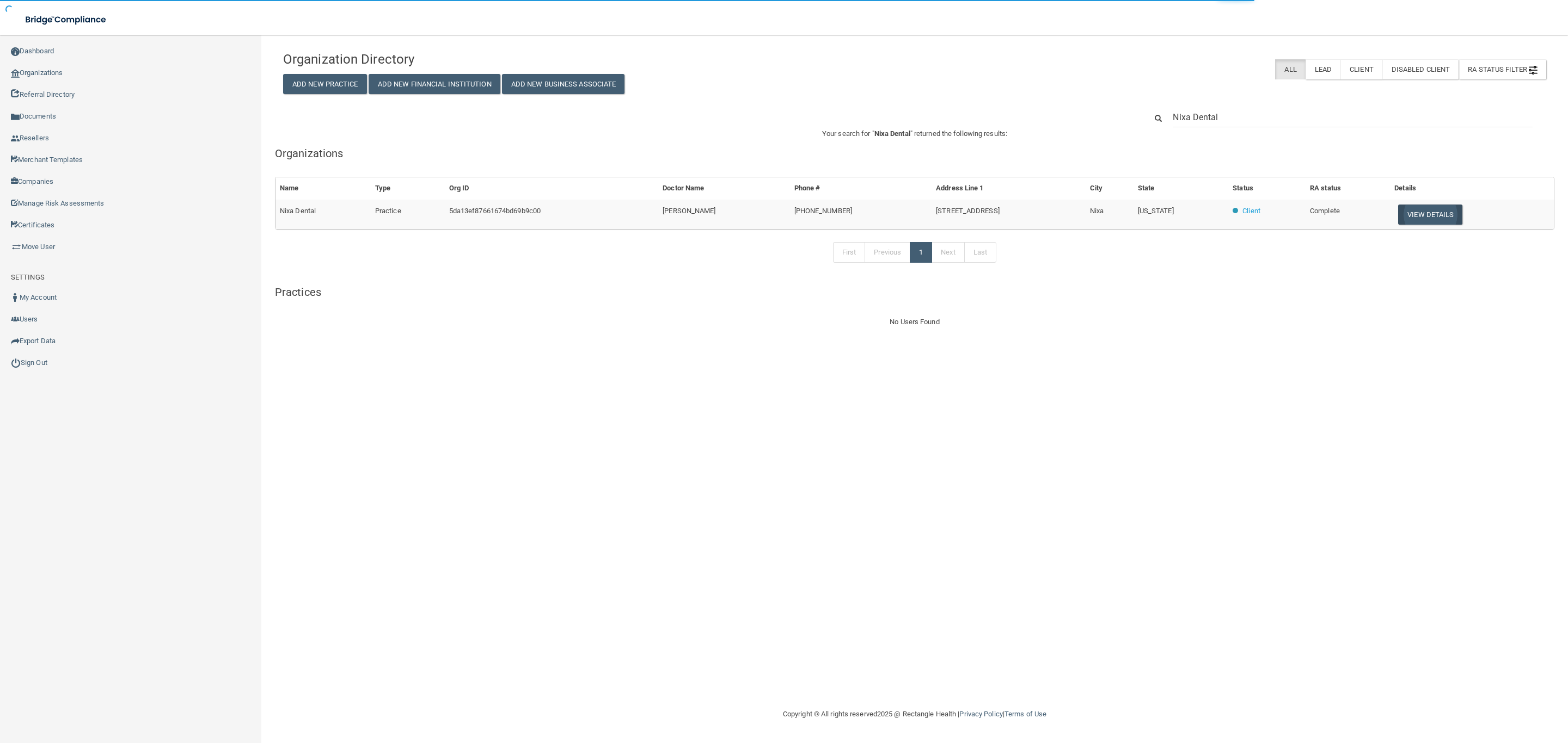
type input "Nixa Dental"
click at [1431, 216] on button "View Details" at bounding box center [1429, 215] width 64 height 20
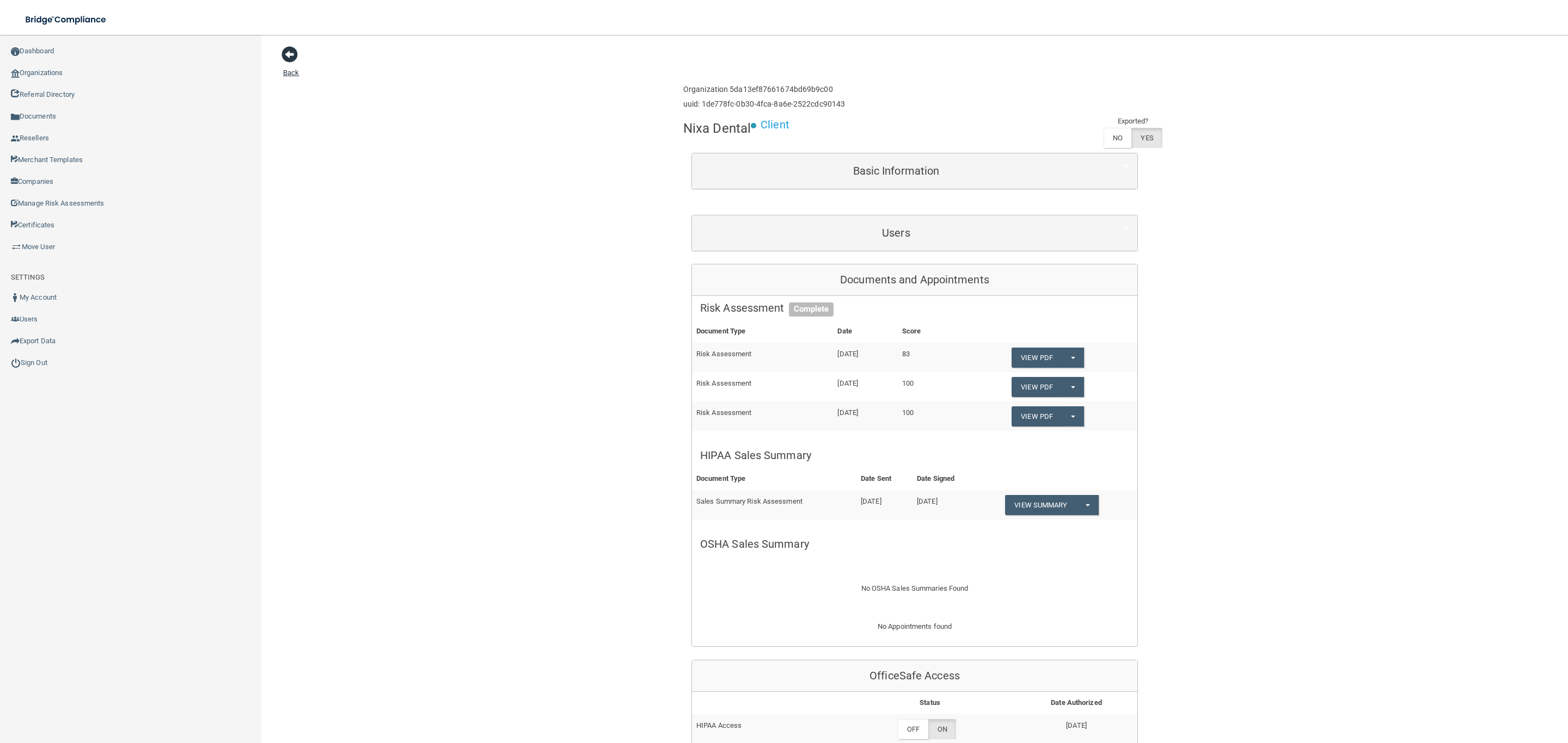
click at [288, 53] on span at bounding box center [290, 54] width 16 height 16
click at [49, 343] on link "Export Data" at bounding box center [131, 342] width 262 height 22
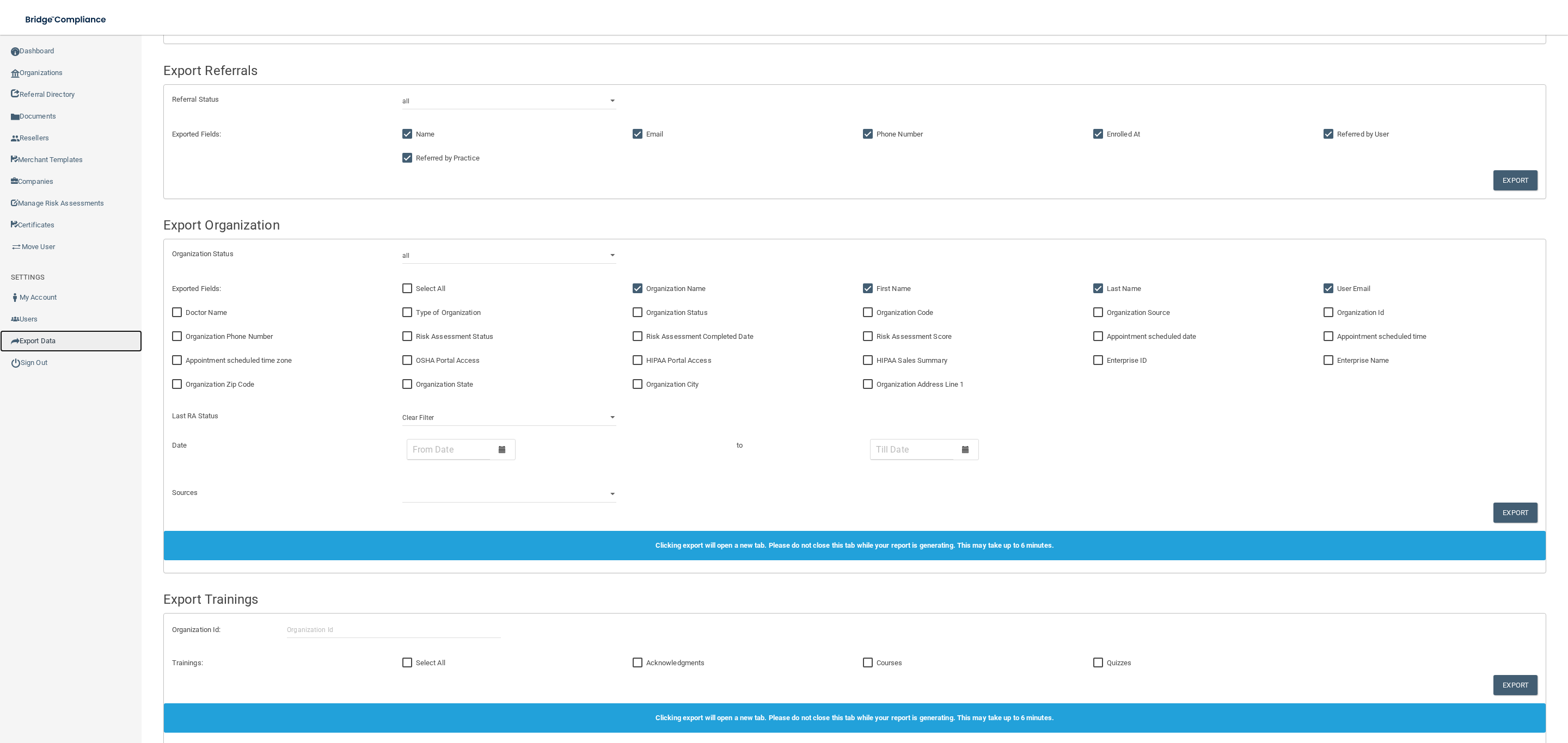
scroll to position [245, 0]
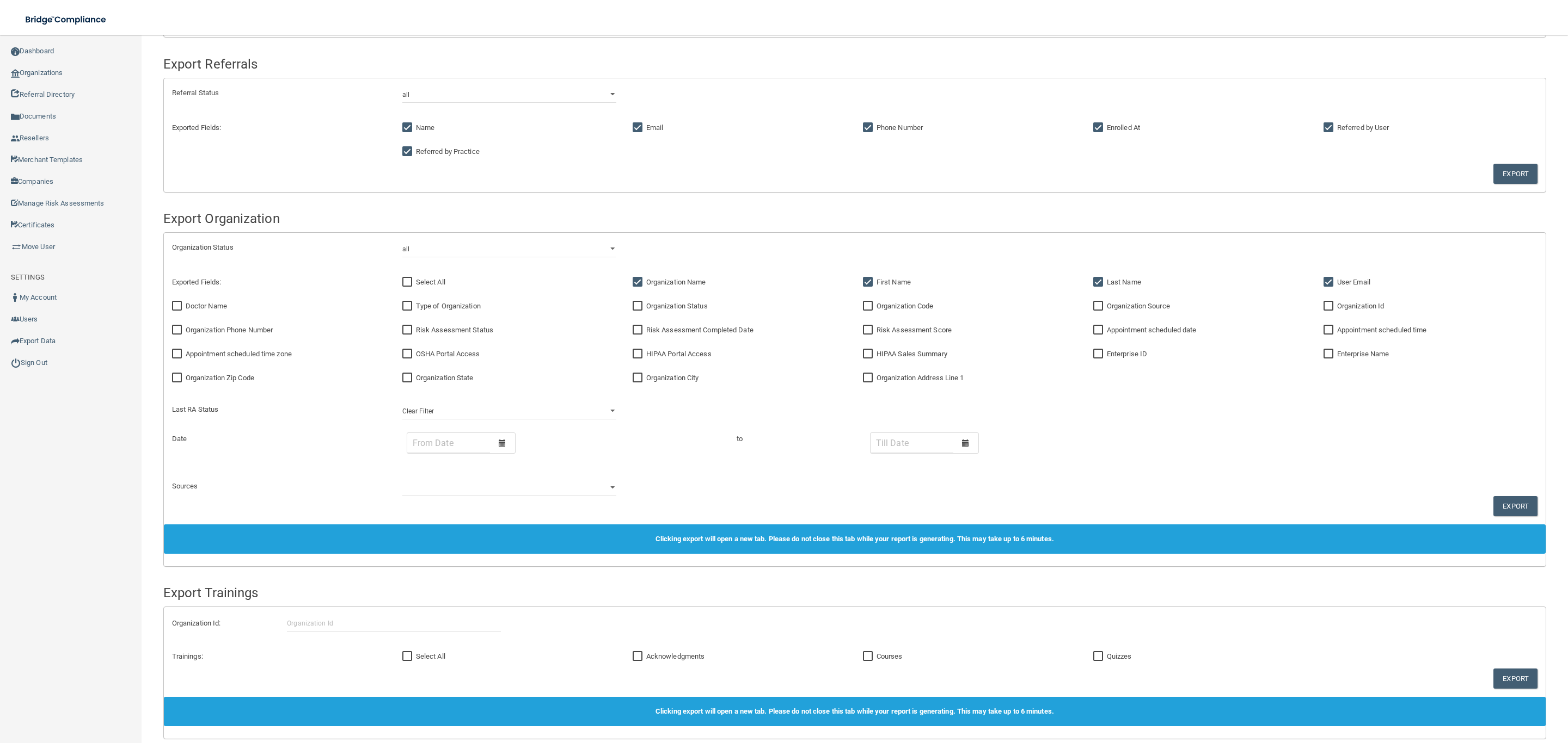
click at [432, 363] on div "OSHA Portal Access" at bounding box center [509, 354] width 230 height 24
click at [394, 356] on div "OSHA Portal Access" at bounding box center [509, 354] width 230 height 24
click at [402, 358] on input "OSHA Portal Access" at bounding box center [409, 354] width 13 height 9
checkbox input "true"
click at [633, 356] on input "HIPAA Portal Access" at bounding box center [639, 354] width 13 height 9
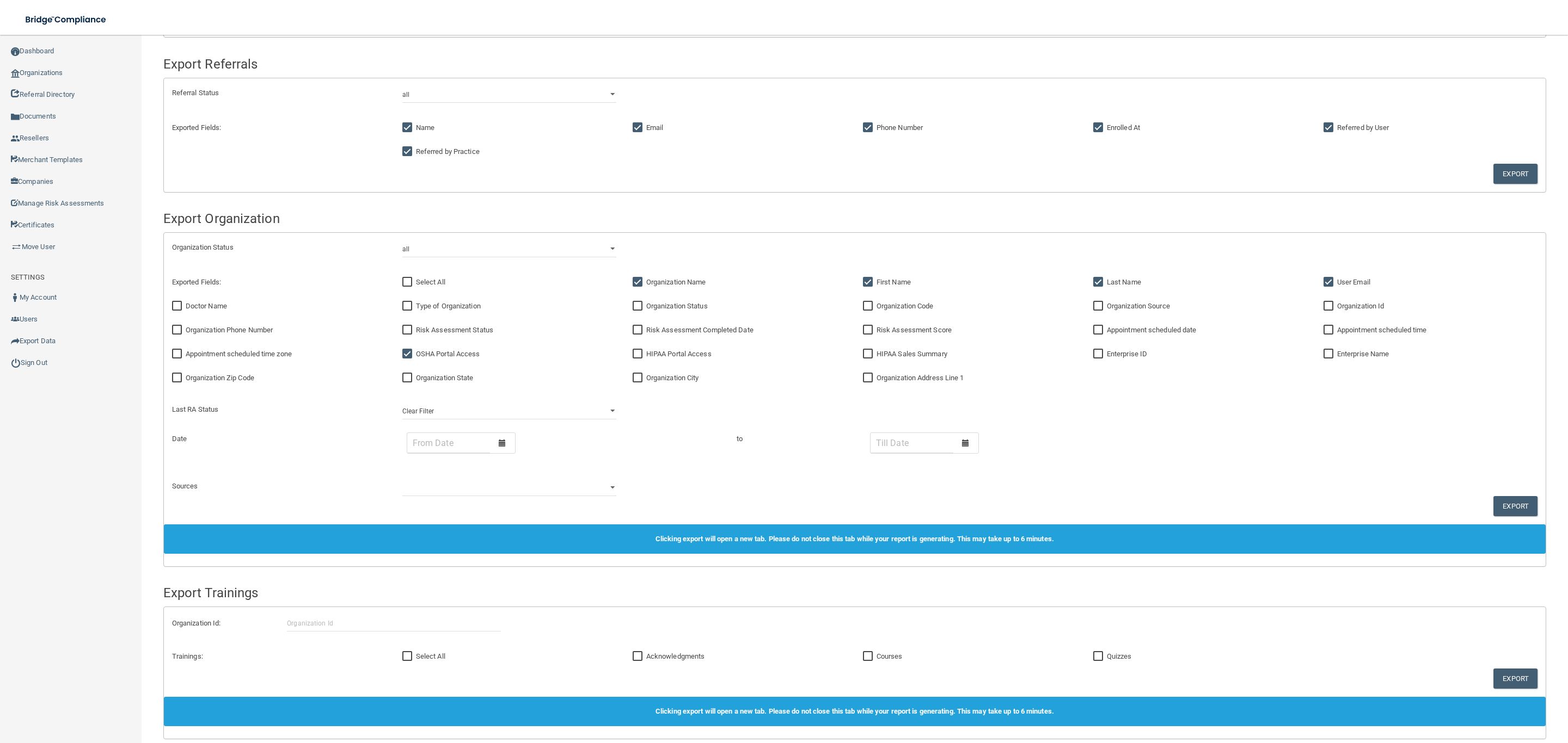
checkbox input "true"
click at [1497, 509] on button "Export" at bounding box center [1515, 507] width 44 height 20
click at [493, 447] on div at bounding box center [503, 443] width 25 height 20
click at [460, 441] on input "text" at bounding box center [448, 443] width 82 height 20
type input "[DATE]"
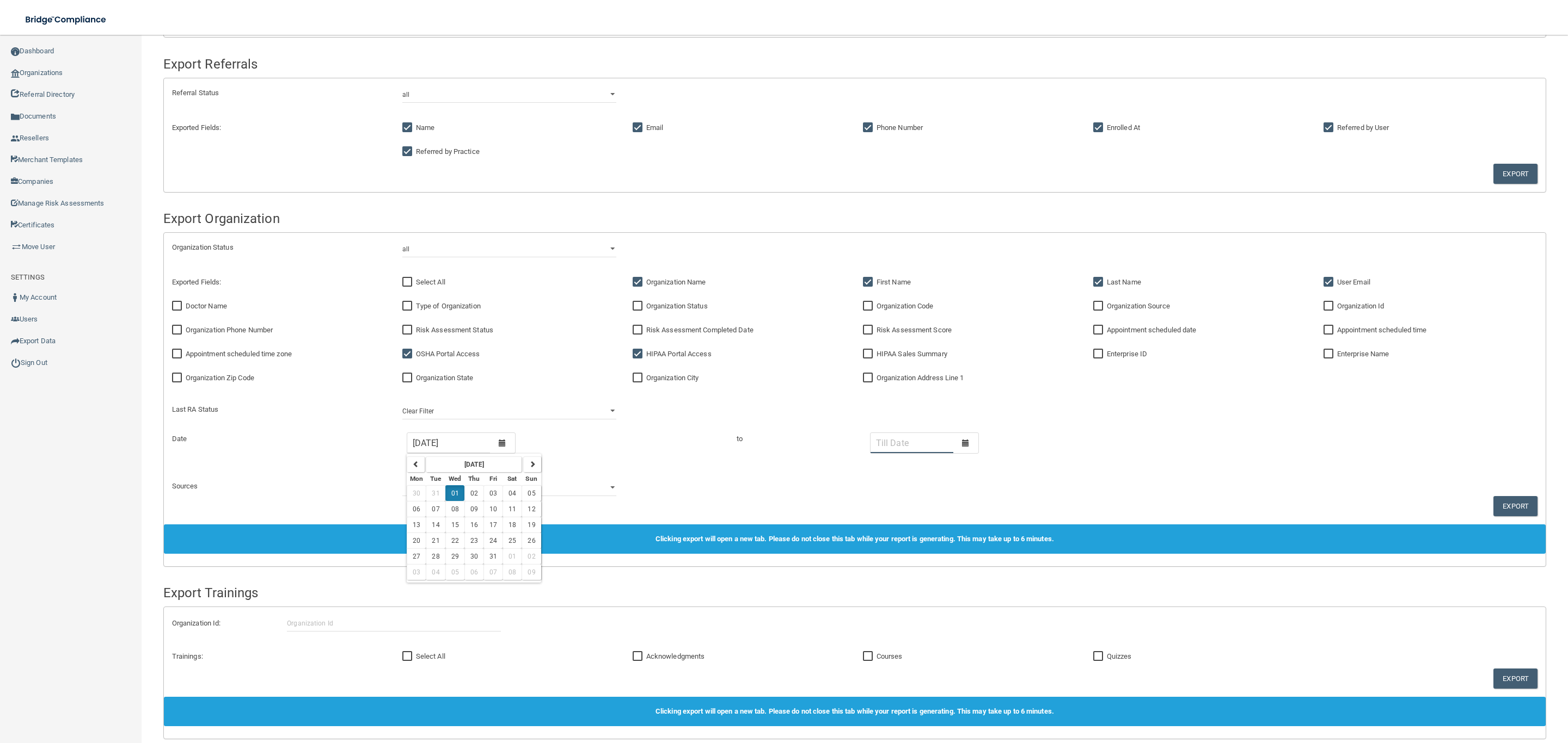
click at [908, 444] on input "text" at bounding box center [911, 443] width 82 height 20
type input "9/31/2025"
click at [1398, 462] on div "Date [DATE] [DATE] Mon Tue Wed Thu Fri Sat Sun 30 31 01 02 03 04 05 06 07 08 09…" at bounding box center [855, 449] width 1381 height 34
click at [1493, 503] on button "Export" at bounding box center [1515, 507] width 44 height 20
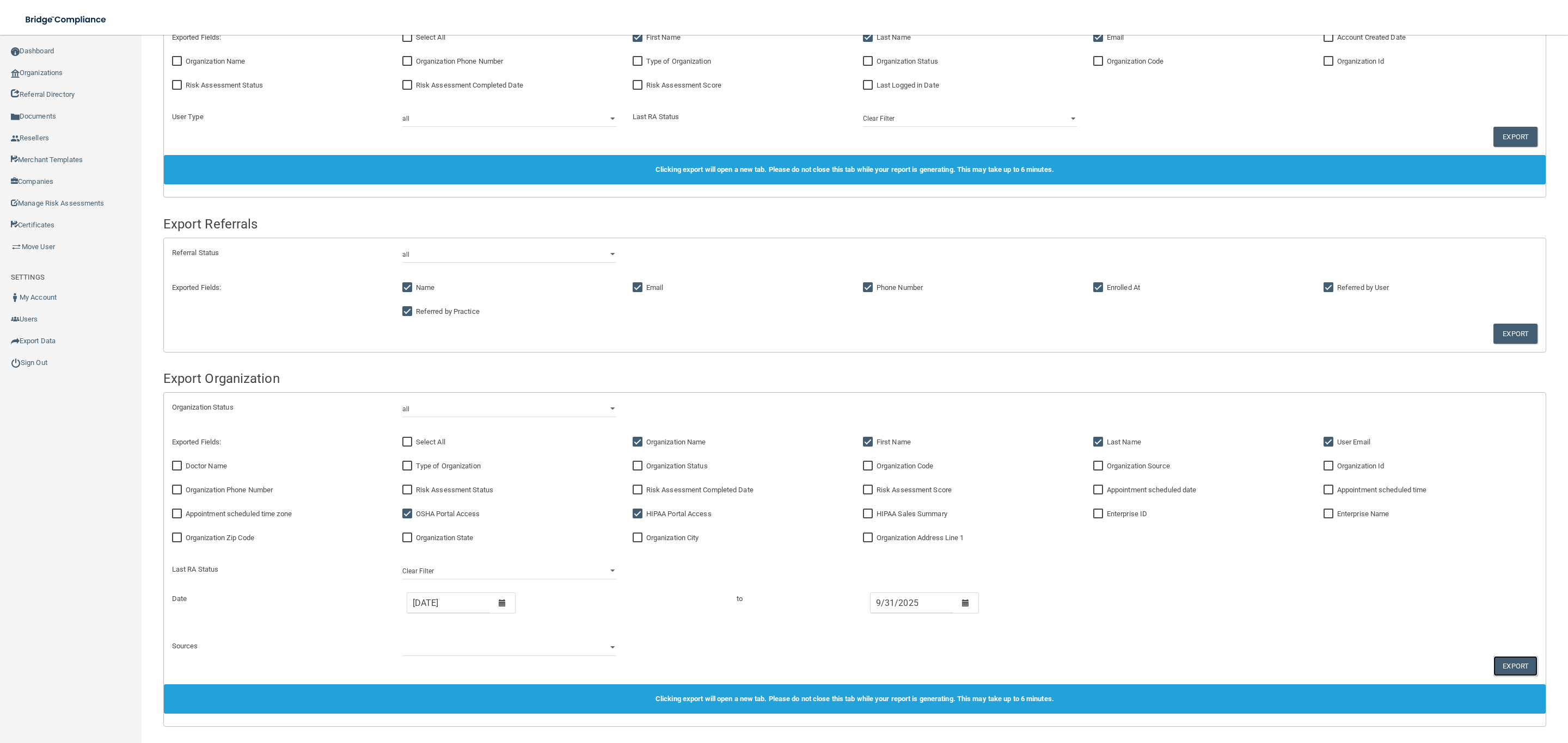
scroll to position [0, 0]
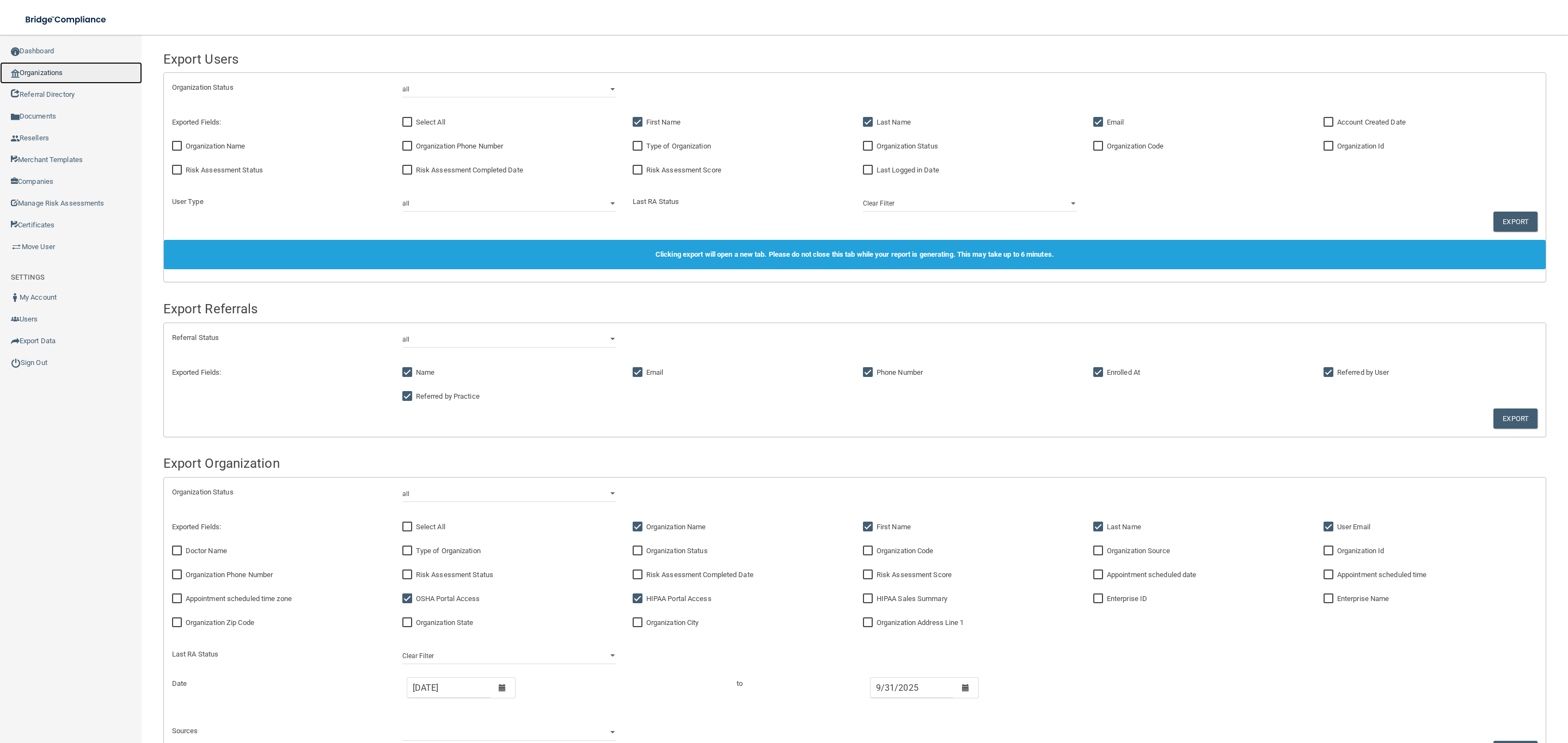
drag, startPoint x: 58, startPoint y: 71, endPoint x: 121, endPoint y: 73, distance: 63.0
click at [58, 71] on link "Organizations" at bounding box center [71, 72] width 142 height 22
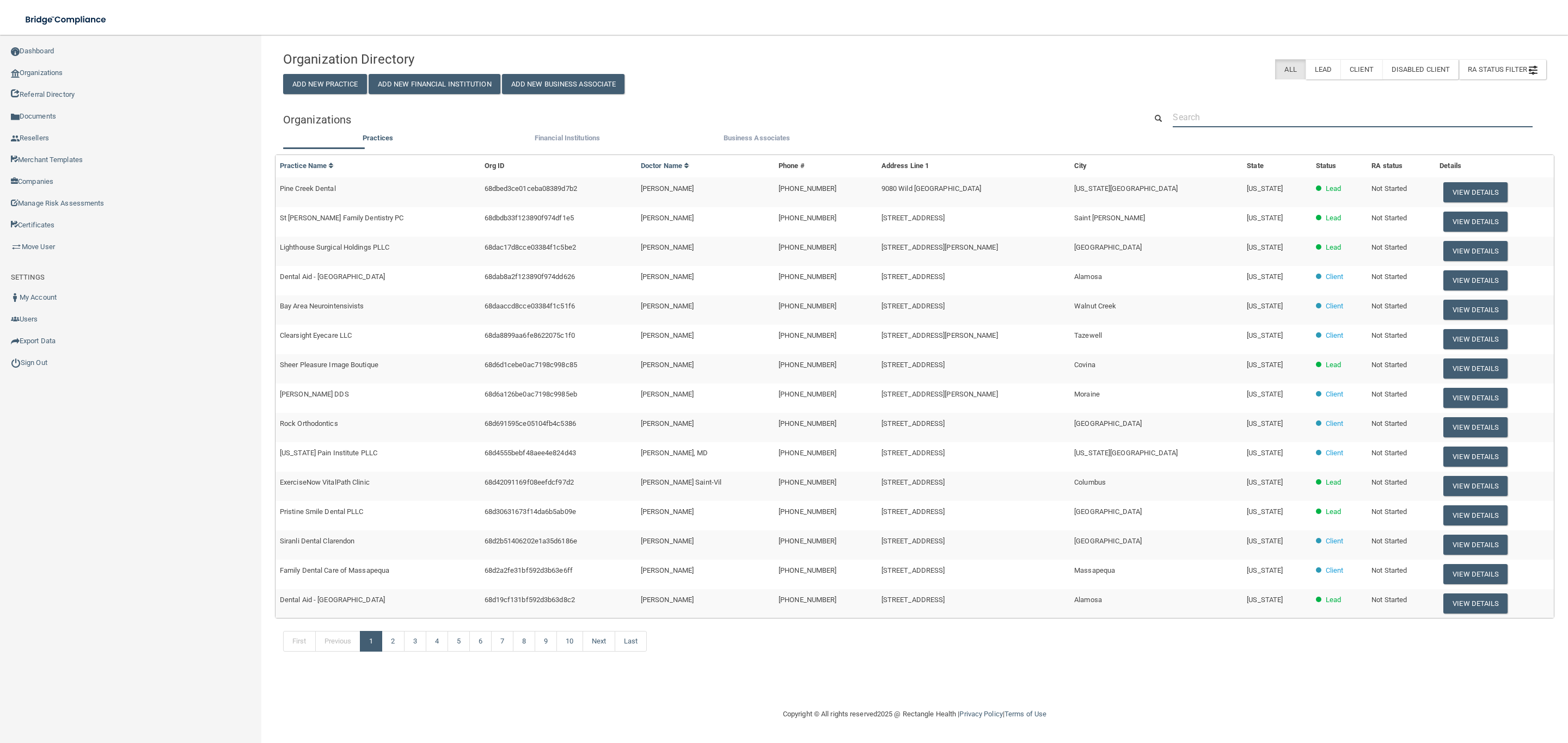
click at [1228, 117] on input "text" at bounding box center [1352, 117] width 360 height 20
paste input "Frontline Call Center"
type input "Frontline Call Center"
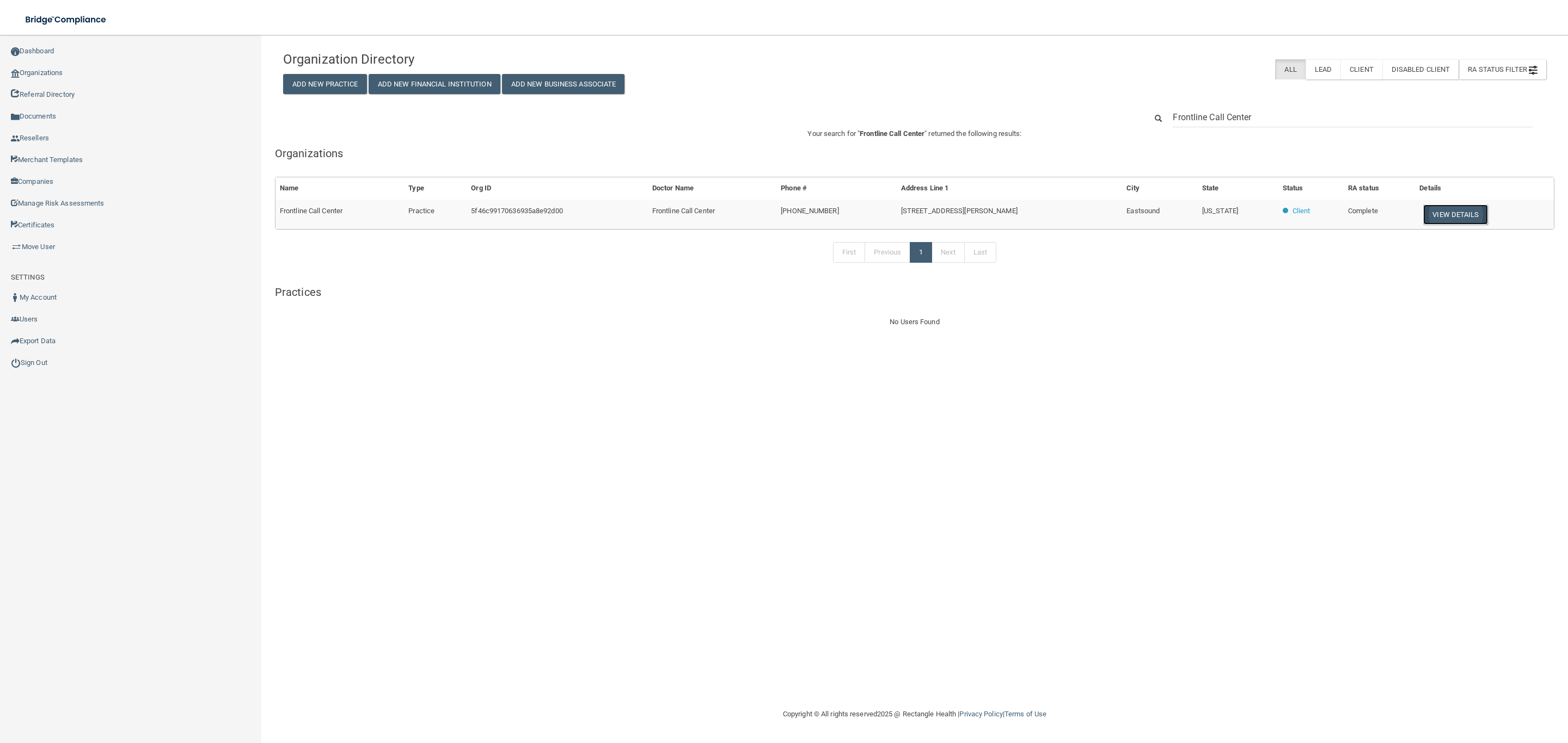
click at [1437, 216] on button "View Details" at bounding box center [1455, 215] width 64 height 20
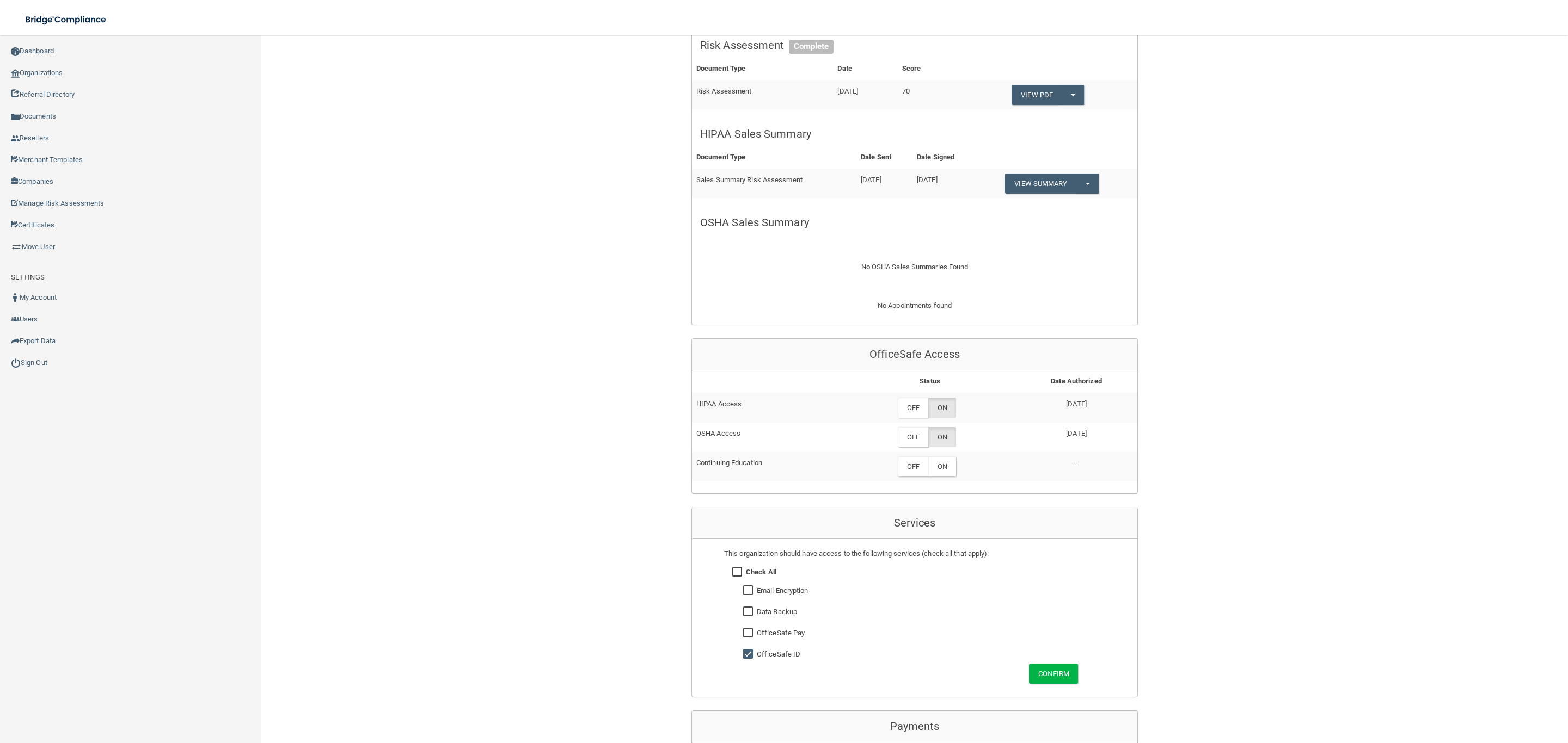
scroll to position [82, 0]
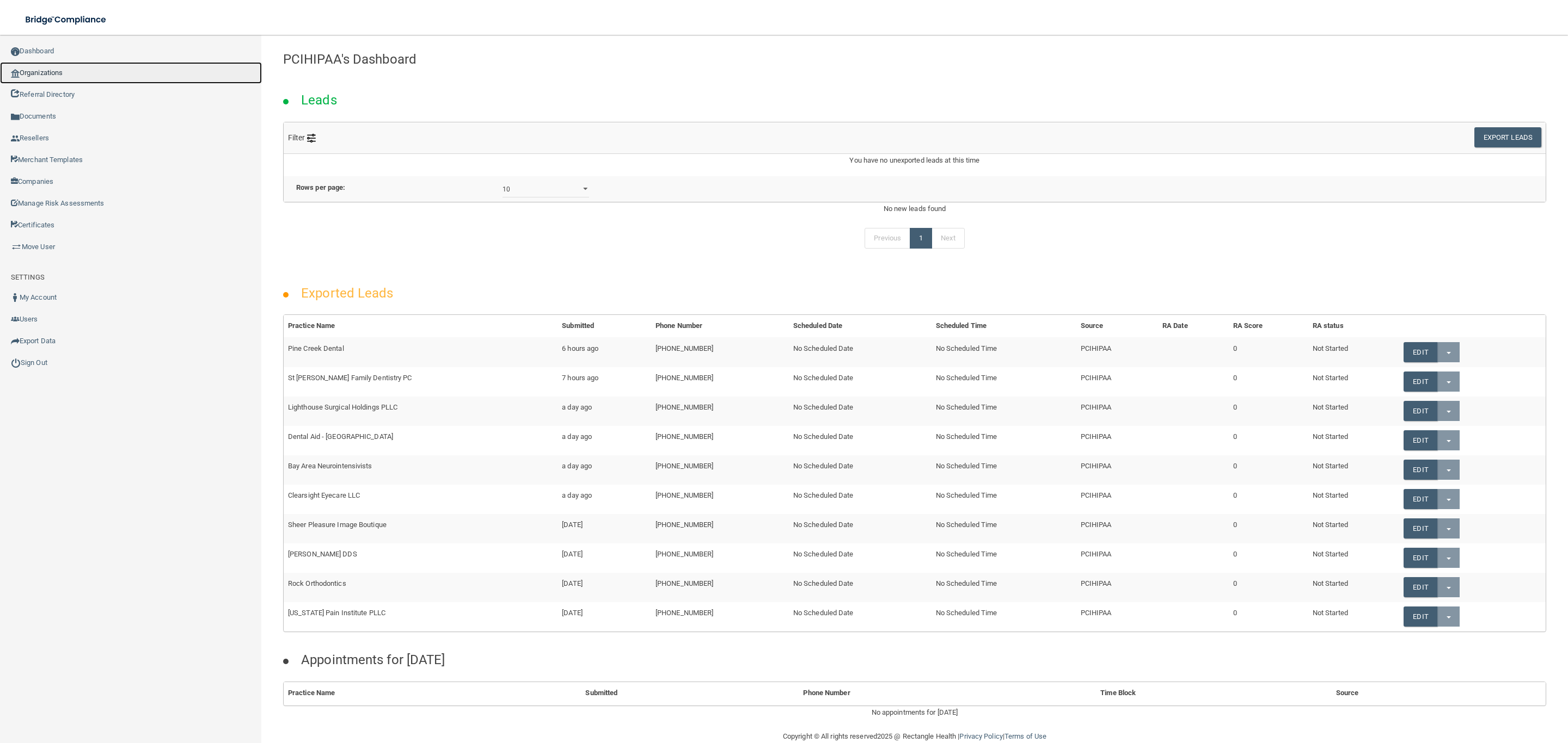
click at [53, 69] on link "Organizations" at bounding box center [131, 72] width 262 height 22
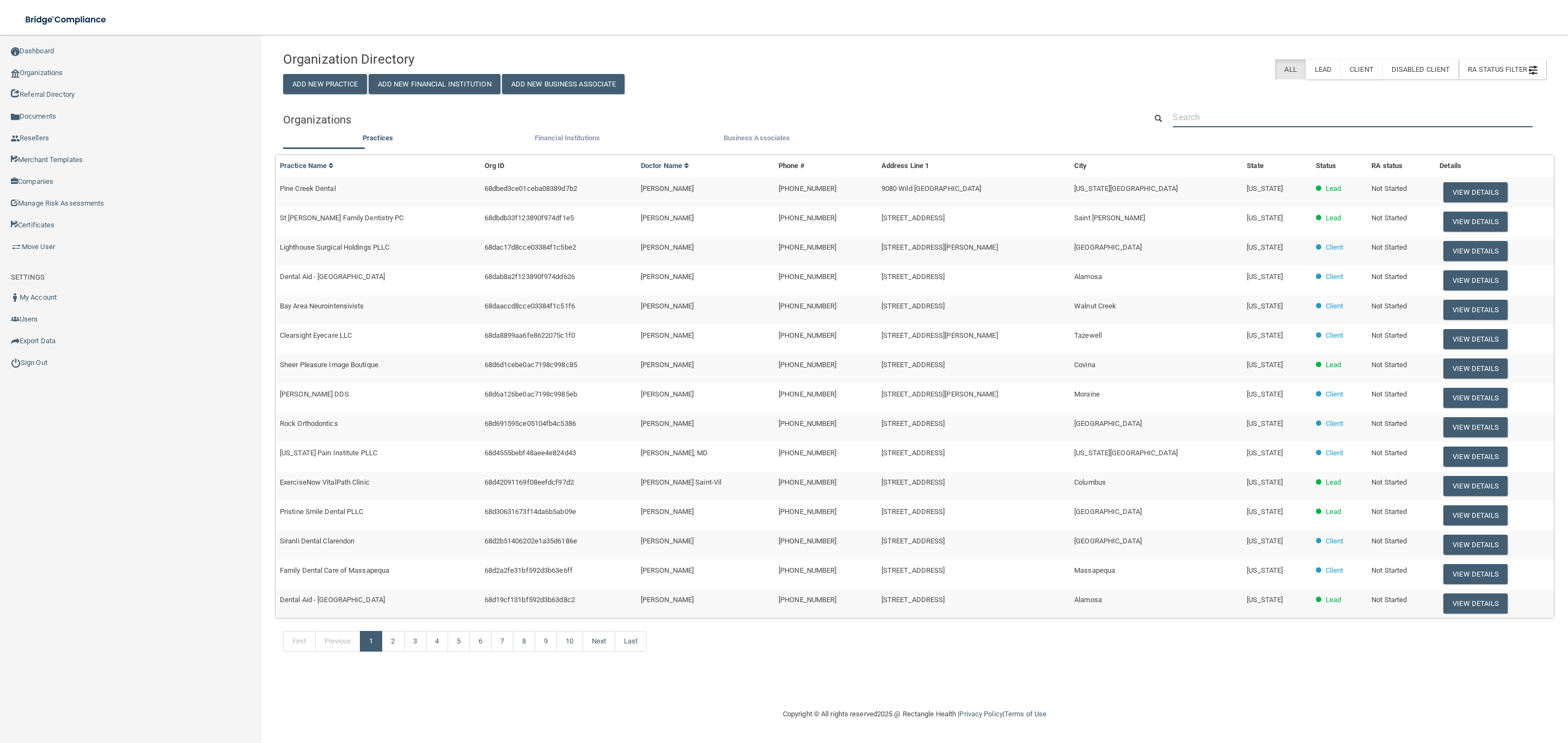
click at [1256, 118] on input "text" at bounding box center [1352, 117] width 360 height 20
